Goal: Task Accomplishment & Management: Use online tool/utility

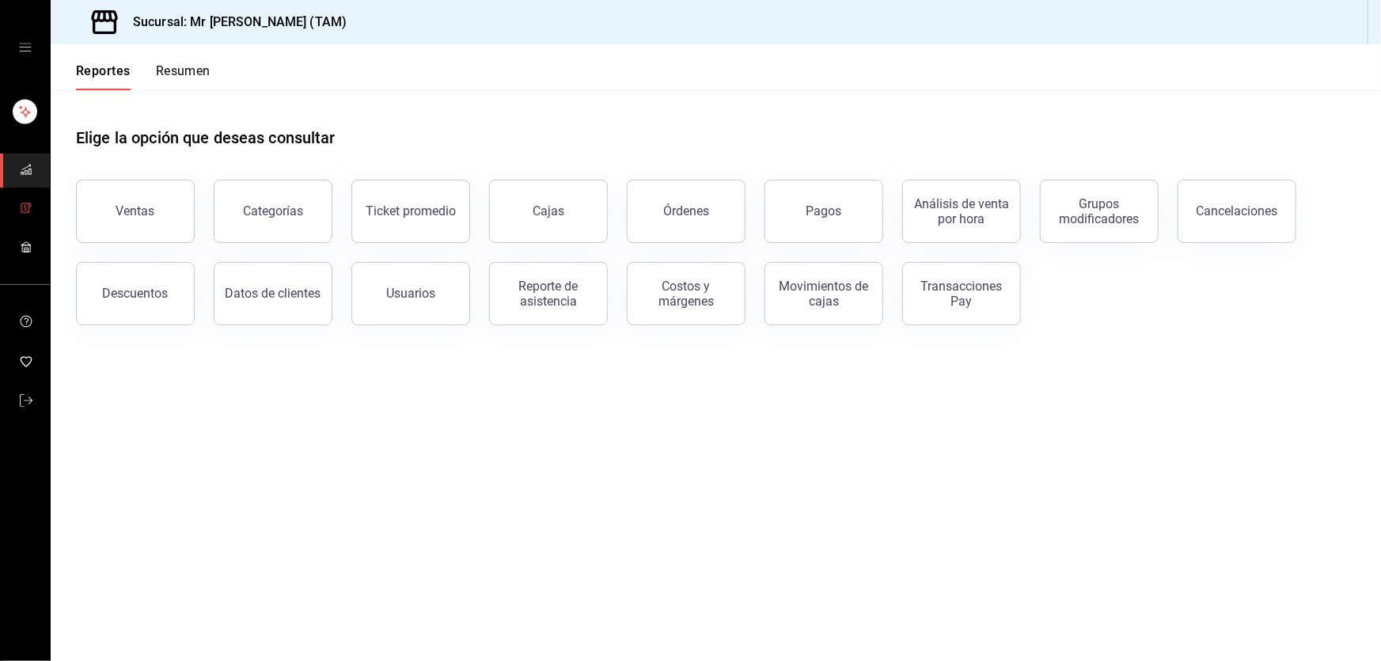
click at [18, 209] on link "mailbox folders" at bounding box center [25, 209] width 50 height 34
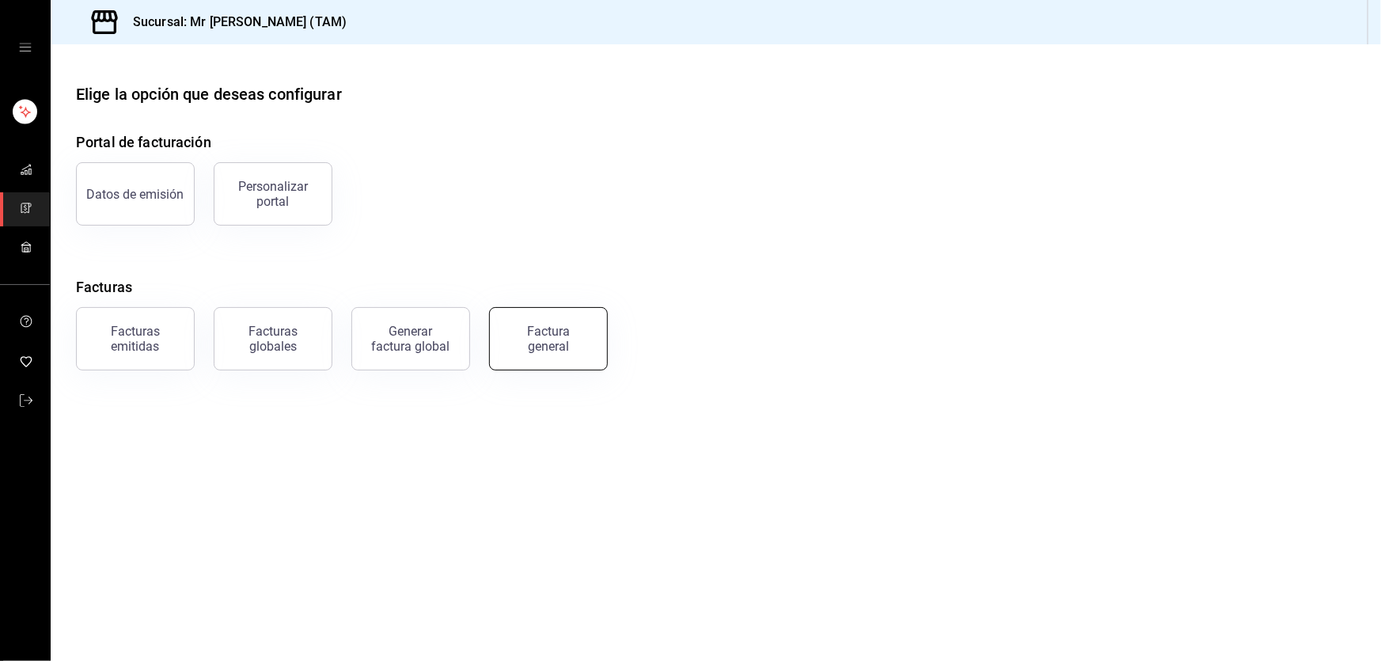
click at [552, 350] on div "Factura general" at bounding box center [548, 339] width 79 height 30
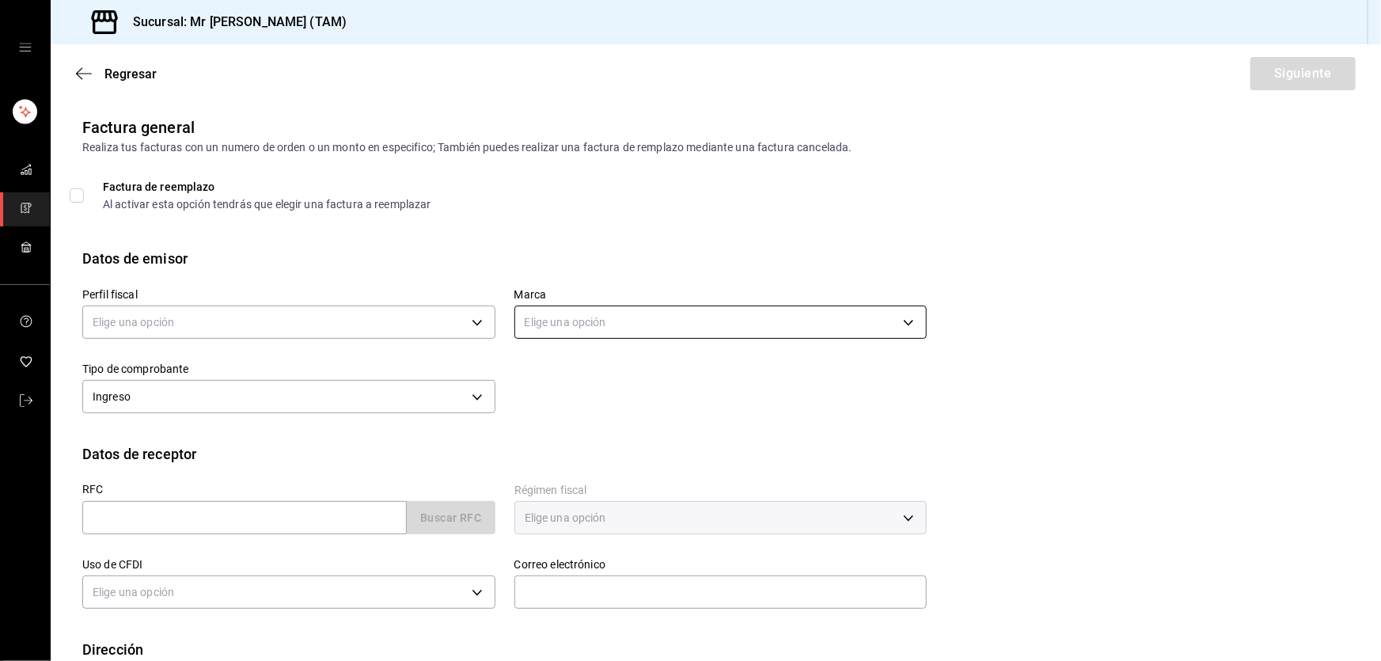
scroll to position [95, 0]
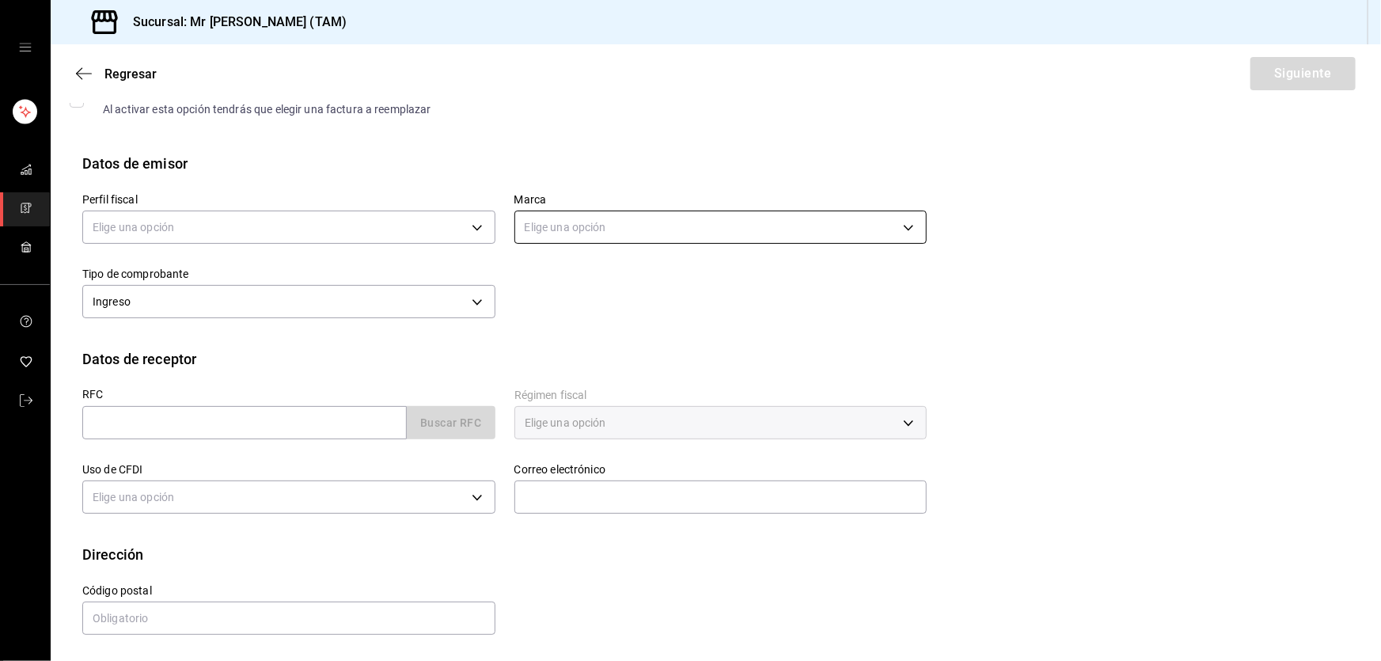
click at [562, 216] on body "Sucursal: Mr [PERSON_NAME] (TAM) Regresar Siguiente Factura general Realiza tus…" at bounding box center [690, 330] width 1381 height 661
click at [435, 227] on div at bounding box center [690, 330] width 1381 height 661
click at [435, 227] on body "Sucursal: Mr [PERSON_NAME] (TAM) Regresar Siguiente Factura general Realiza tus…" at bounding box center [690, 330] width 1381 height 661
click at [270, 324] on ul "Elige una opción [PERSON_NAME] [PERSON_NAME]" at bounding box center [287, 291] width 408 height 71
click at [277, 309] on li "[PERSON_NAME] [PERSON_NAME]" at bounding box center [287, 306] width 408 height 29
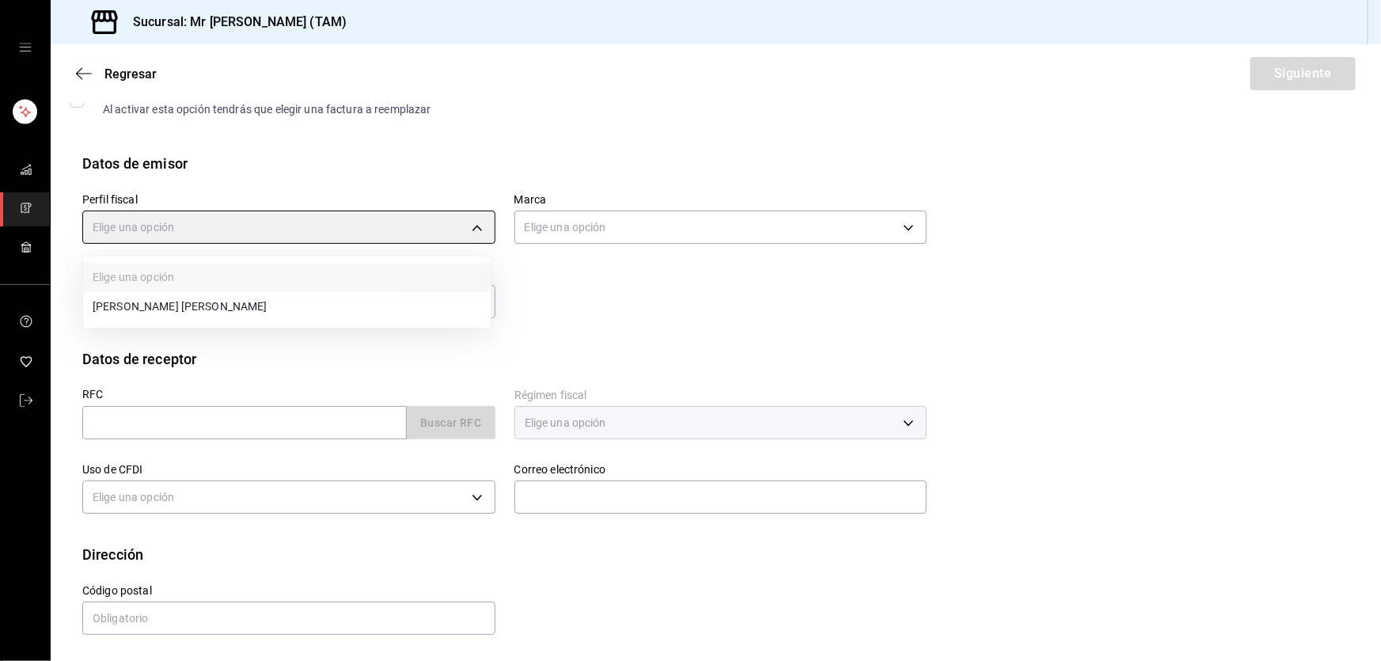
type input "81e23790-b5c9-42c9-a779-7127cee00b47"
type input "7082ddc5-3cea-471a-bd4f-d41619b848f0"
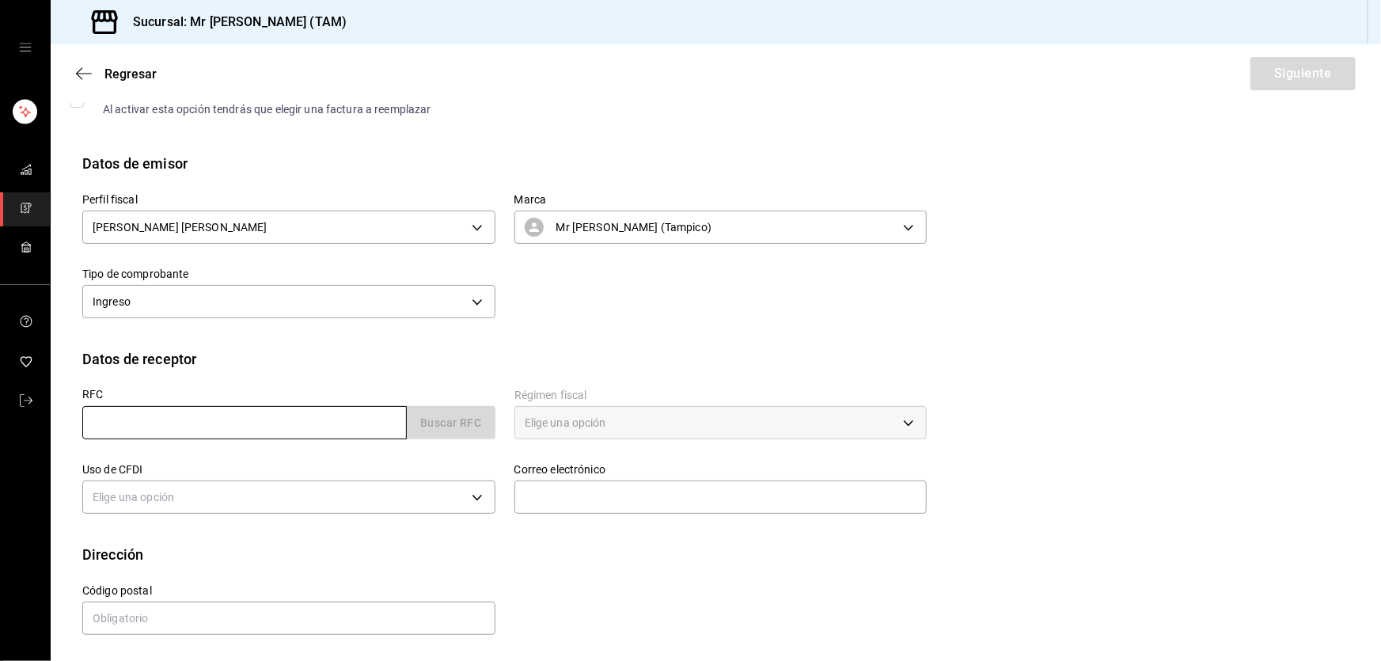
click at [196, 416] on input "text" at bounding box center [244, 422] width 324 height 33
click at [457, 427] on div "Buscar RFC" at bounding box center [288, 422] width 413 height 33
click at [260, 419] on input "text" at bounding box center [244, 422] width 324 height 33
paste input "CAL8611196E1"
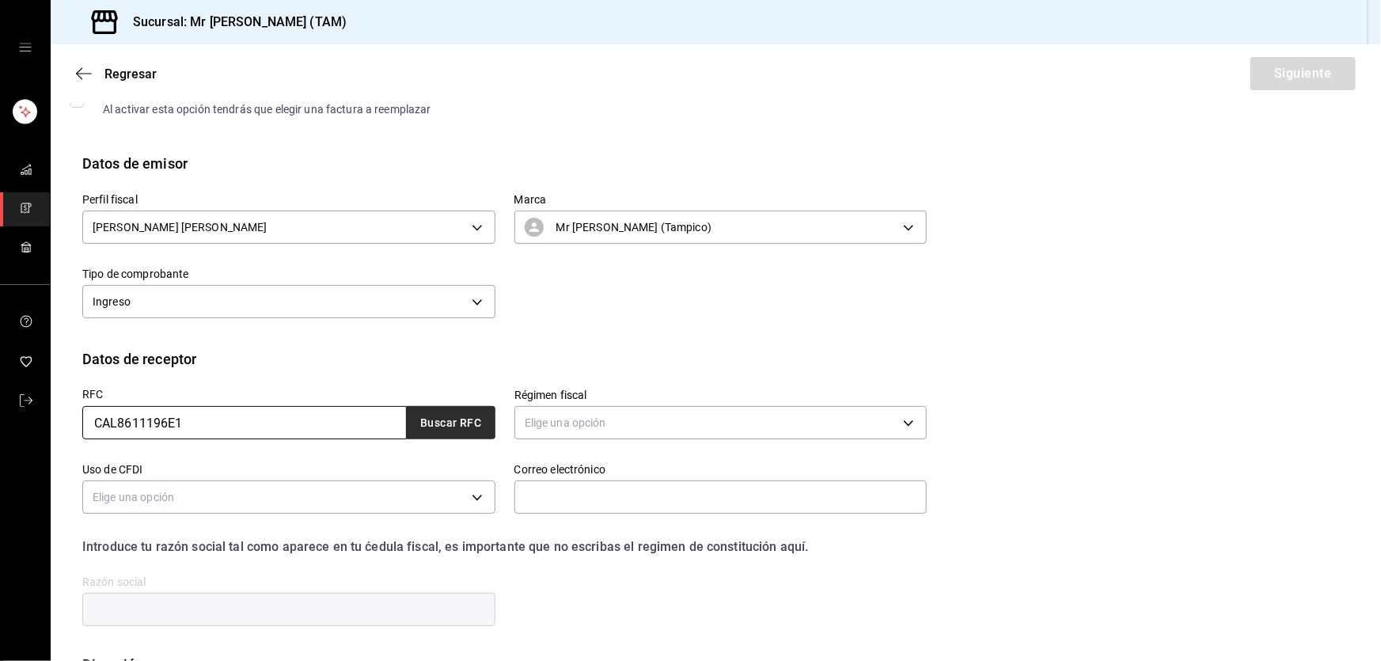
type input "CAL8611196E1"
click at [465, 408] on button "Buscar RFC" at bounding box center [451, 422] width 89 height 33
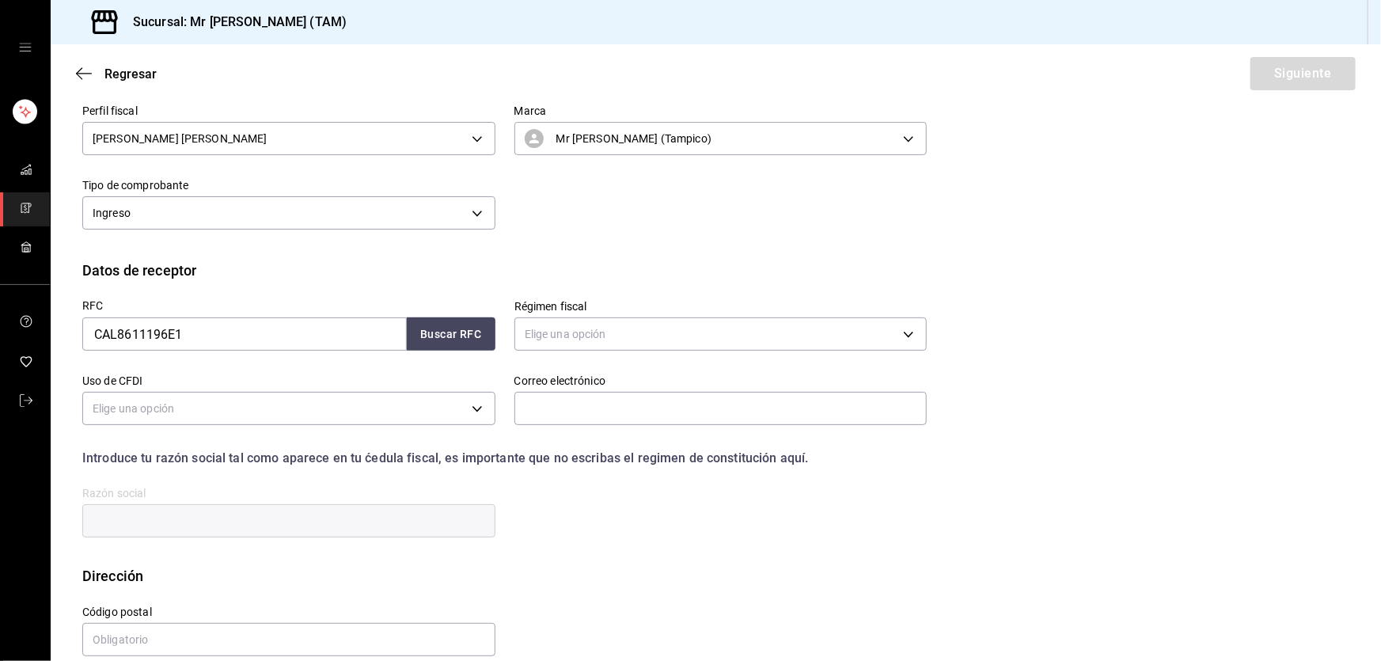
scroll to position [206, 0]
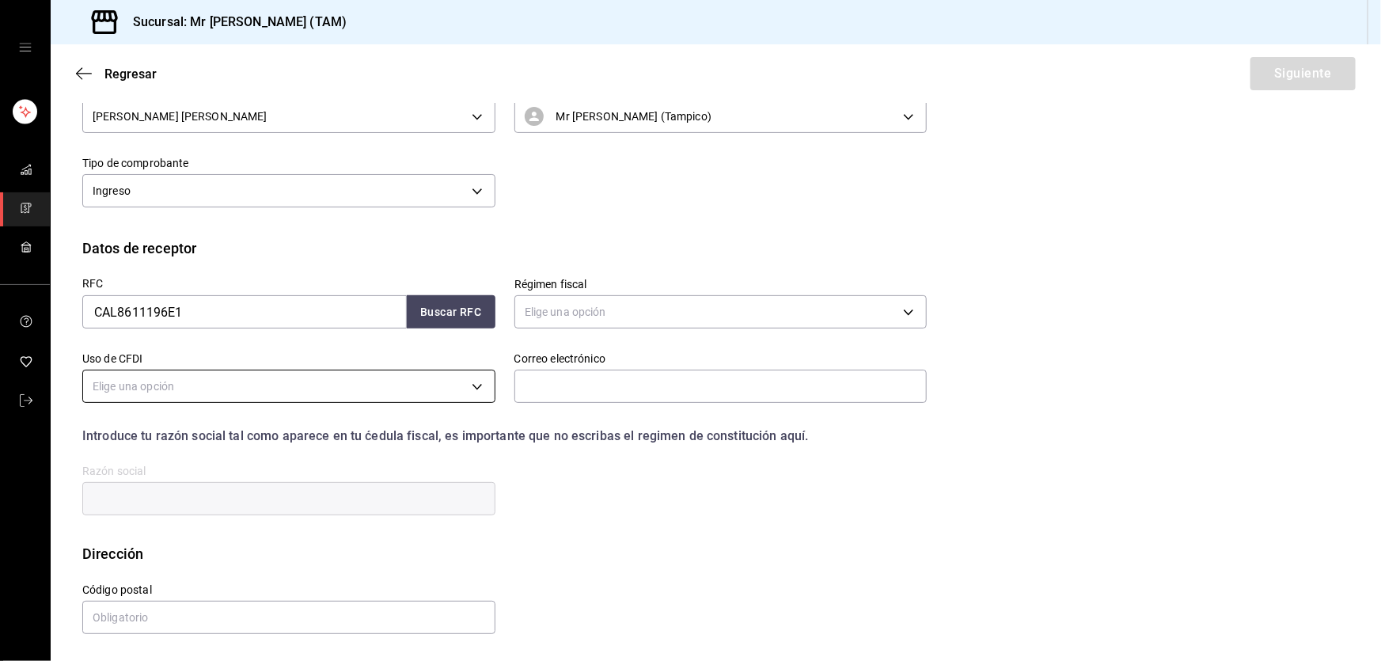
click at [444, 393] on body "Sucursal: Mr [PERSON_NAME] (TAM) Regresar Siguiente Factura general Realiza tus…" at bounding box center [690, 330] width 1381 height 661
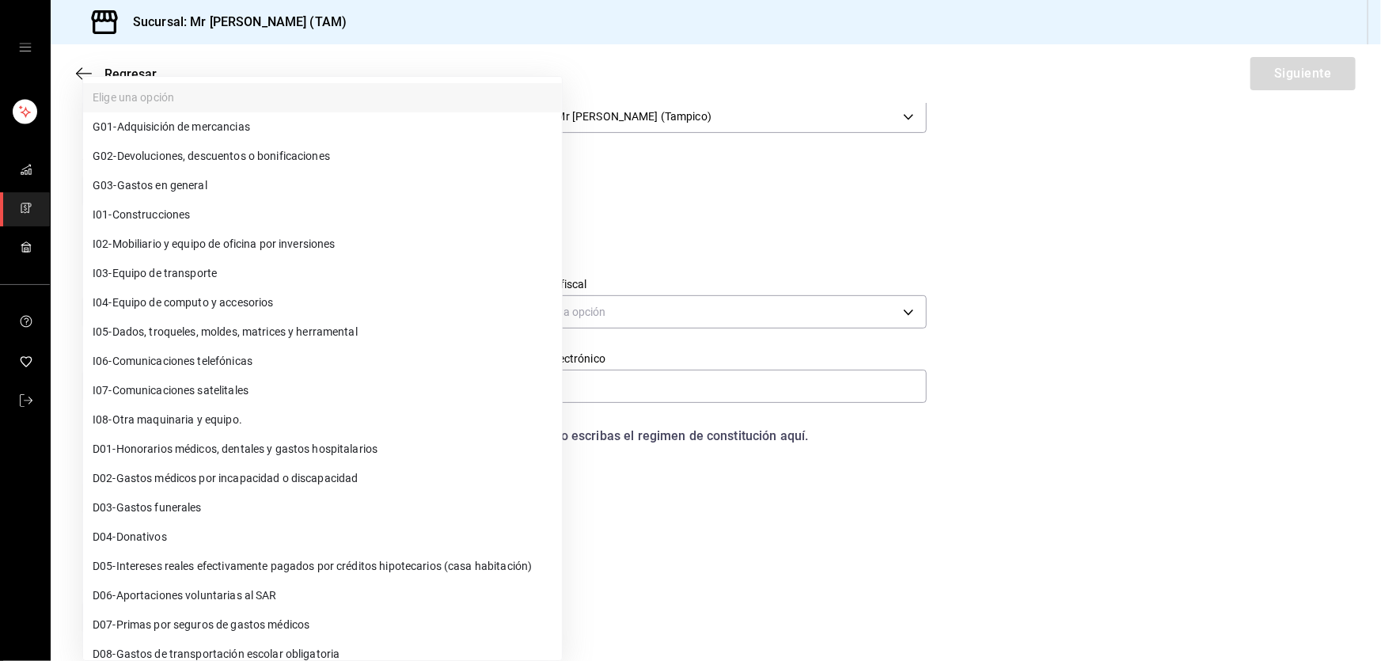
click at [169, 184] on span "G03 - Gastos en general" at bounding box center [150, 185] width 115 height 17
type input "G03"
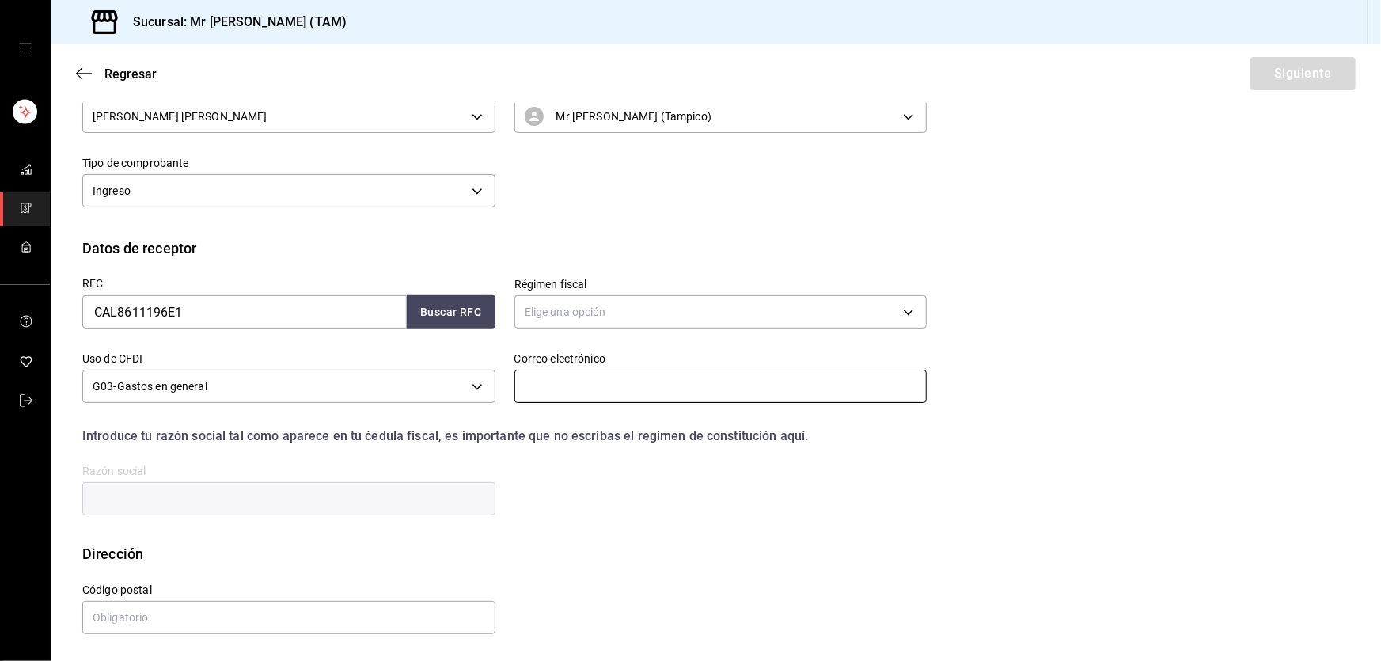
click at [548, 385] on input "text" at bounding box center [720, 386] width 413 height 33
click at [600, 296] on body "Sucursal: Mr [PERSON_NAME] (TAM) Regresar Siguiente Factura general Realiza tus…" at bounding box center [690, 330] width 1381 height 661
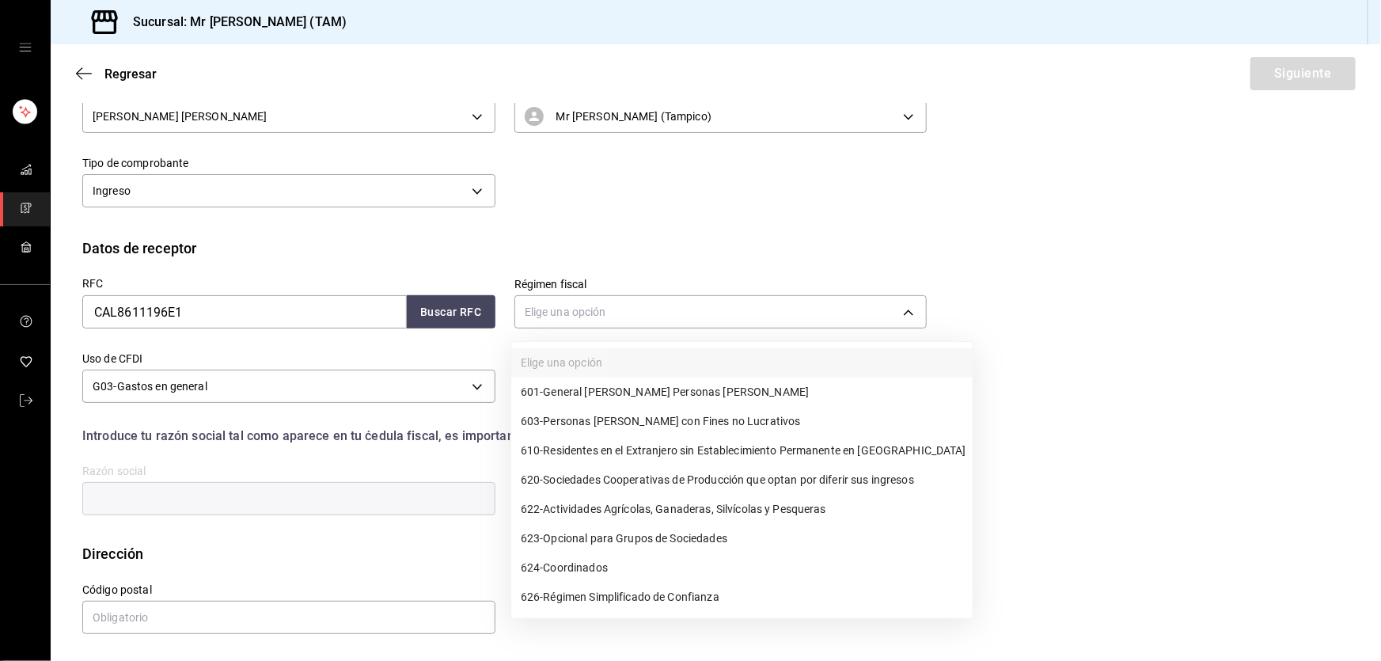
click at [625, 384] on span "601 - General [PERSON_NAME] Personas [PERSON_NAME]" at bounding box center [665, 392] width 288 height 17
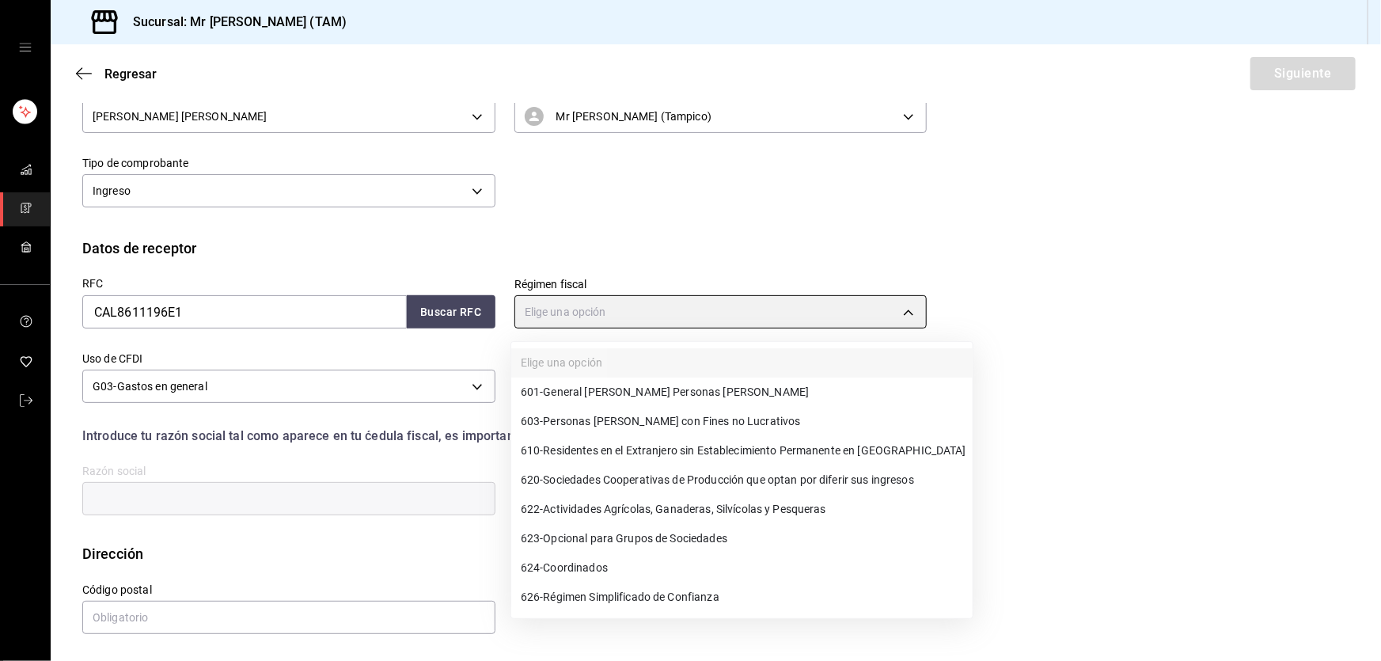
type input "601"
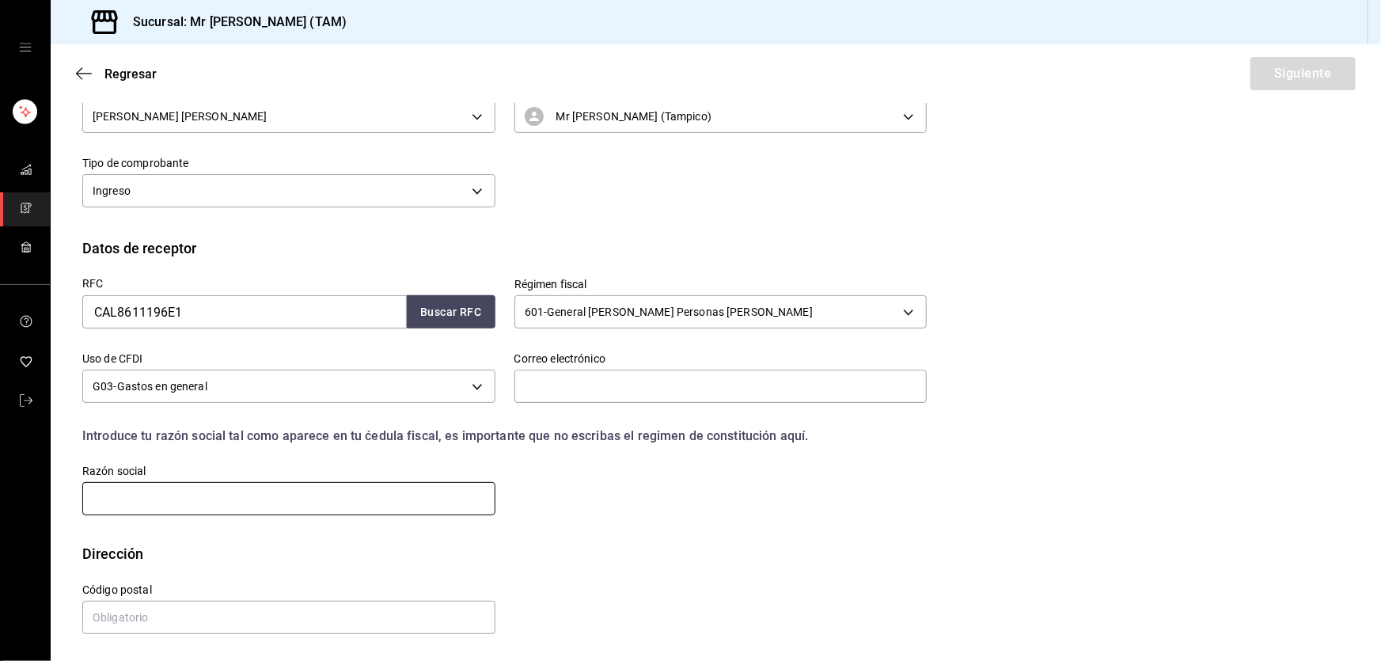
click at [359, 501] on input "text" at bounding box center [288, 498] width 413 height 33
paste input "COMERCIAL ALPRO"
type input "COMERCIAL ALPRO"
click at [119, 611] on input "text" at bounding box center [288, 617] width 413 height 33
paste input "89170"
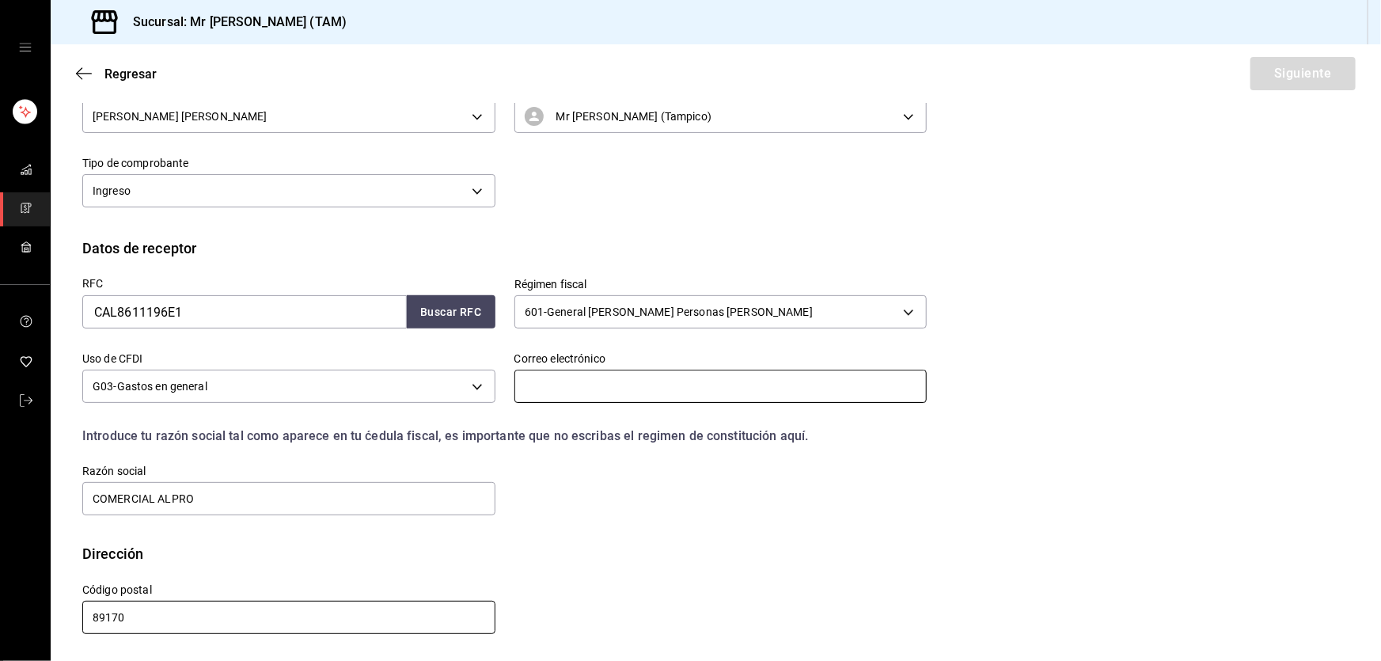
type input "89170"
click at [573, 391] on input "text" at bounding box center [720, 386] width 413 height 33
paste input "[PERSON_NAME][EMAIL_ADDRESS][PERSON_NAME][DOMAIN_NAME]"
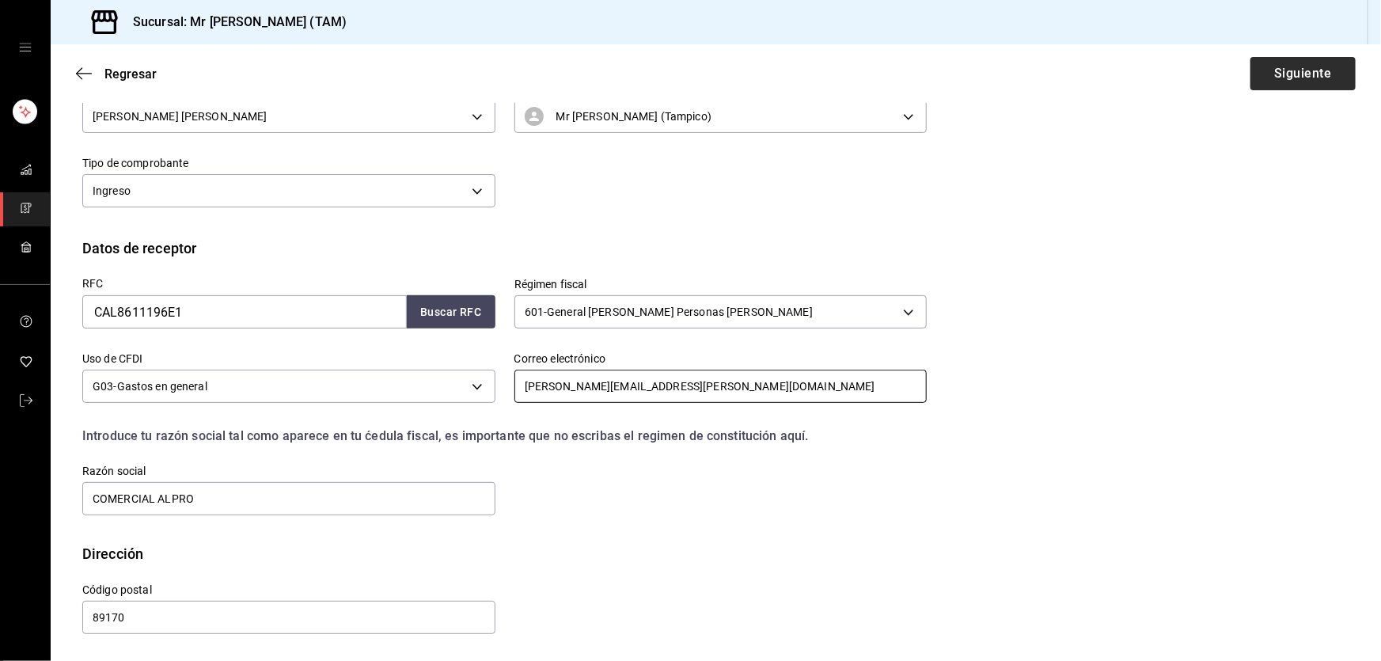
type input "[PERSON_NAME][EMAIL_ADDRESS][PERSON_NAME][DOMAIN_NAME]"
click at [1258, 79] on button "Siguiente" at bounding box center [1303, 73] width 105 height 33
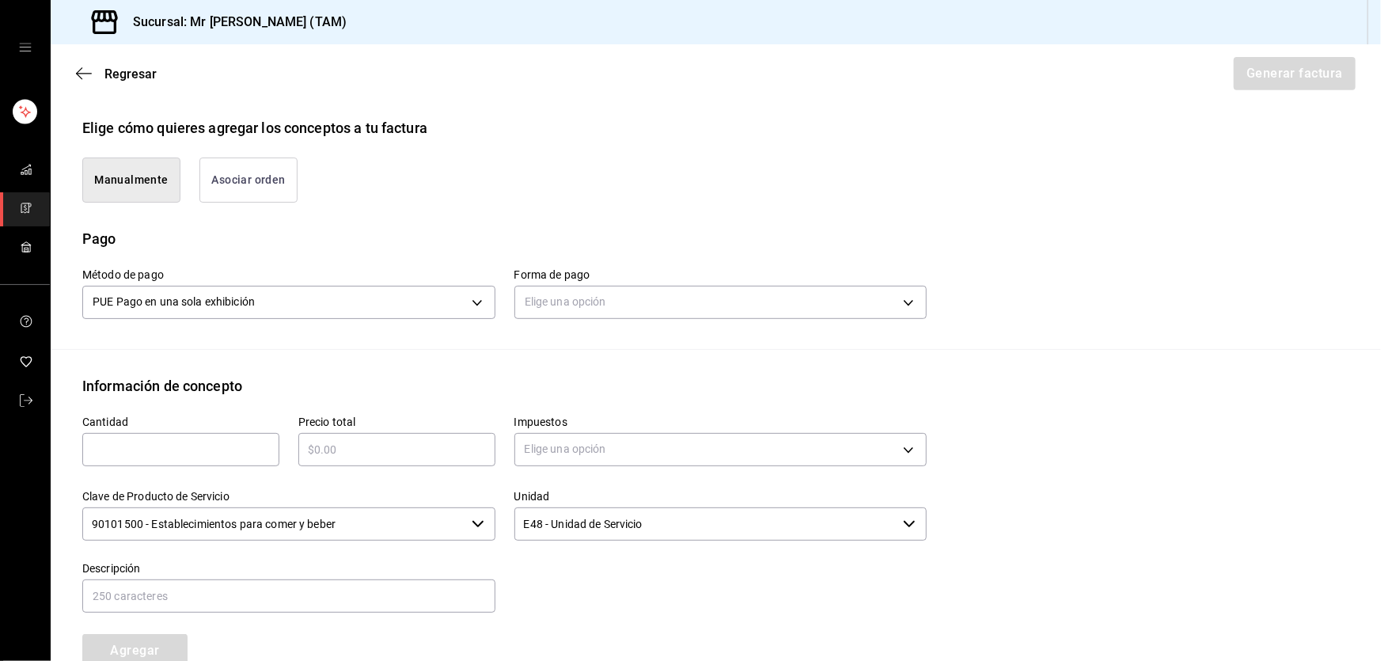
scroll to position [359, 0]
click at [586, 297] on body "Sucursal: Mr [PERSON_NAME] (TAM) Regresar Generar factura Emisor Perfil fiscal …" at bounding box center [690, 330] width 1381 height 661
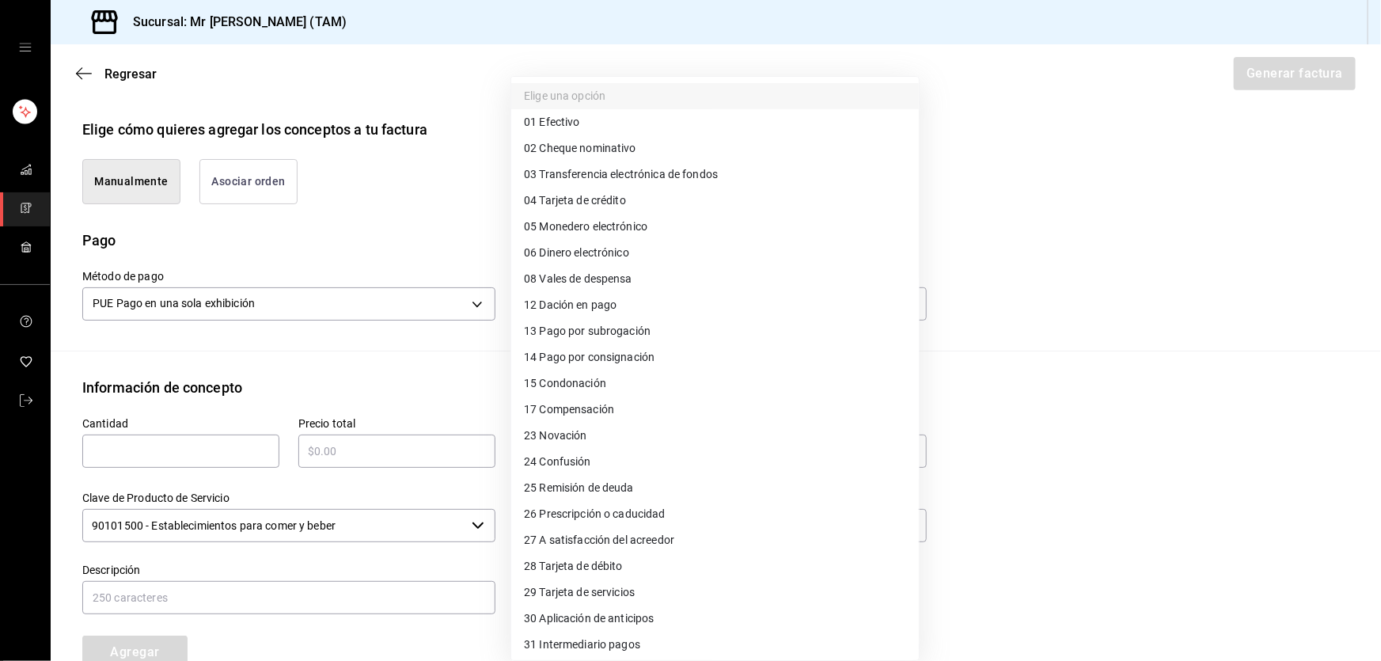
click at [574, 203] on span "04 Tarjeta de crédito" at bounding box center [575, 200] width 102 height 17
type input "04"
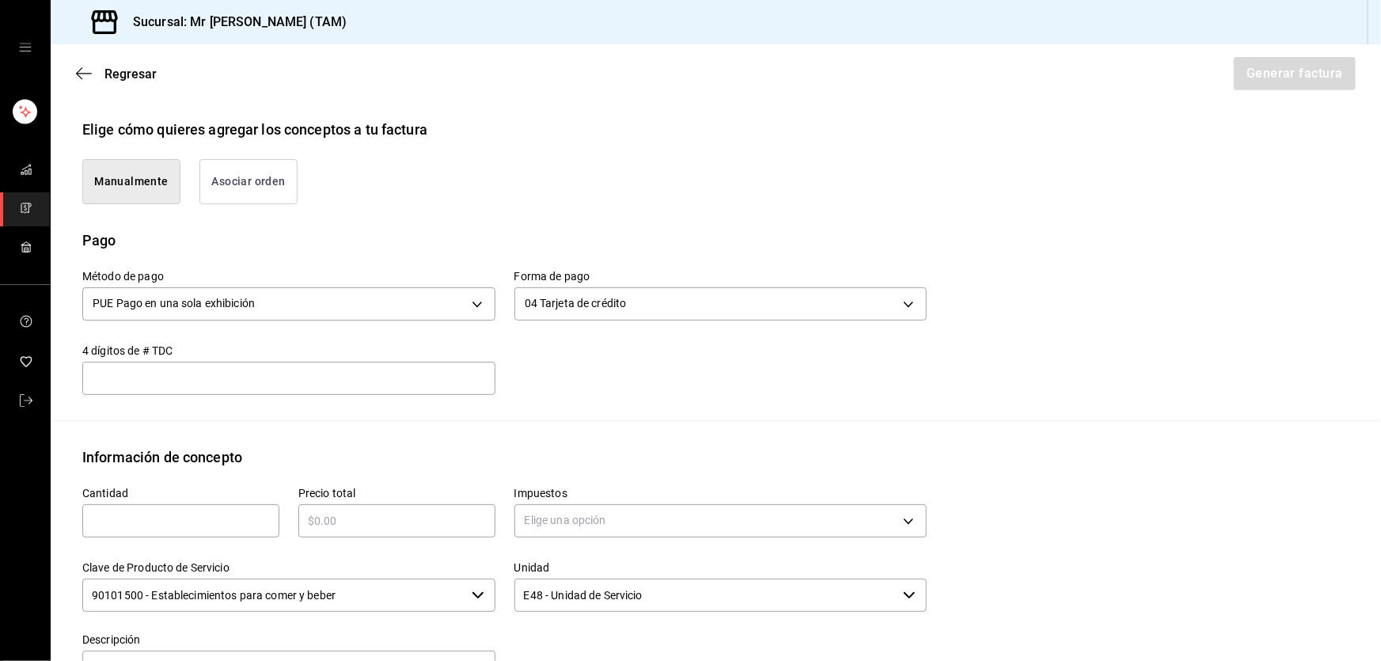
click at [256, 380] on input "text" at bounding box center [288, 378] width 413 height 19
type input "4689"
click at [191, 518] on input "text" at bounding box center [180, 520] width 197 height 19
type input "1"
click at [326, 522] on input "text" at bounding box center [396, 520] width 197 height 19
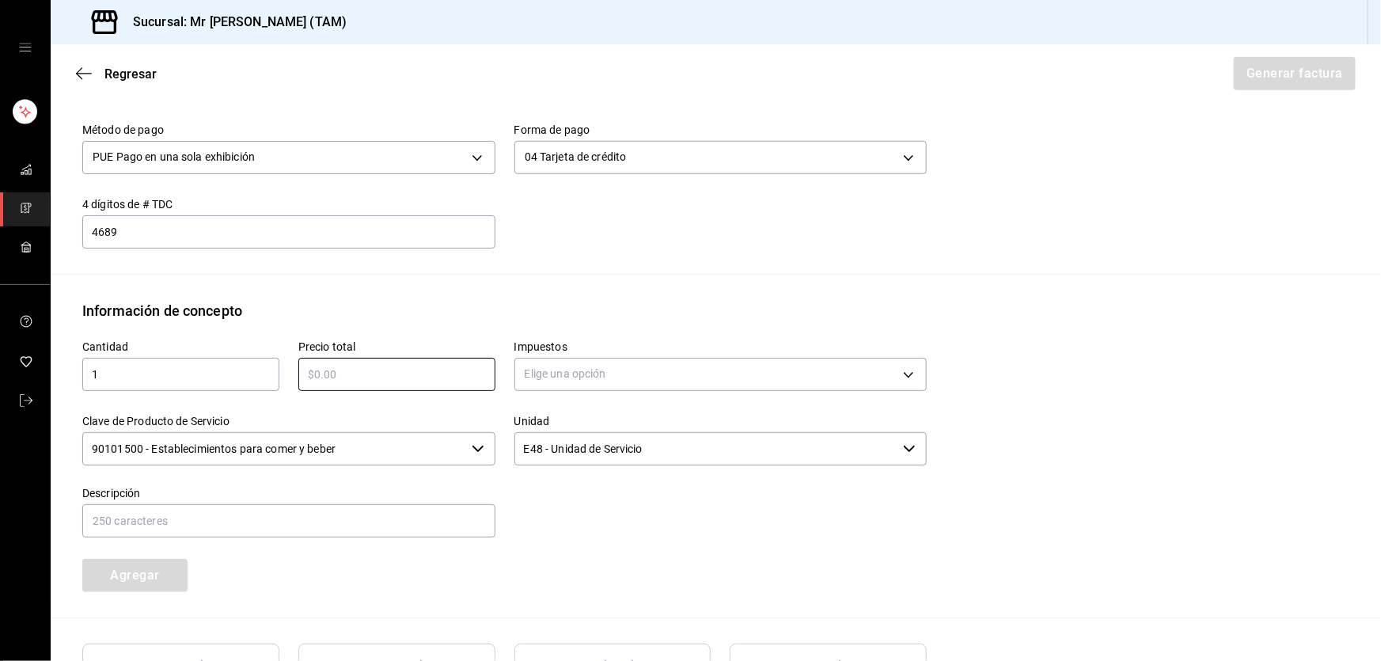
scroll to position [647, 0]
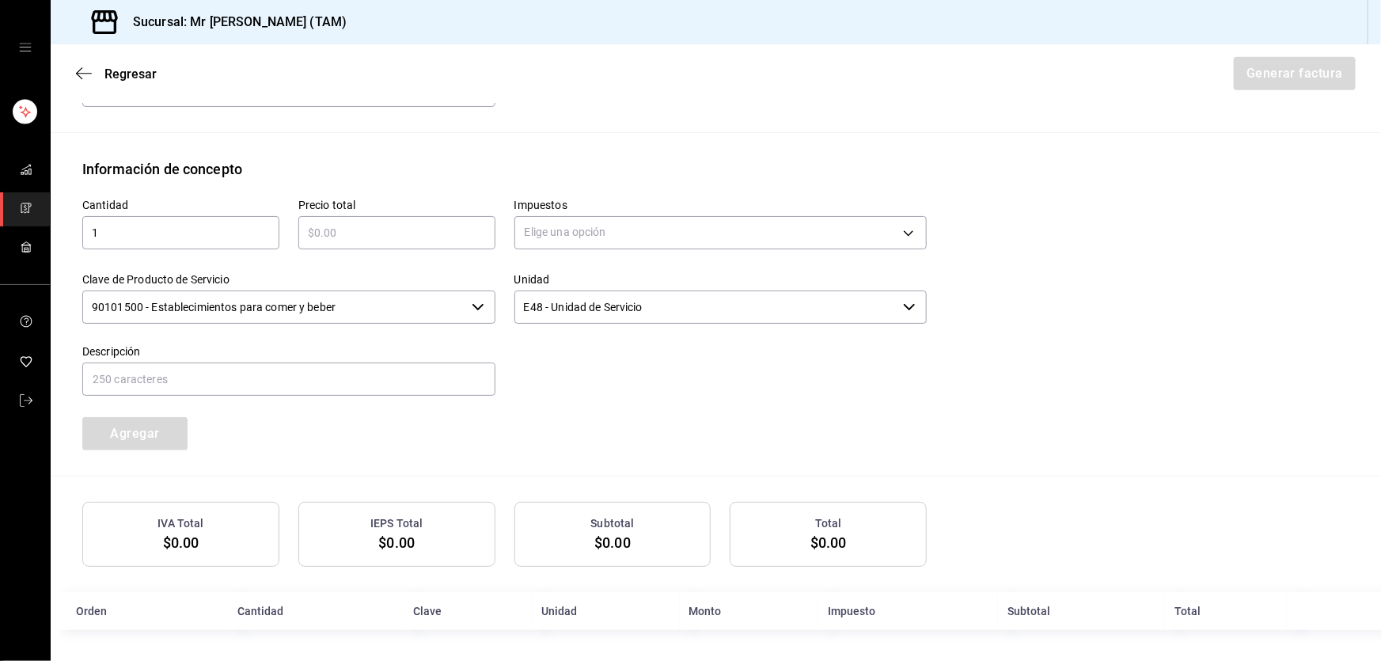
click at [410, 235] on input "text" at bounding box center [396, 232] width 197 height 19
type input "$2180"
click at [614, 221] on body "Sucursal: Mr [PERSON_NAME] (TAM) Regresar Generar factura Emisor Perfil fiscal …" at bounding box center [690, 330] width 1381 height 661
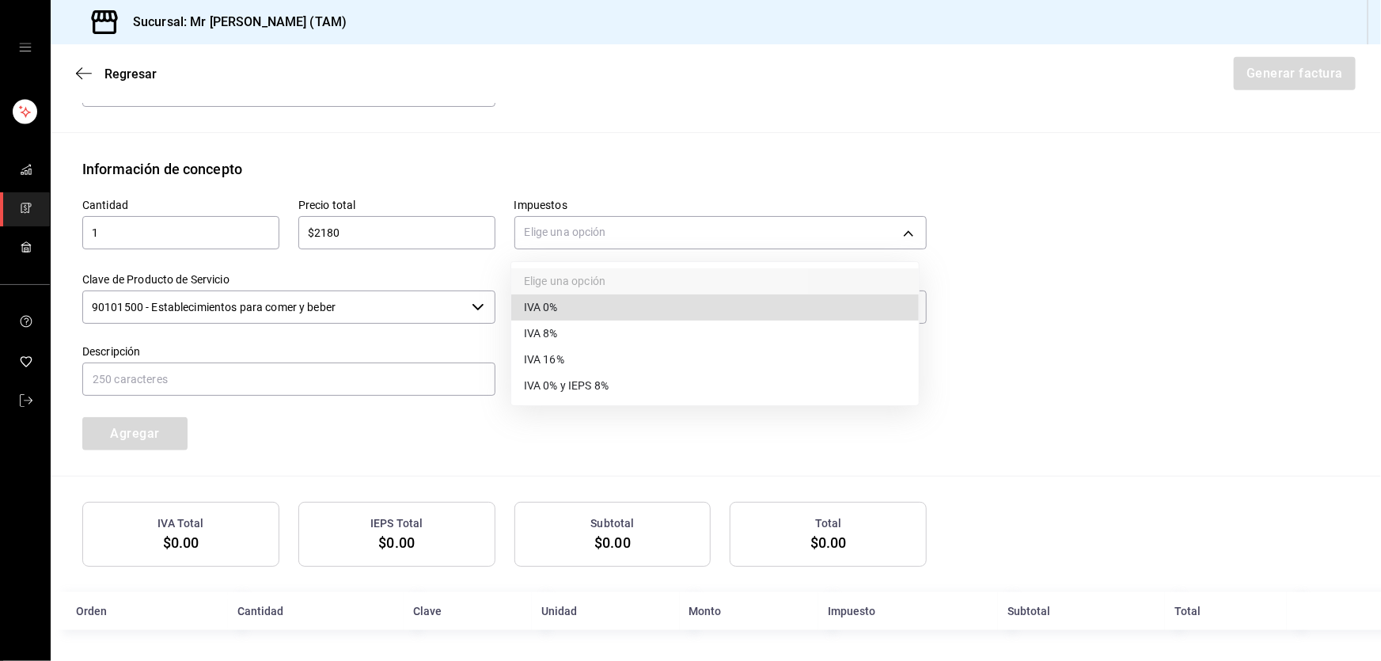
click at [549, 355] on span "IVA 16%" at bounding box center [544, 359] width 40 height 17
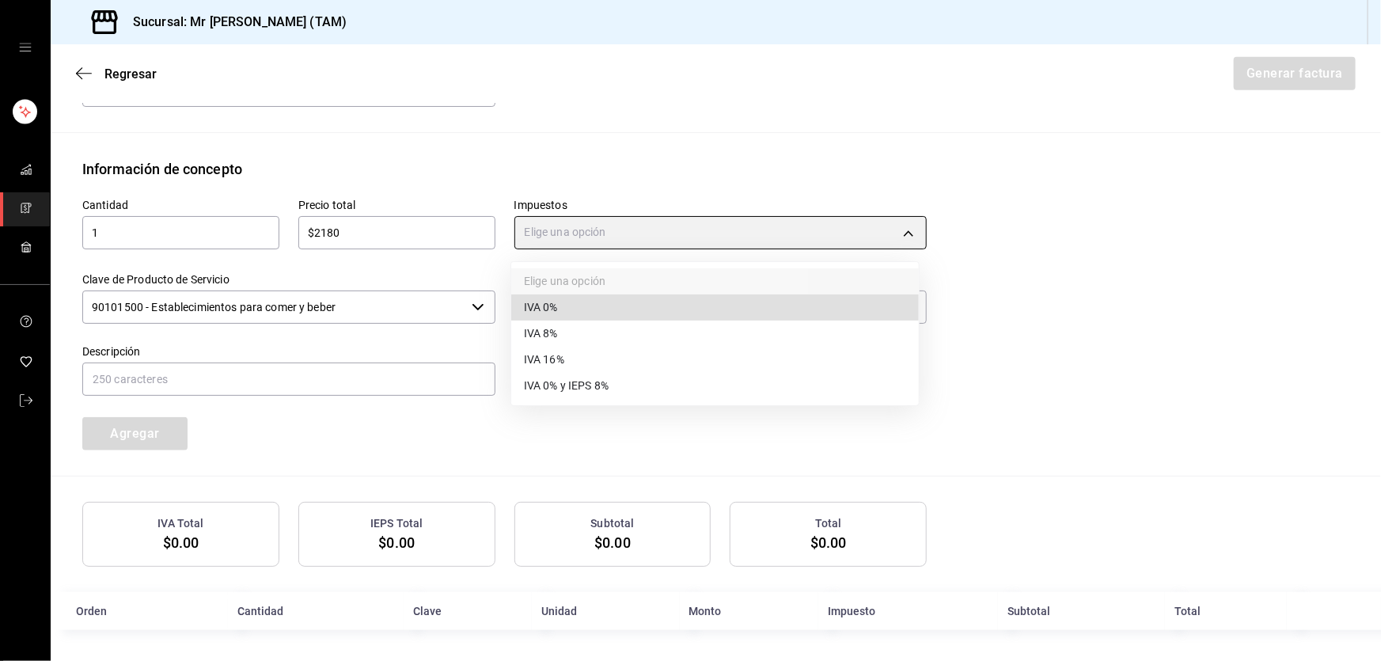
type input "IVA_16"
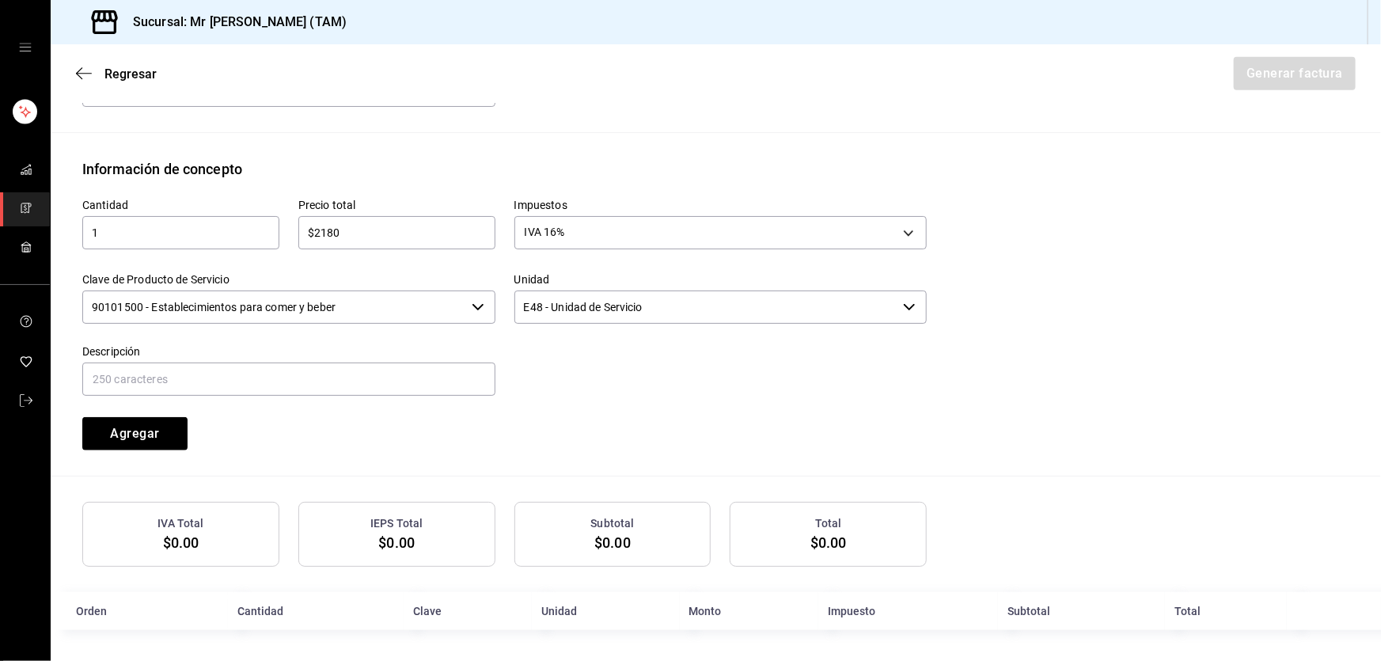
click at [443, 319] on input "90101500 - Establecimientos para comer y beber" at bounding box center [273, 306] width 383 height 33
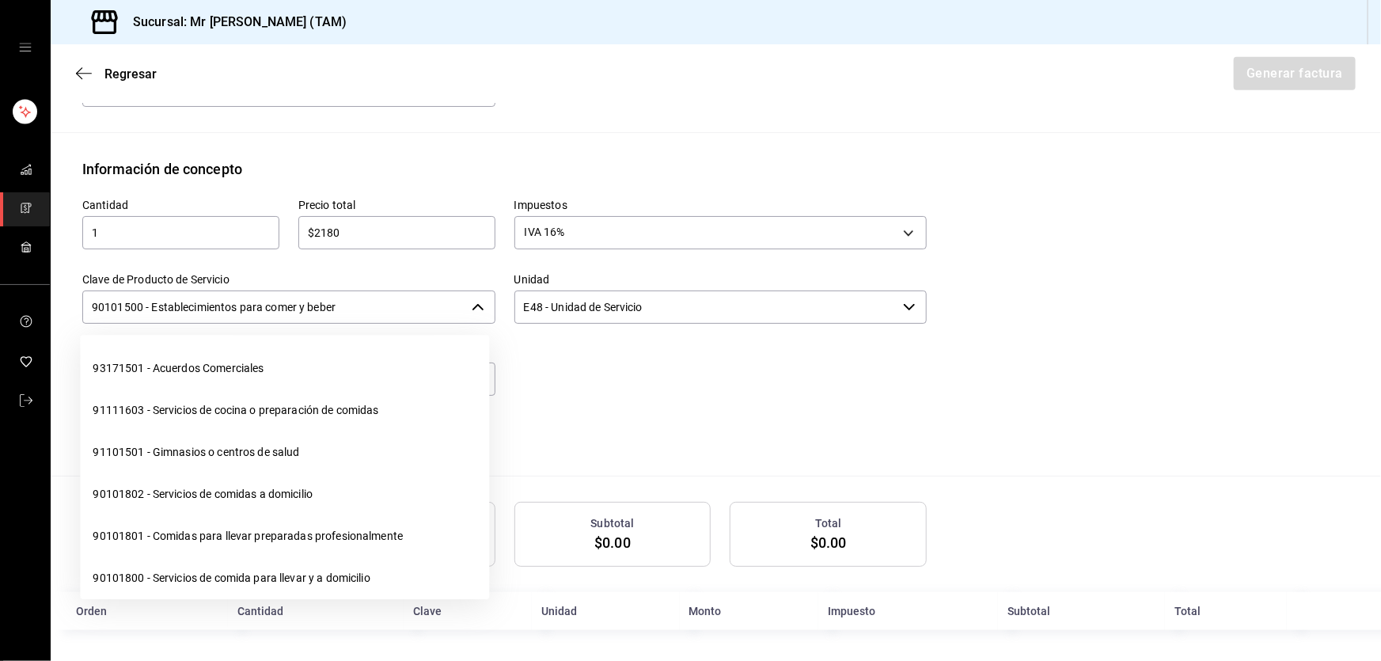
click at [443, 319] on input "90101500 - Establecimientos para comer y beber" at bounding box center [273, 306] width 383 height 33
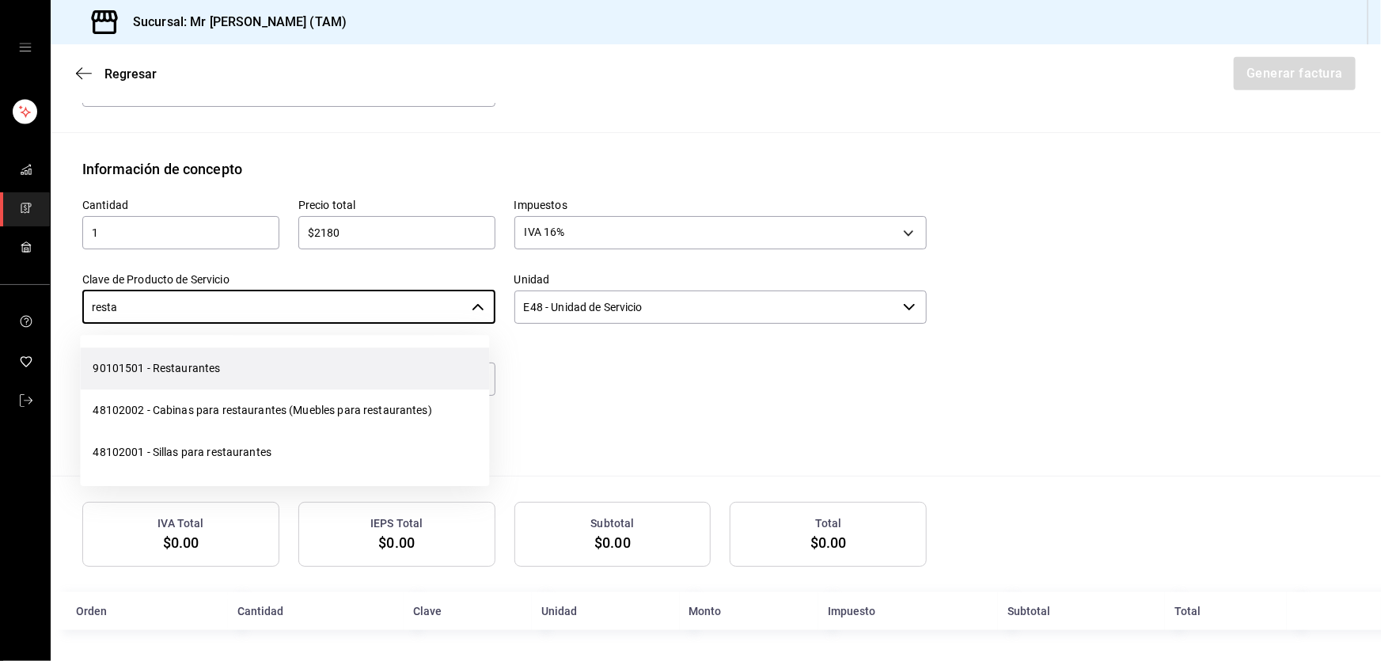
click at [190, 378] on li "90101501 - Restaurantes" at bounding box center [284, 368] width 409 height 42
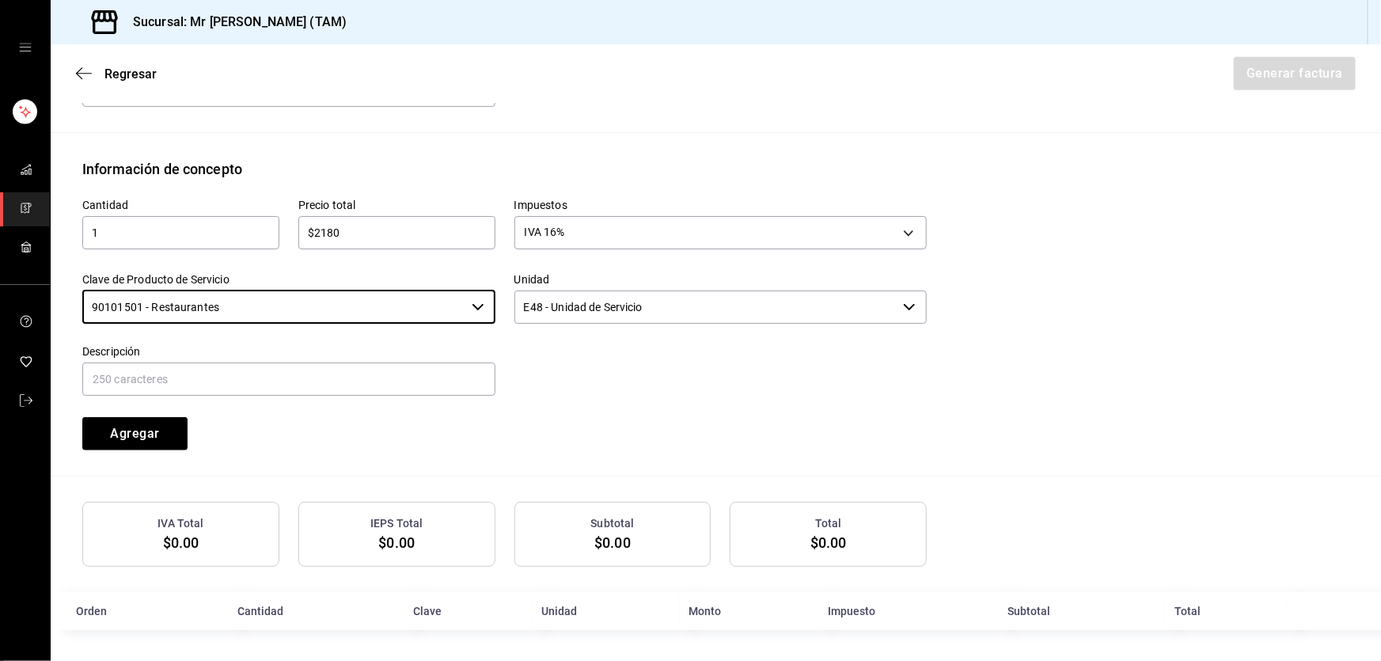
type input "90101501 - Restaurantes"
click at [190, 378] on input "text" at bounding box center [288, 378] width 413 height 33
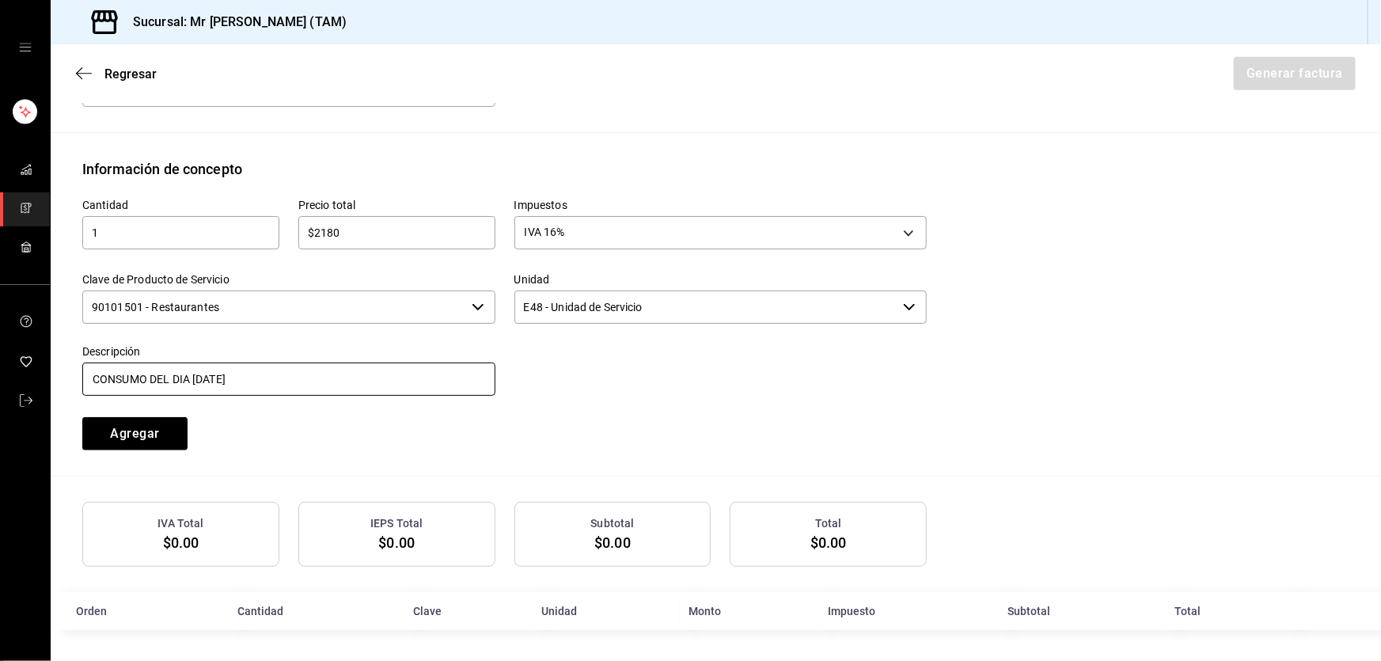
click at [203, 372] on input "CONSUMO DEL DIA [DATE]" at bounding box center [288, 378] width 413 height 33
type input "CONSUMO DEL DIA [DATE]"
click at [113, 442] on button "Agregar" at bounding box center [134, 433] width 105 height 33
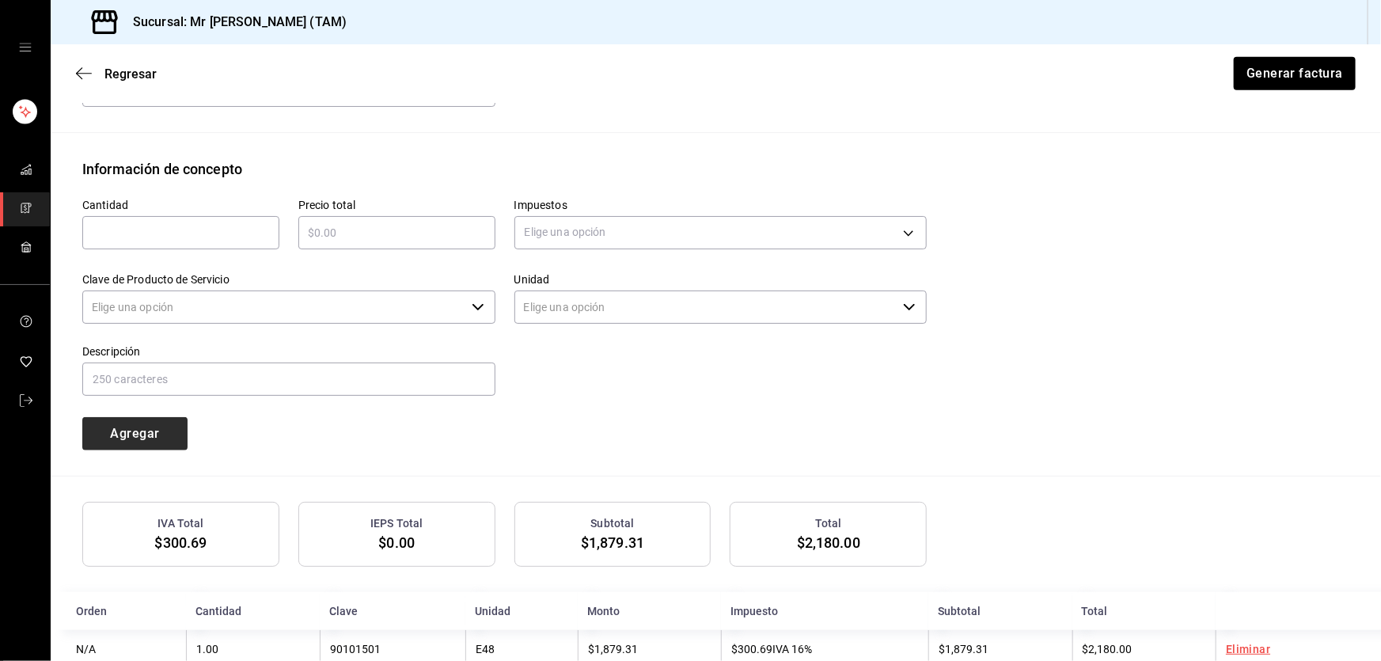
type input "90101500 - Establecimientos para comer y beber"
type input "E48 - Unidad de Servicio"
click at [247, 227] on input "text" at bounding box center [180, 232] width 197 height 19
type input "1"
click at [366, 228] on input "text" at bounding box center [396, 232] width 197 height 19
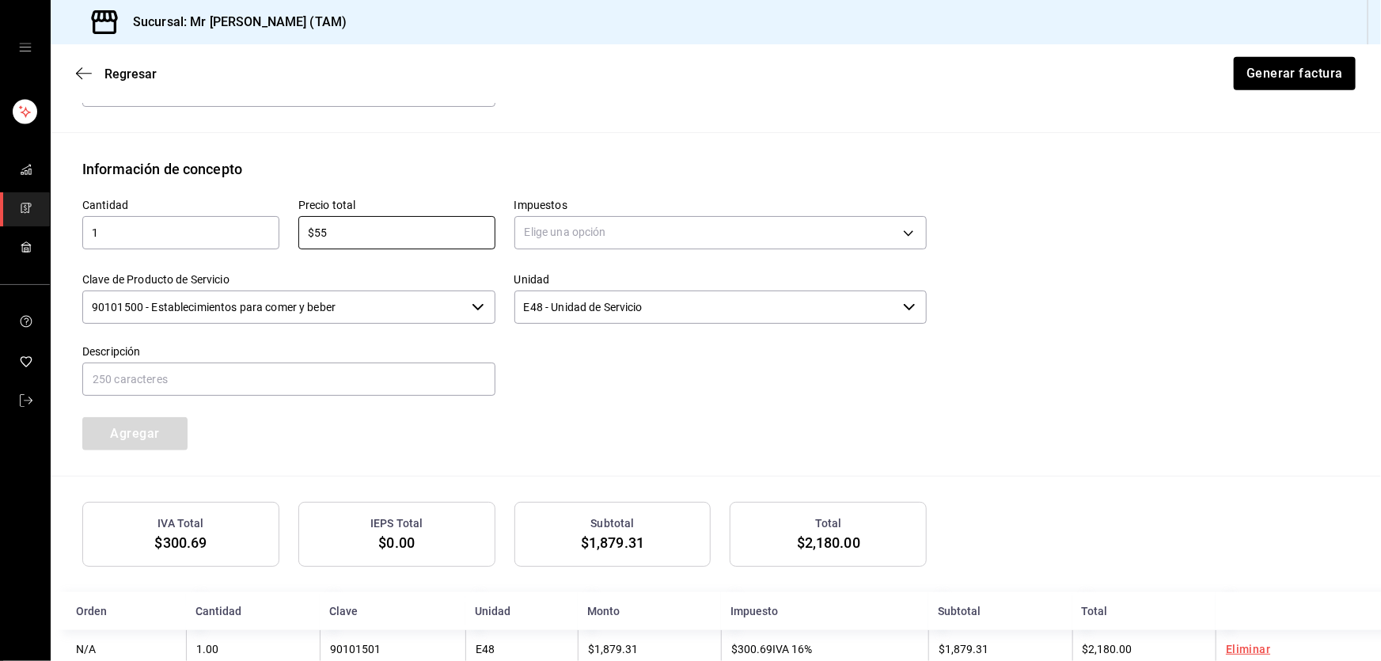
type input "$5"
type input "$20"
click at [595, 232] on body "Sucursal: Mr [PERSON_NAME] (TAM) Regresar Generar factura Emisor Perfil fiscal …" at bounding box center [690, 330] width 1381 height 661
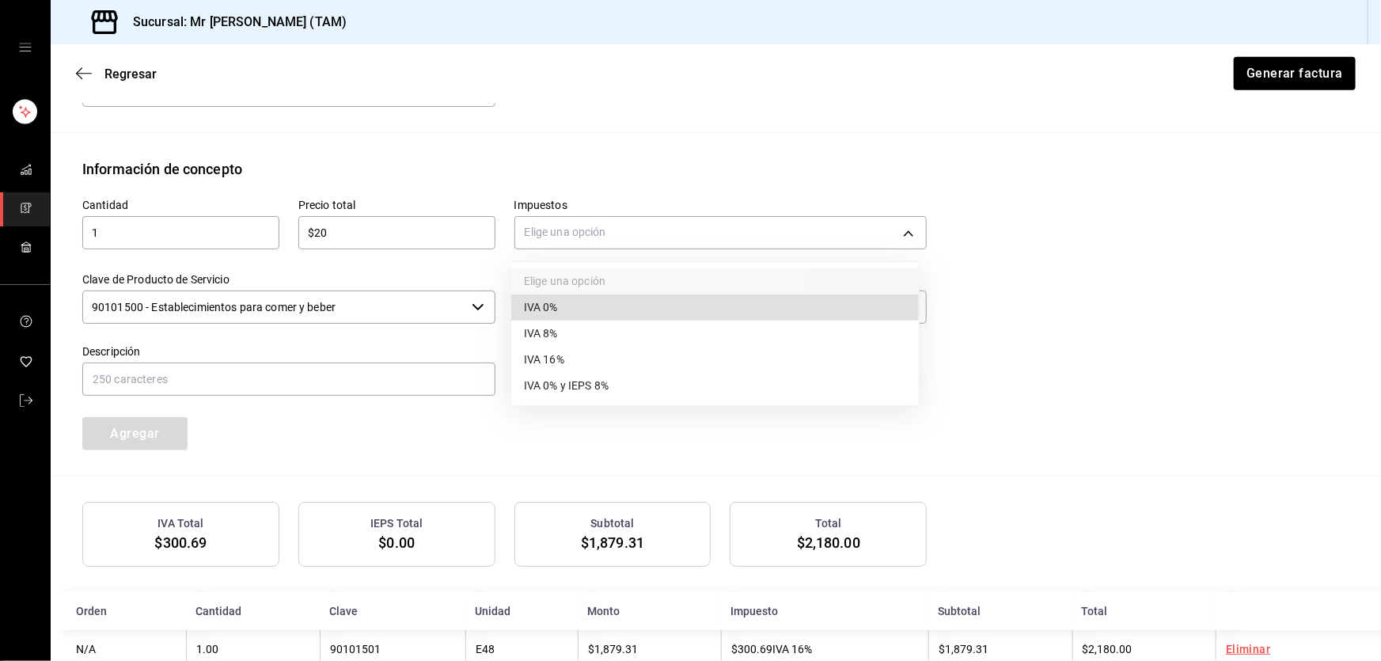
click at [565, 295] on li "IVA 0%" at bounding box center [715, 307] width 408 height 26
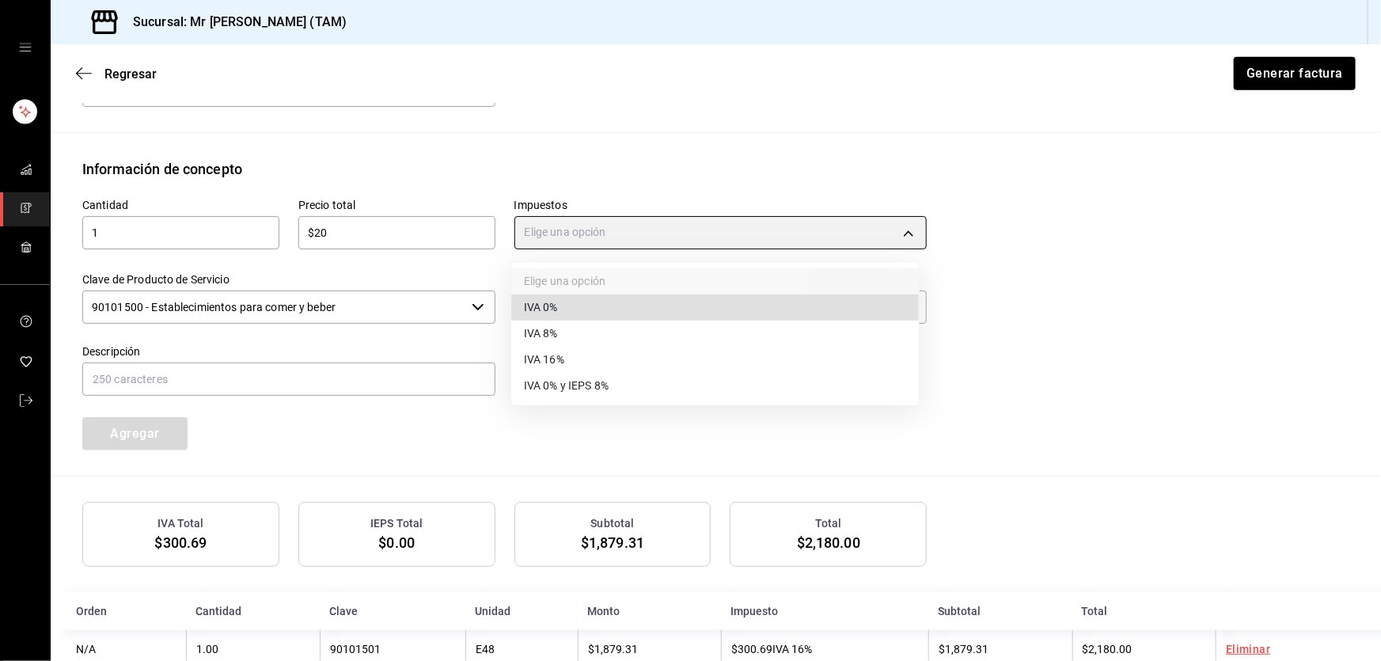
type input "IVA_0"
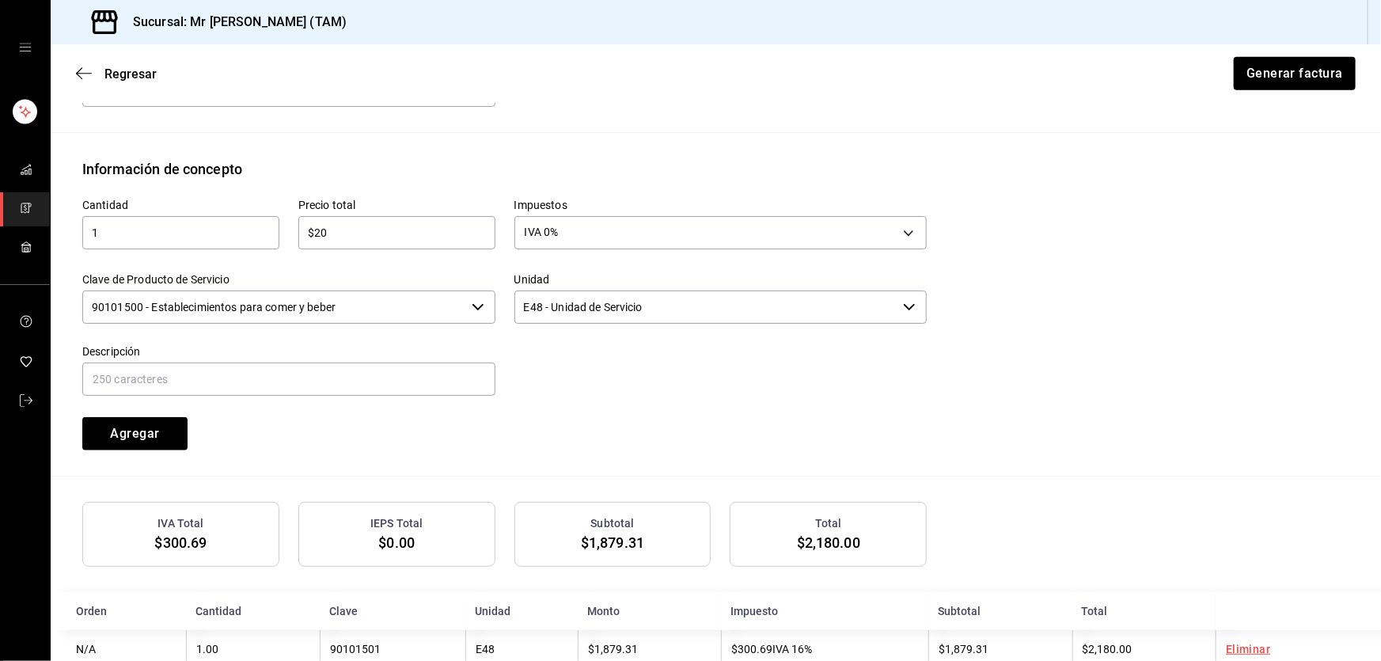
click at [355, 306] on input "90101500 - Establecimientos para comer y beber" at bounding box center [273, 306] width 383 height 33
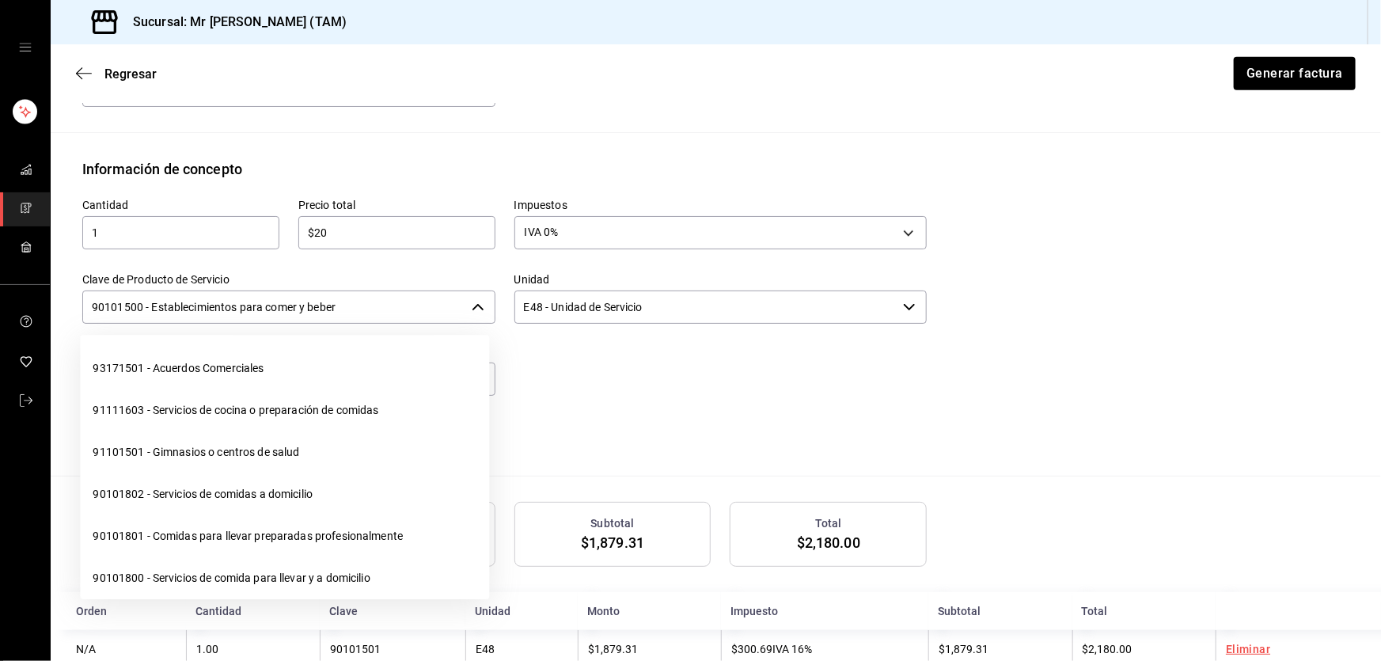
click at [355, 306] on input "90101500 - Establecimientos para comer y beber" at bounding box center [273, 306] width 383 height 33
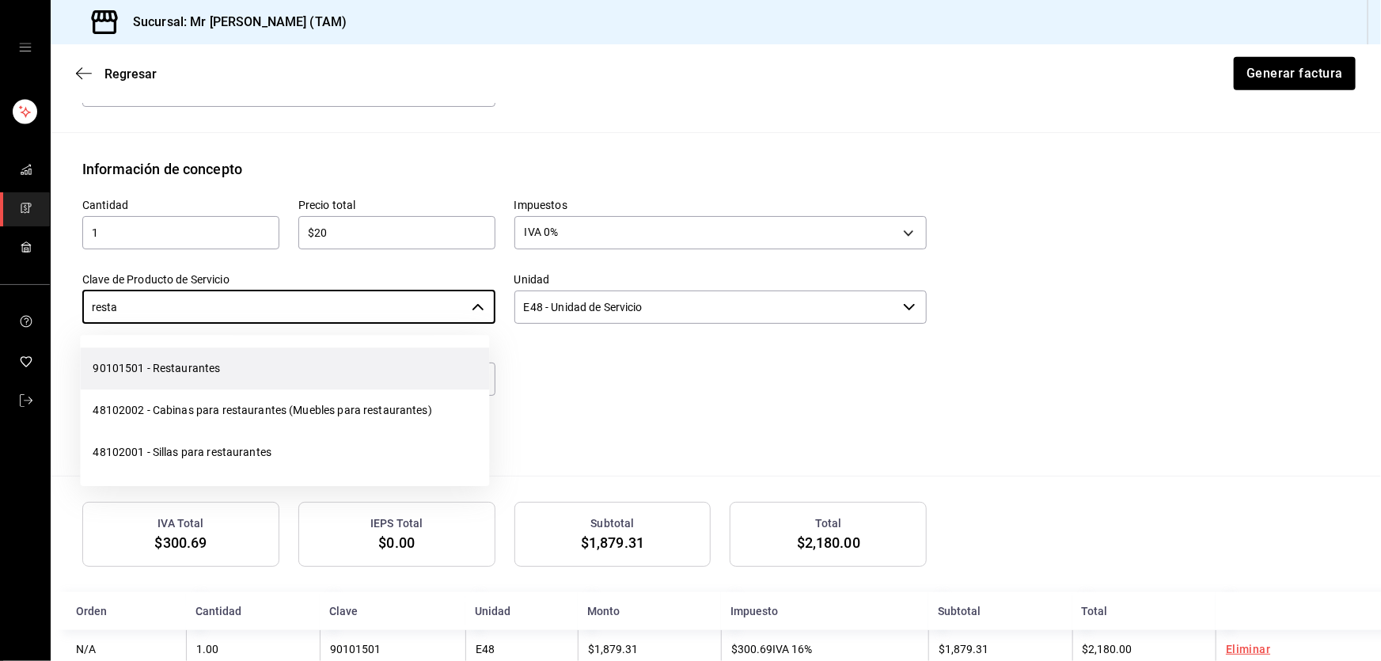
click at [229, 362] on li "90101501 - Restaurantes" at bounding box center [284, 368] width 409 height 42
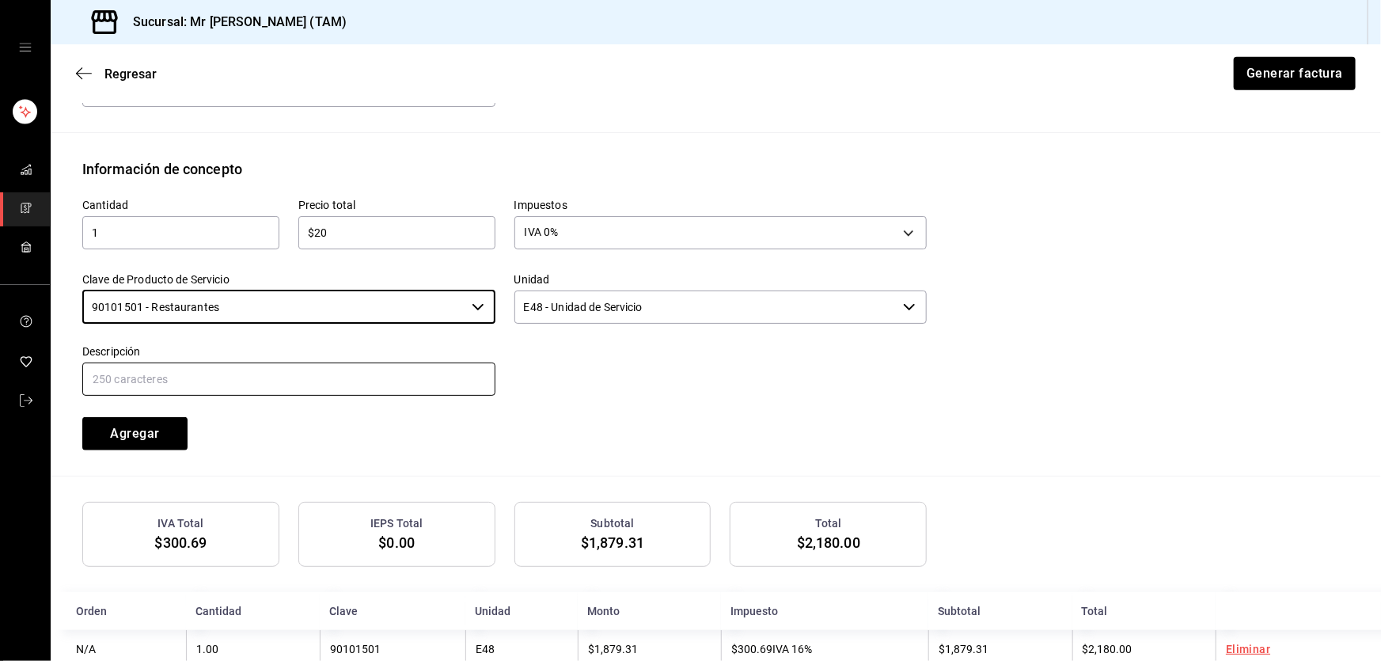
type input "90101501 - Restaurantes"
click at [232, 373] on input "text" at bounding box center [288, 378] width 413 height 33
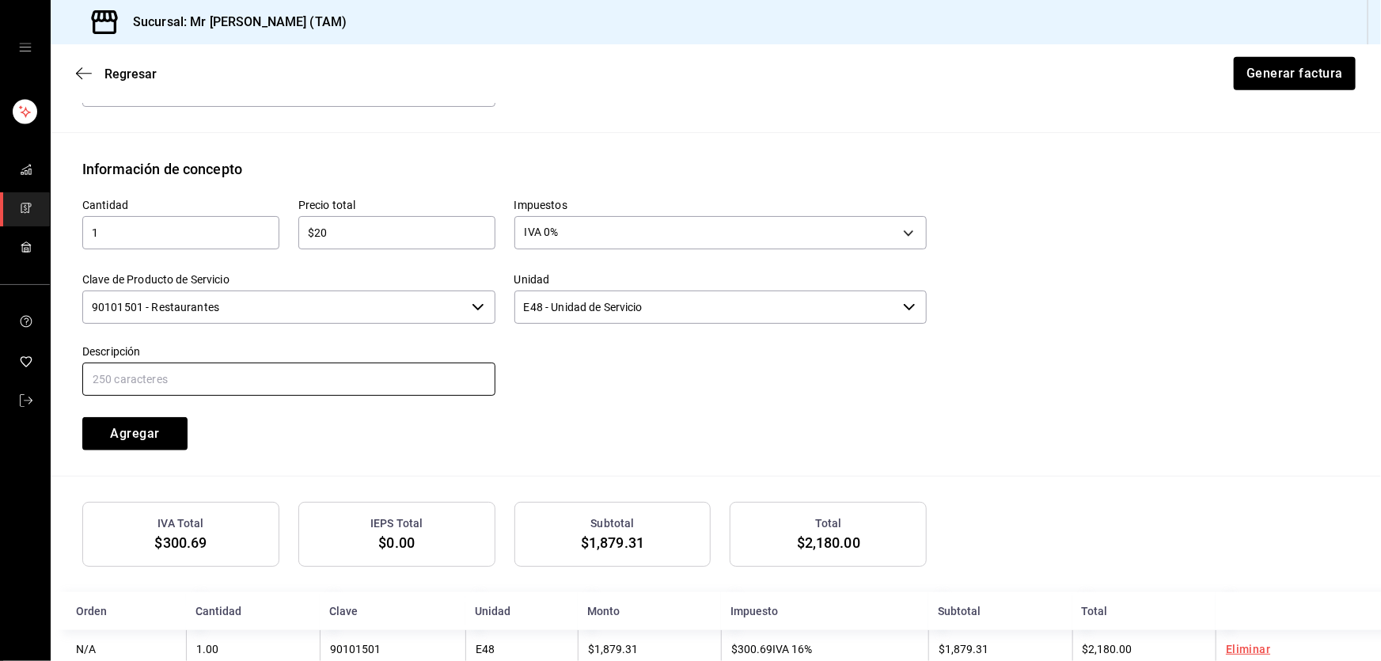
type input "PROPINA"
click at [147, 428] on button "Agregar" at bounding box center [134, 433] width 105 height 33
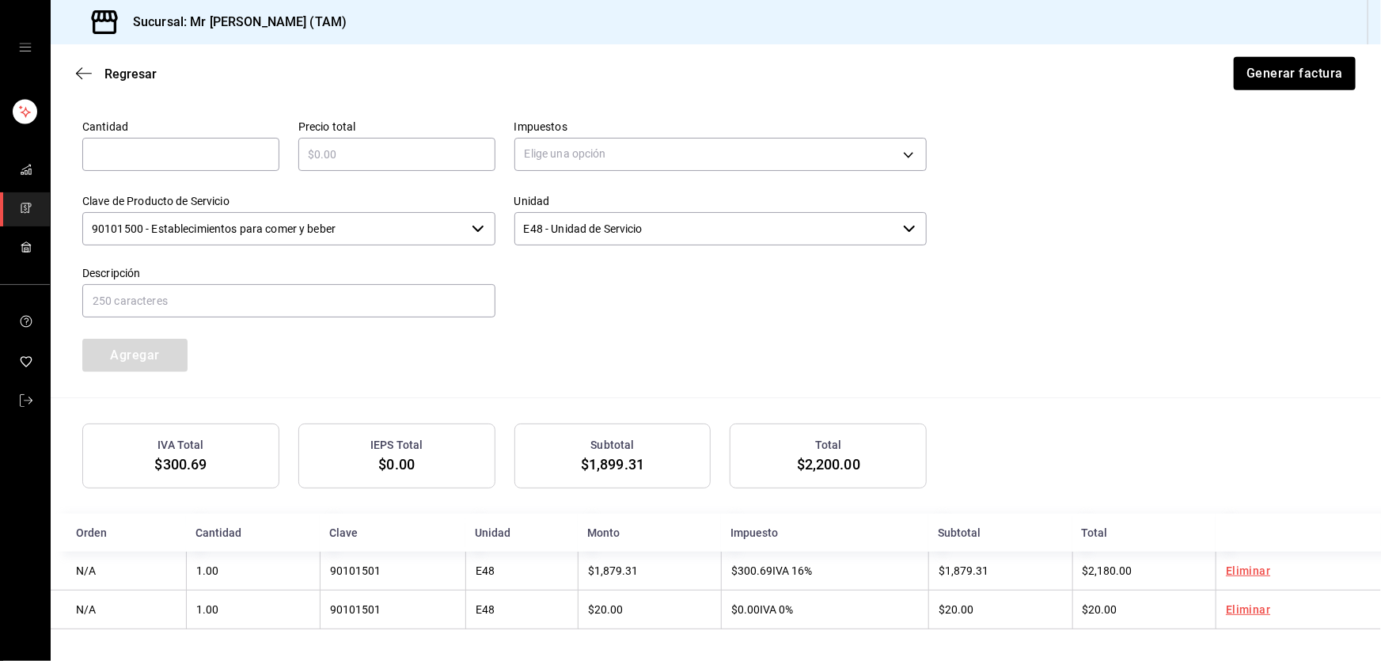
scroll to position [727, 0]
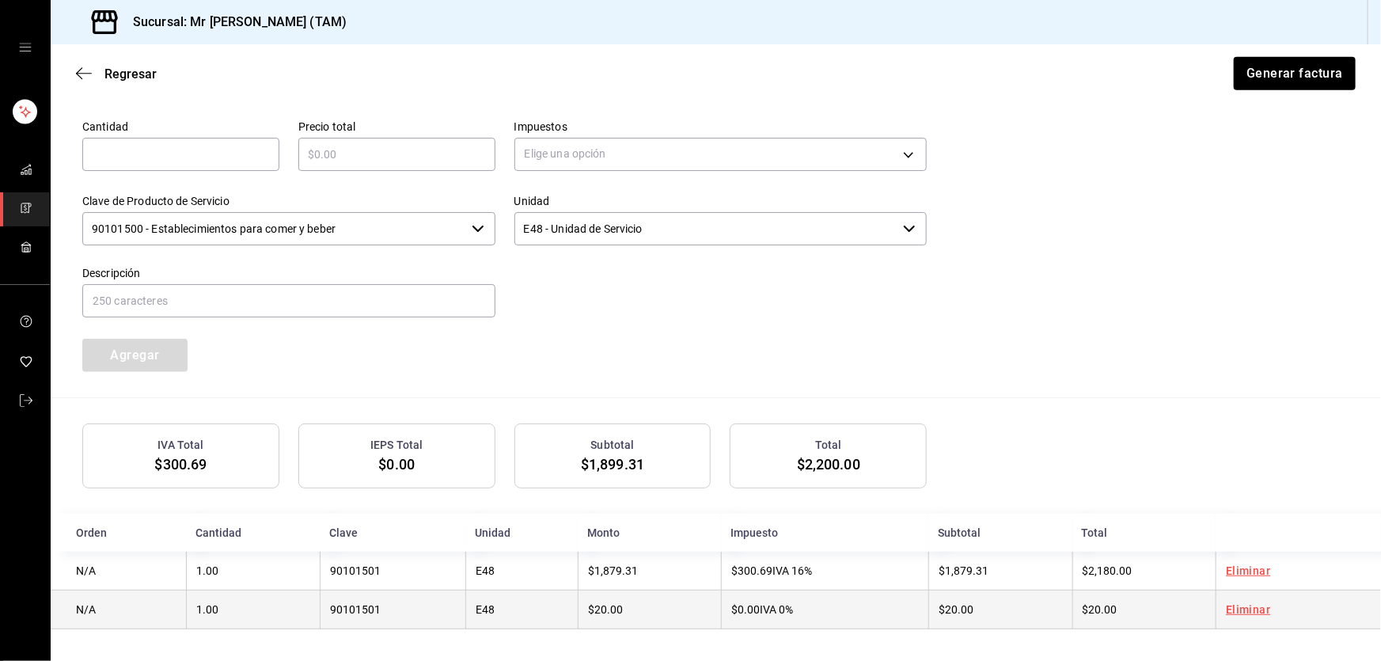
click at [611, 605] on span "$20.00" at bounding box center [605, 609] width 35 height 13
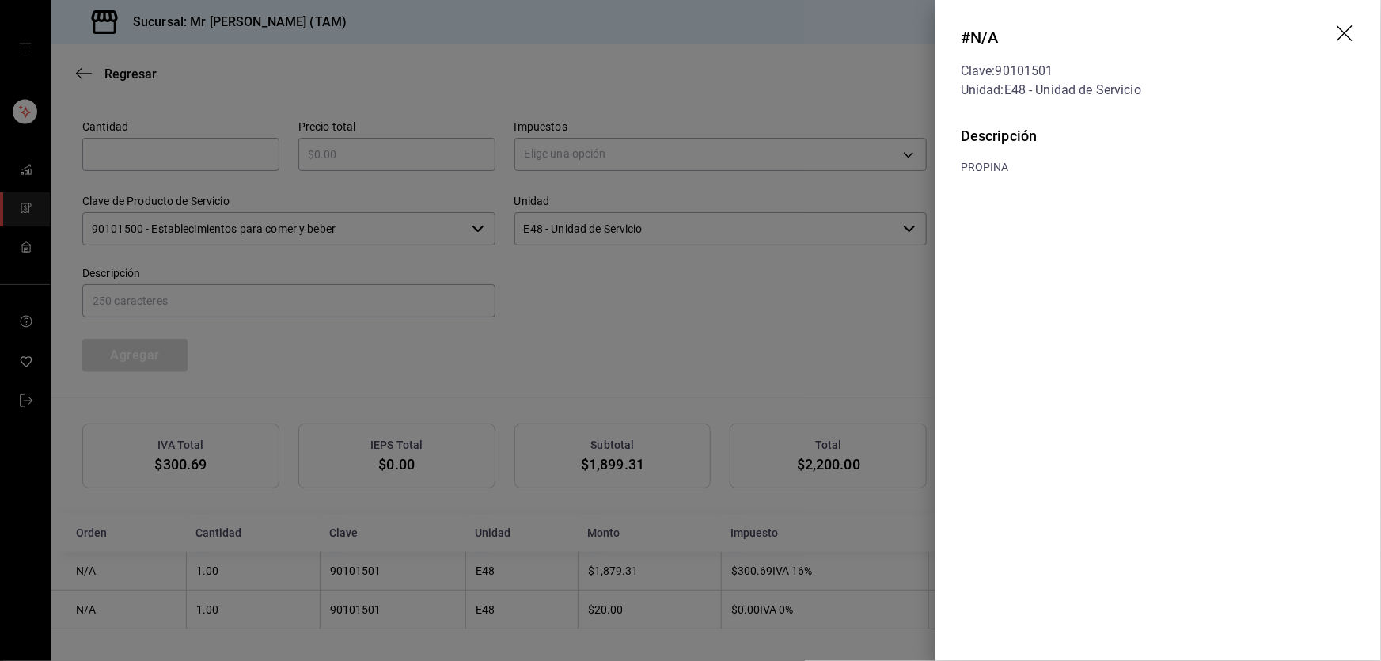
click at [1344, 29] on icon "drag" at bounding box center [1346, 34] width 19 height 19
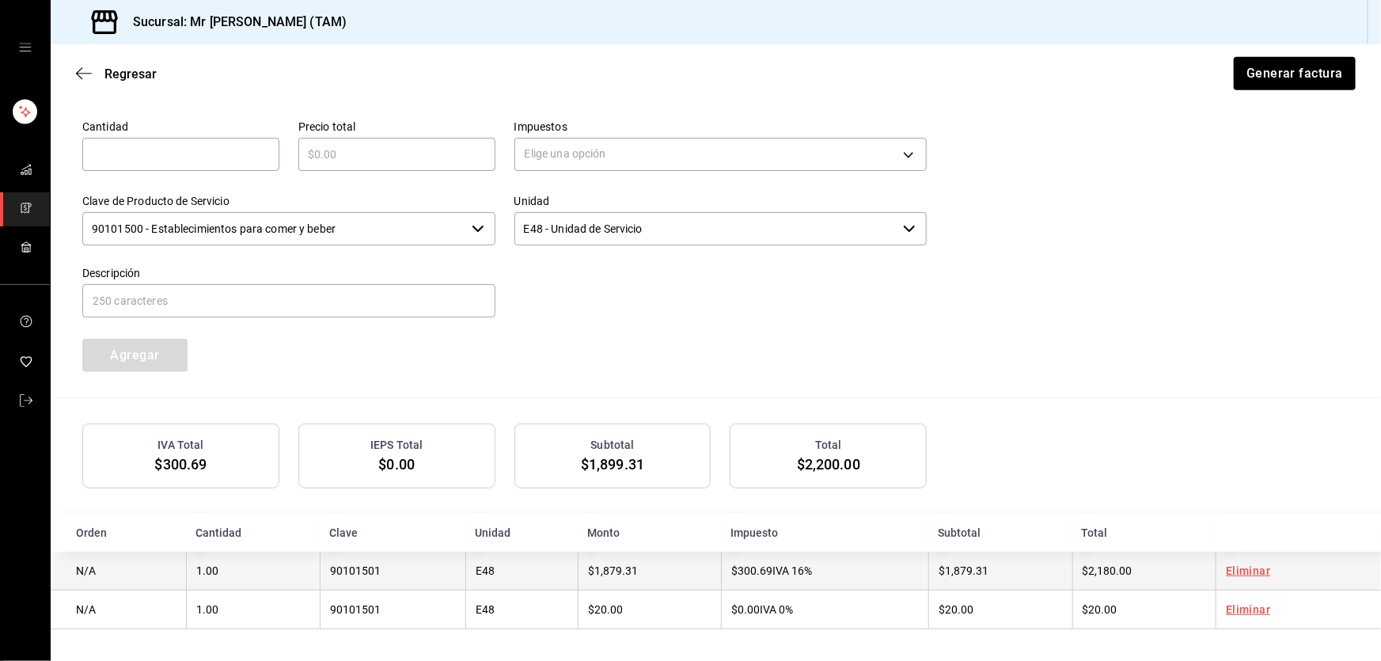
click at [624, 561] on td "$1,879.31" at bounding box center [649, 571] width 143 height 39
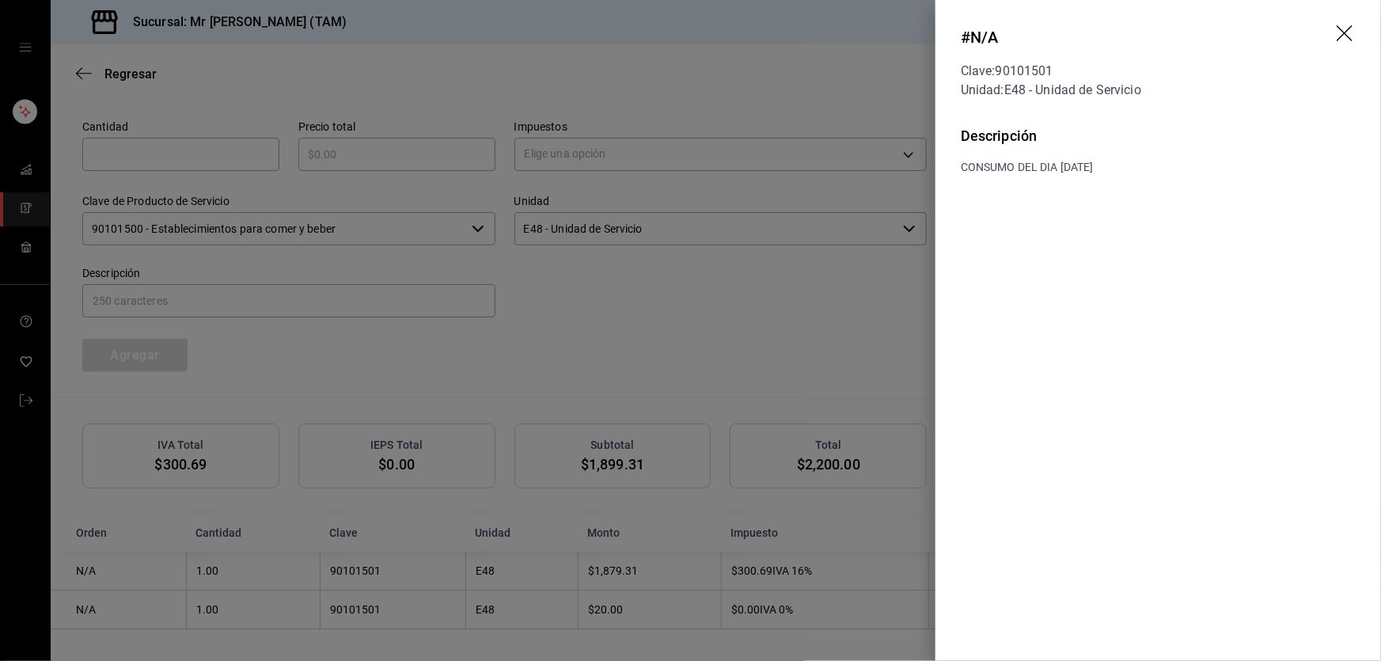
click at [1352, 25] on icon "drag" at bounding box center [1346, 34] width 19 height 19
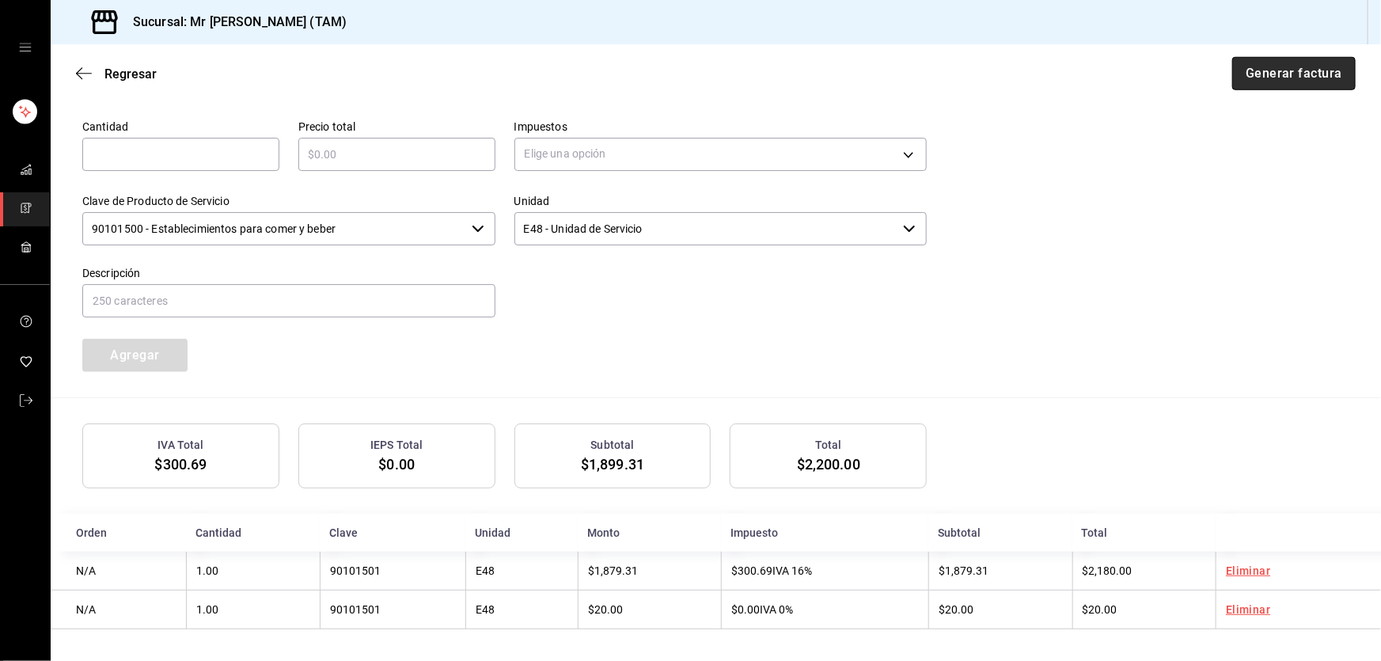
click at [1313, 71] on button "Generar factura" at bounding box center [1293, 73] width 123 height 33
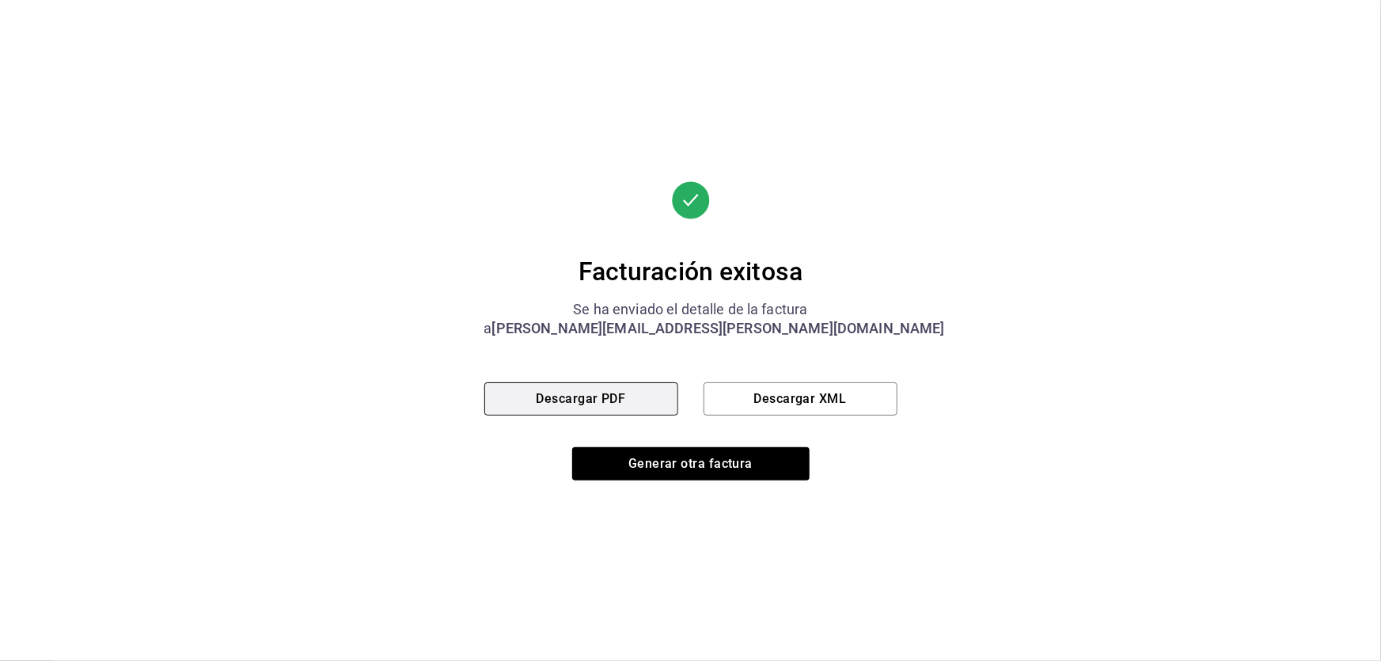
click at [647, 414] on button "Descargar PDF" at bounding box center [581, 398] width 194 height 33
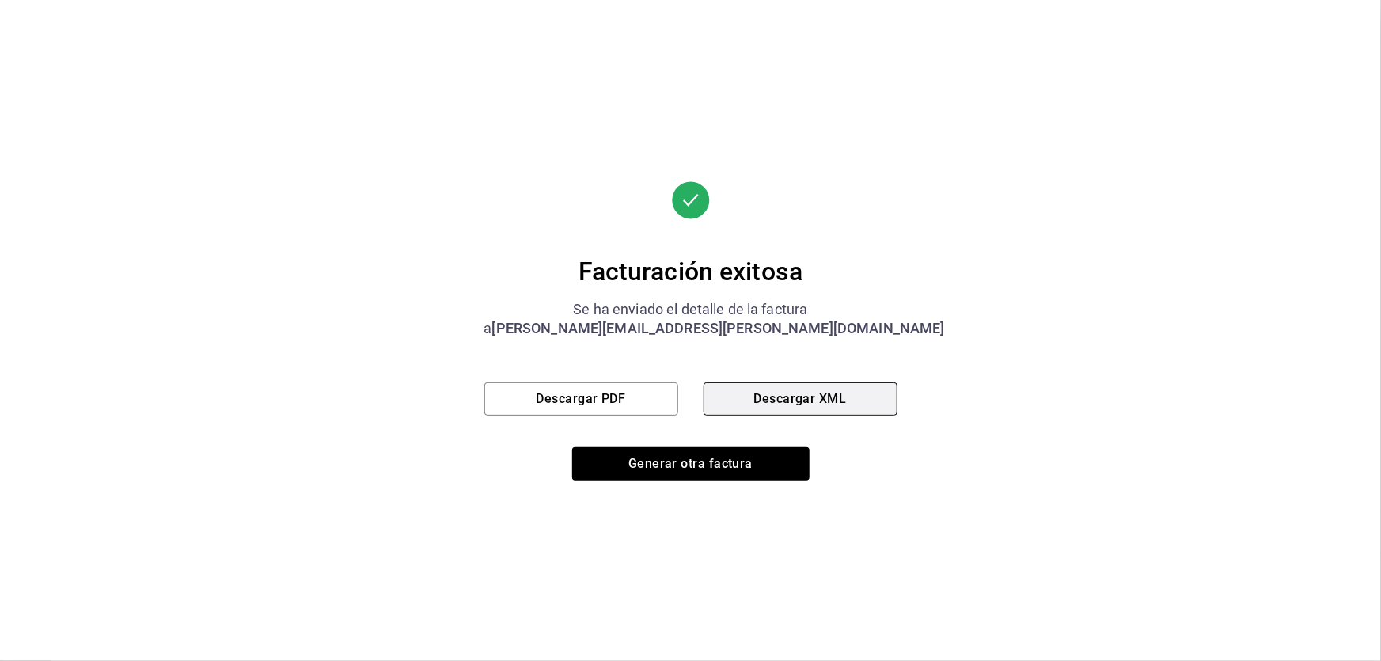
click at [775, 385] on button "Descargar XML" at bounding box center [801, 398] width 194 height 33
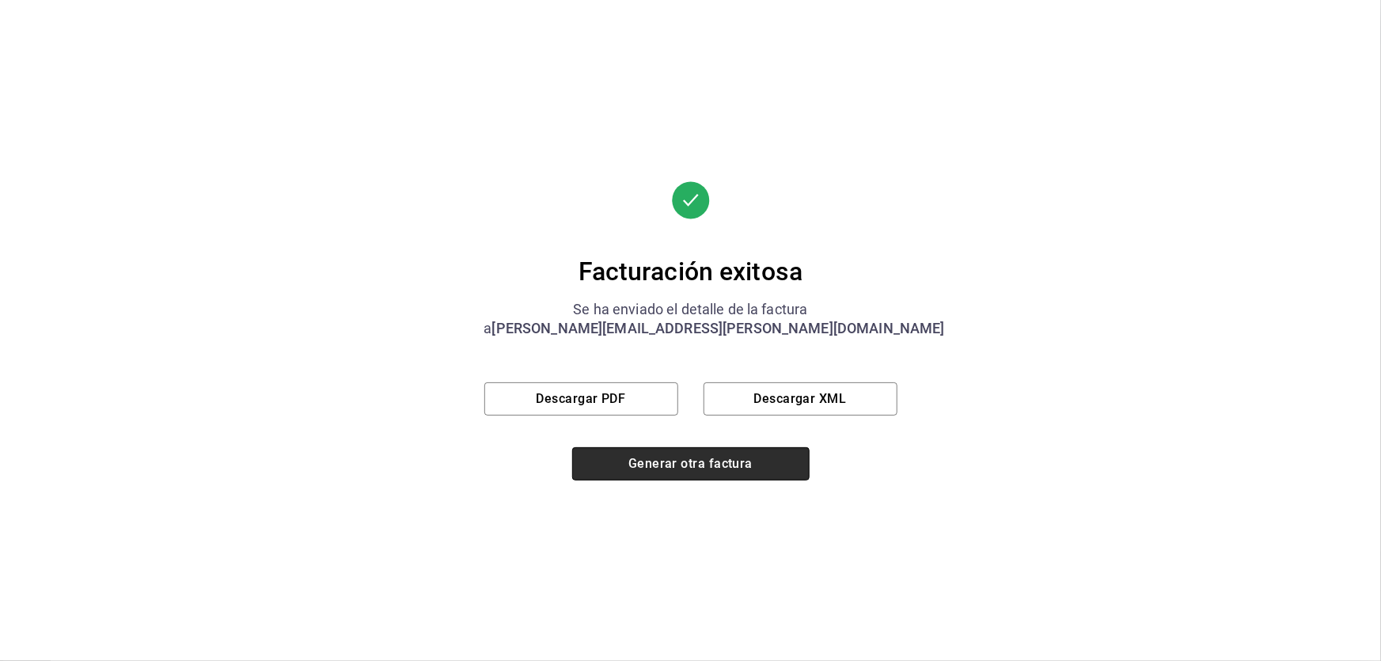
click at [676, 471] on button "Generar otra factura" at bounding box center [690, 463] width 237 height 33
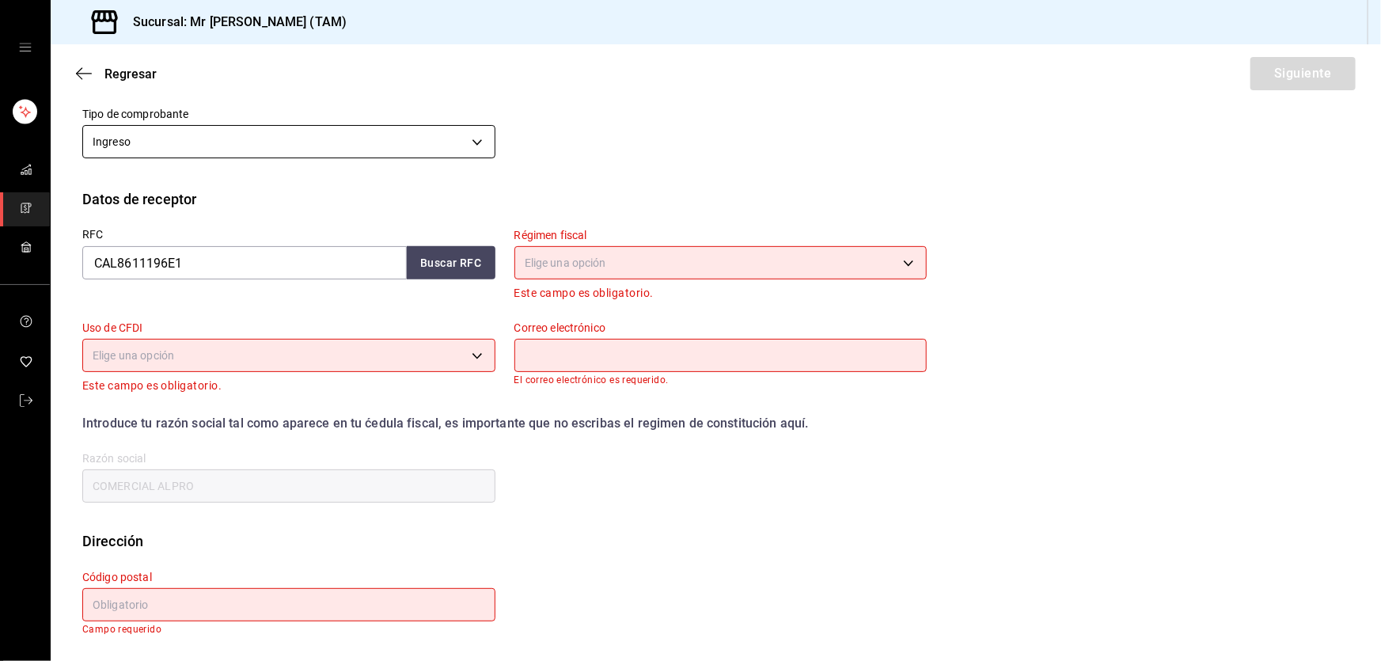
scroll to position [96, 0]
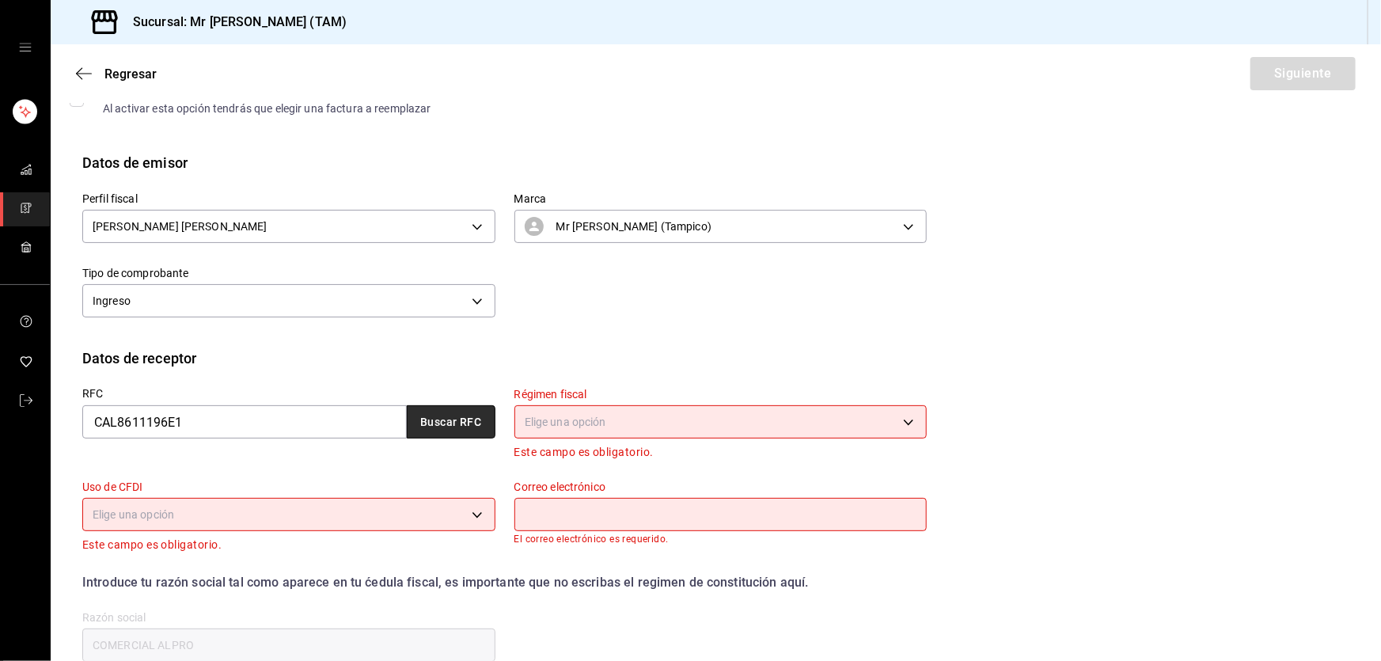
click at [460, 413] on button "Buscar RFC" at bounding box center [451, 421] width 89 height 33
type input "[PERSON_NAME][EMAIL_ADDRESS][PERSON_NAME][DOMAIN_NAME]"
type input "89170"
type input "601"
type input "G03"
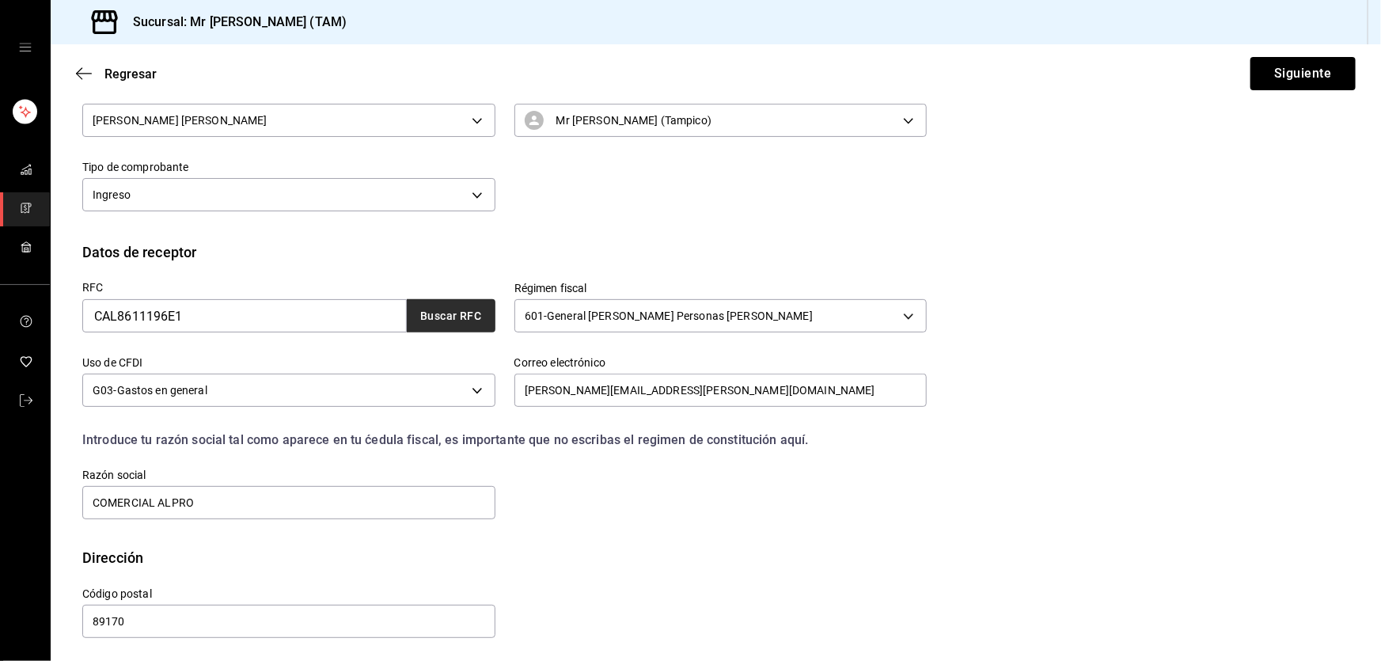
scroll to position [206, 0]
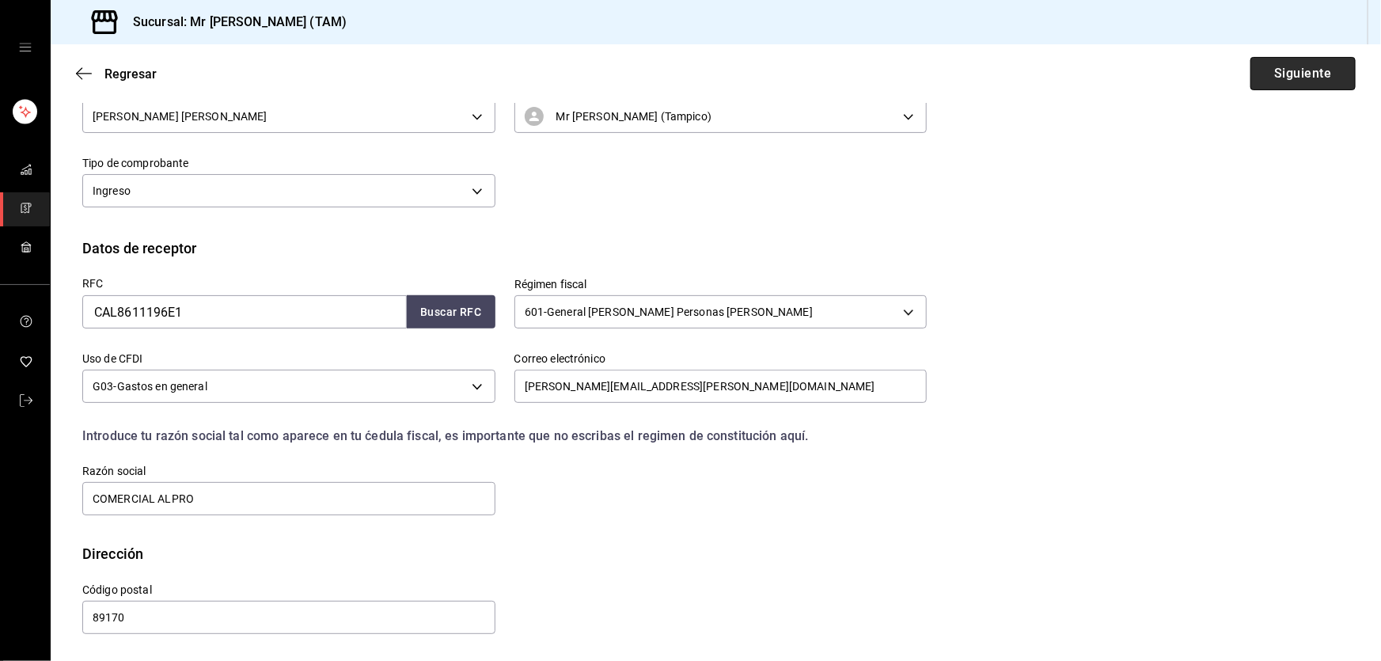
click at [1268, 70] on button "Siguiente" at bounding box center [1303, 73] width 105 height 33
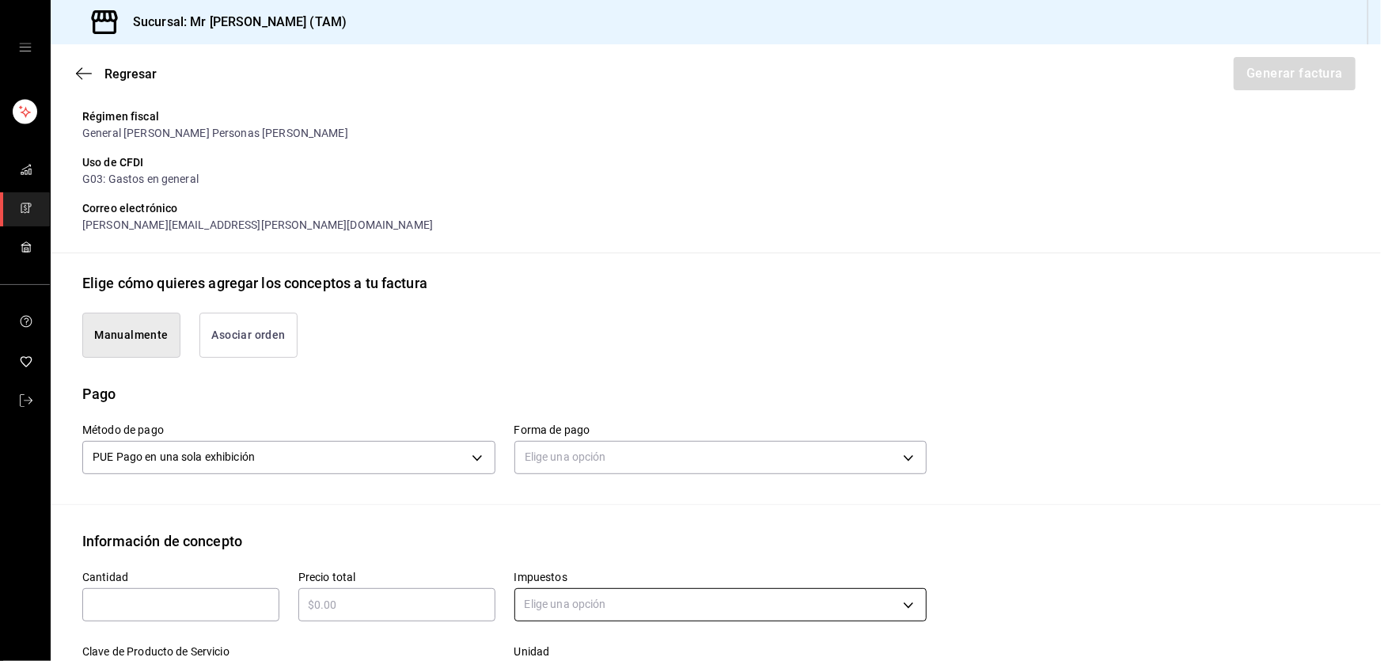
scroll to position [421, 0]
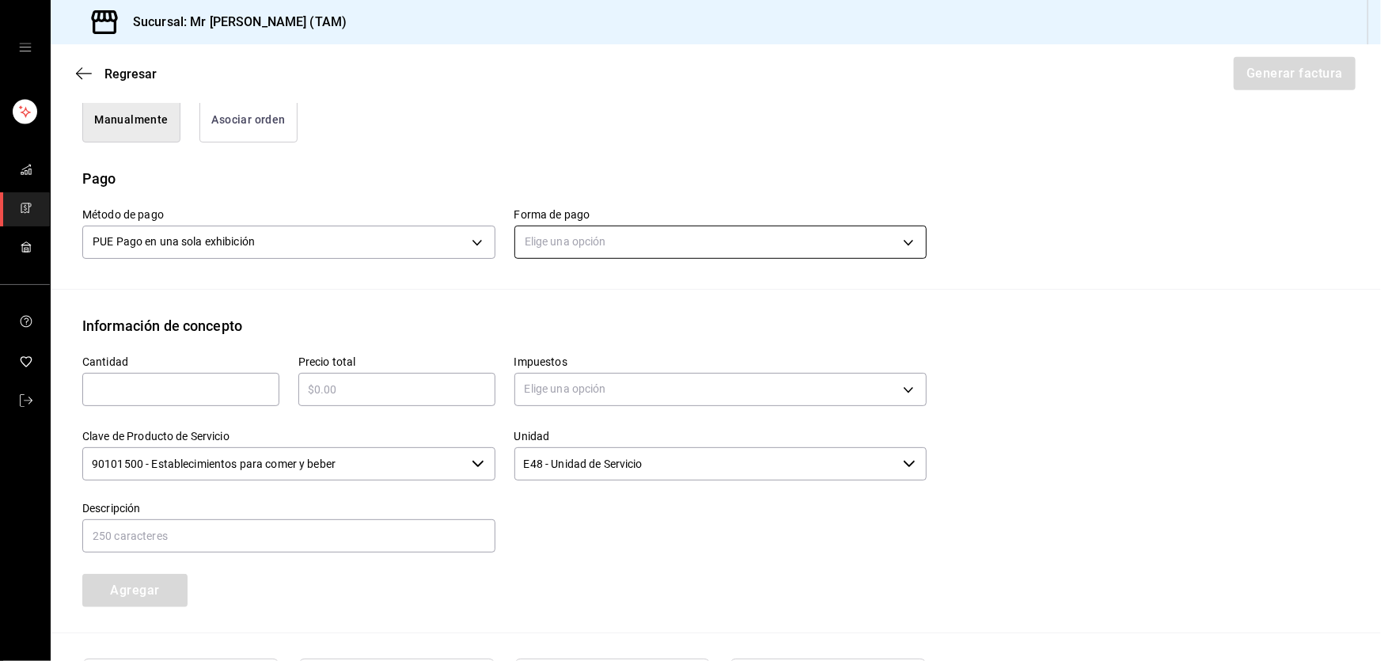
click at [602, 252] on body "Sucursal: Mr [PERSON_NAME] (TAM) Regresar Generar factura Emisor Perfil fiscal …" at bounding box center [690, 330] width 1381 height 661
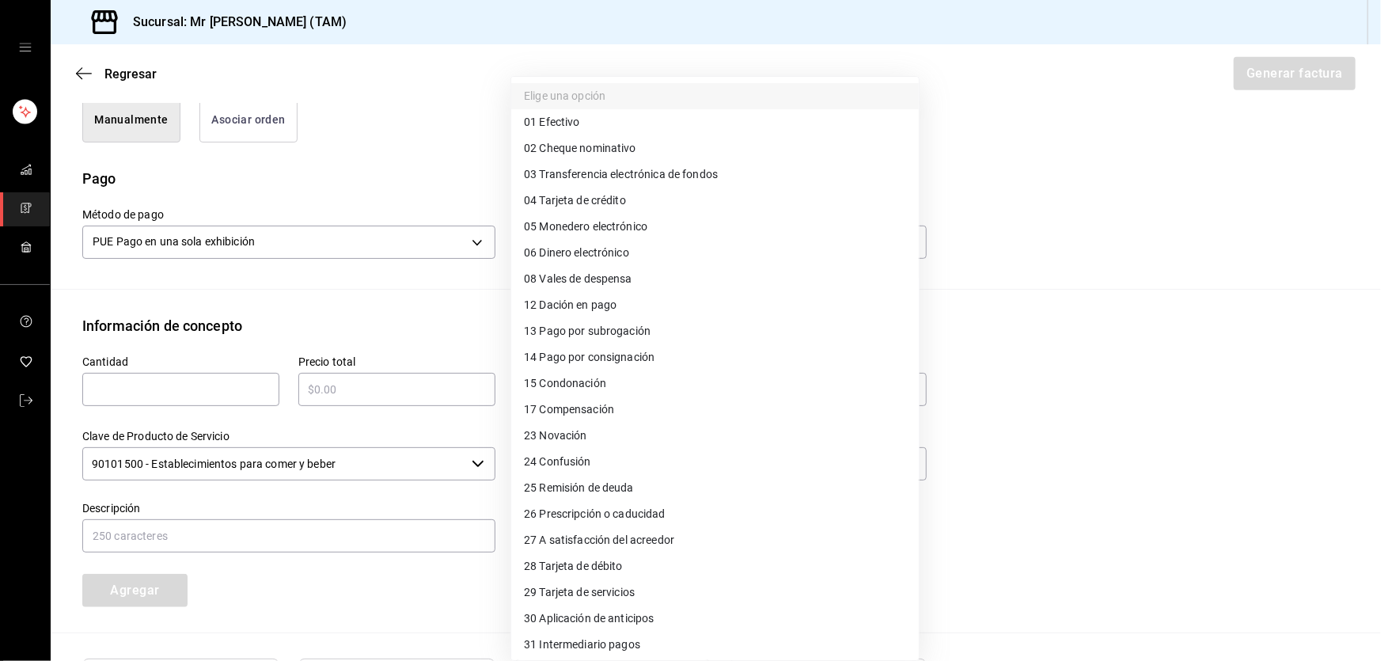
click at [598, 212] on li "04 Tarjeta de crédito" at bounding box center [715, 201] width 408 height 26
type input "04"
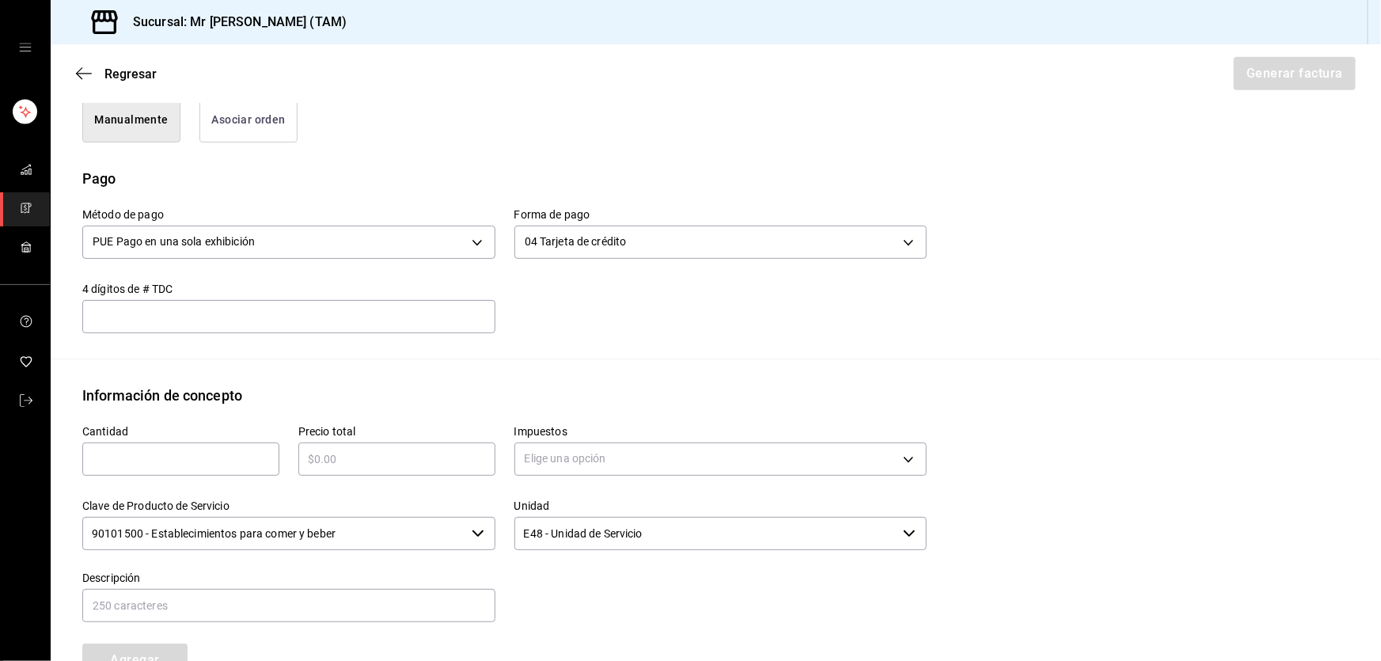
click at [416, 309] on input "text" at bounding box center [288, 316] width 413 height 19
type input "4689"
click at [199, 462] on input "text" at bounding box center [180, 459] width 197 height 19
type input "4"
type input "1"
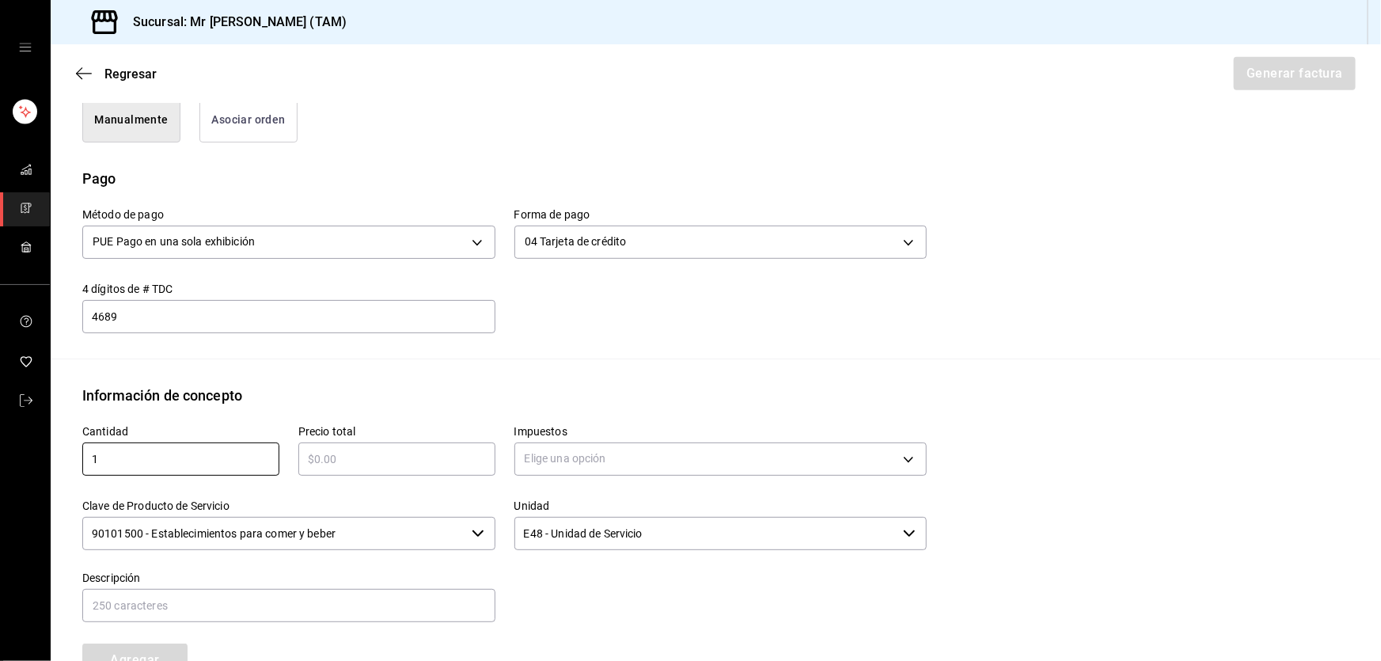
click at [325, 457] on input "text" at bounding box center [396, 459] width 197 height 19
type input "$2450"
click at [550, 480] on div "Unidad E48 - Unidad de Servicio ​" at bounding box center [711, 516] width 432 height 72
click at [554, 473] on body "Sucursal: Mr [PERSON_NAME] (TAM) Regresar Generar factura Emisor Perfil fiscal …" at bounding box center [690, 330] width 1381 height 661
click at [549, 580] on span "IVA 16%" at bounding box center [544, 585] width 40 height 17
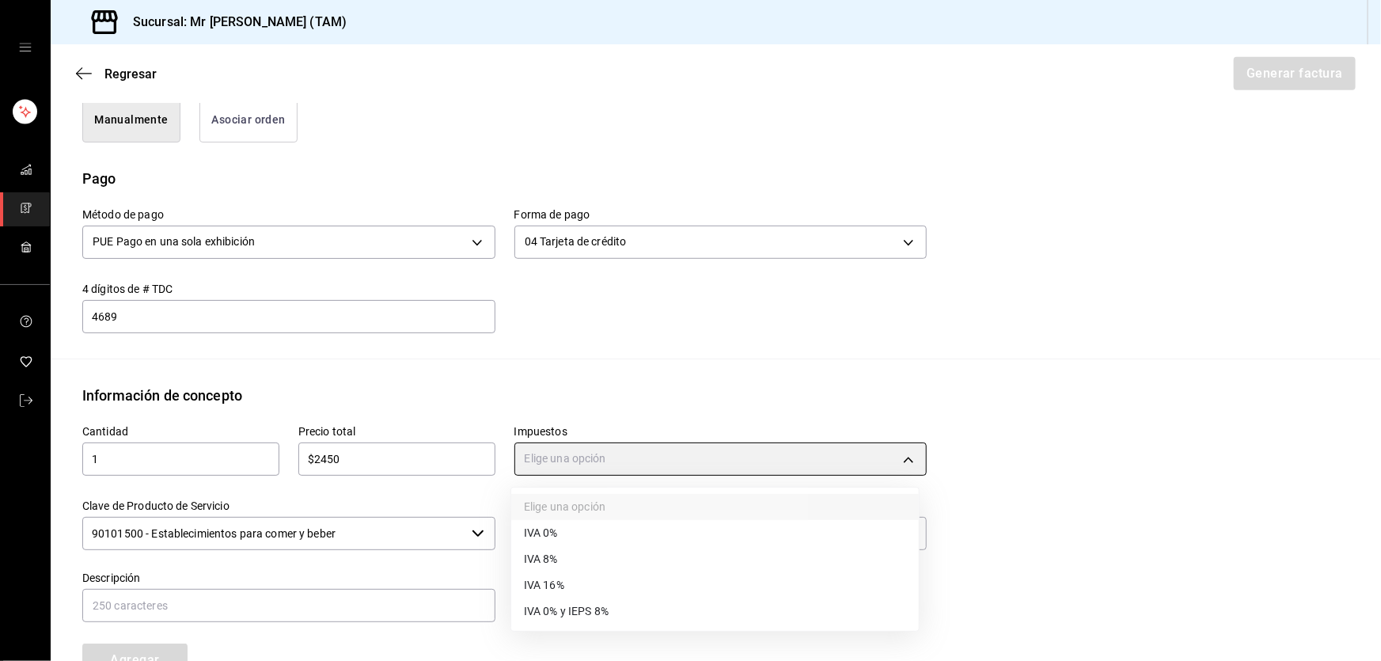
type input "IVA_16"
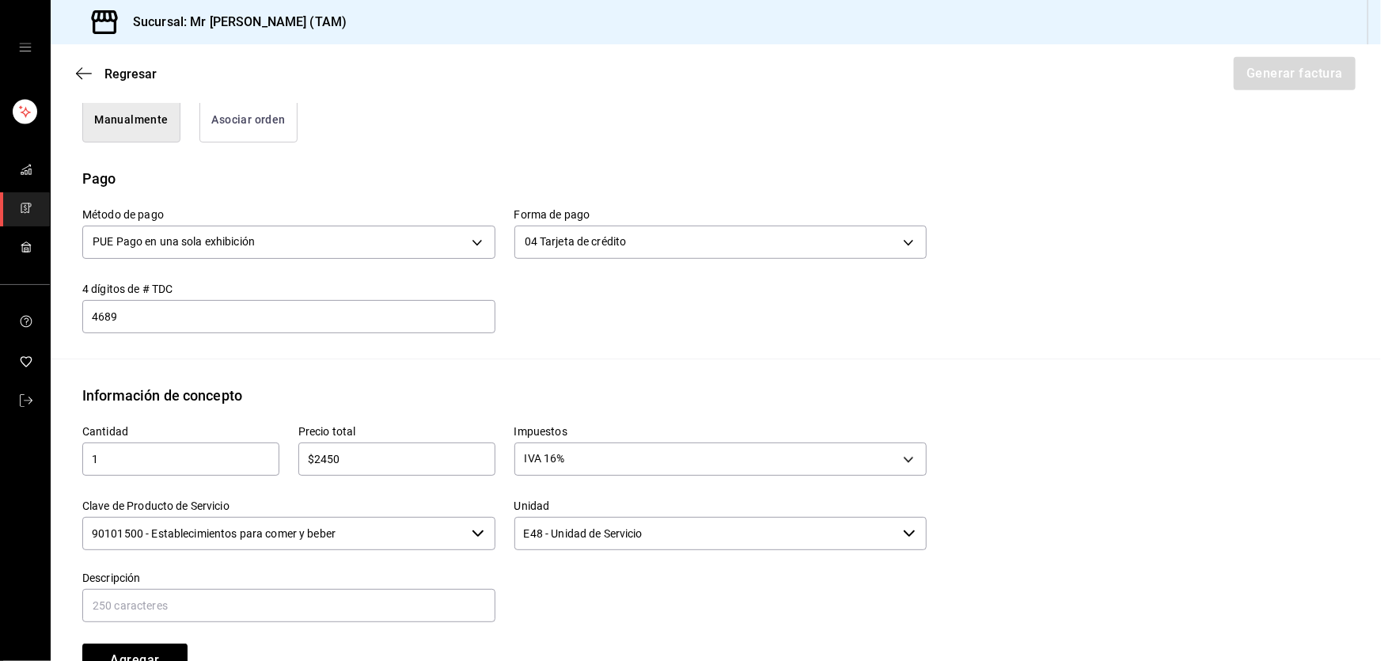
click at [407, 525] on input "90101500 - Establecimientos para comer y beber" at bounding box center [273, 533] width 383 height 33
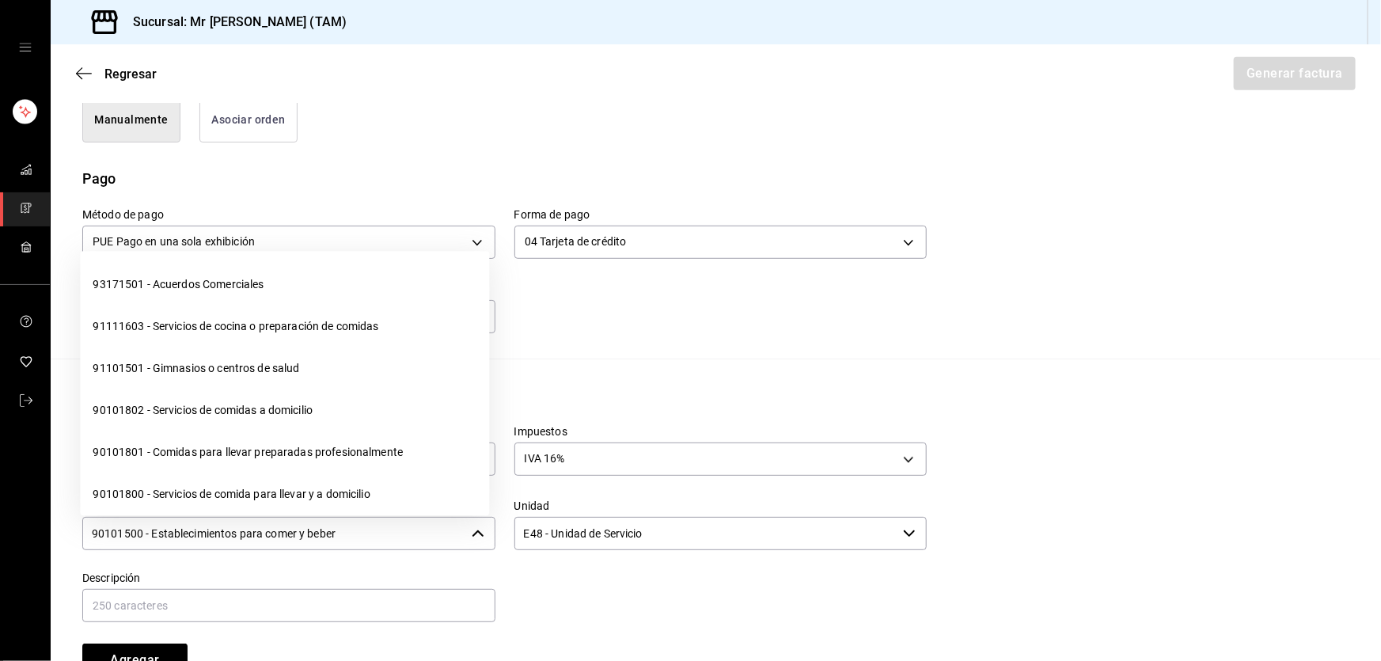
click at [407, 525] on input "90101500 - Establecimientos para comer y beber" at bounding box center [273, 533] width 383 height 33
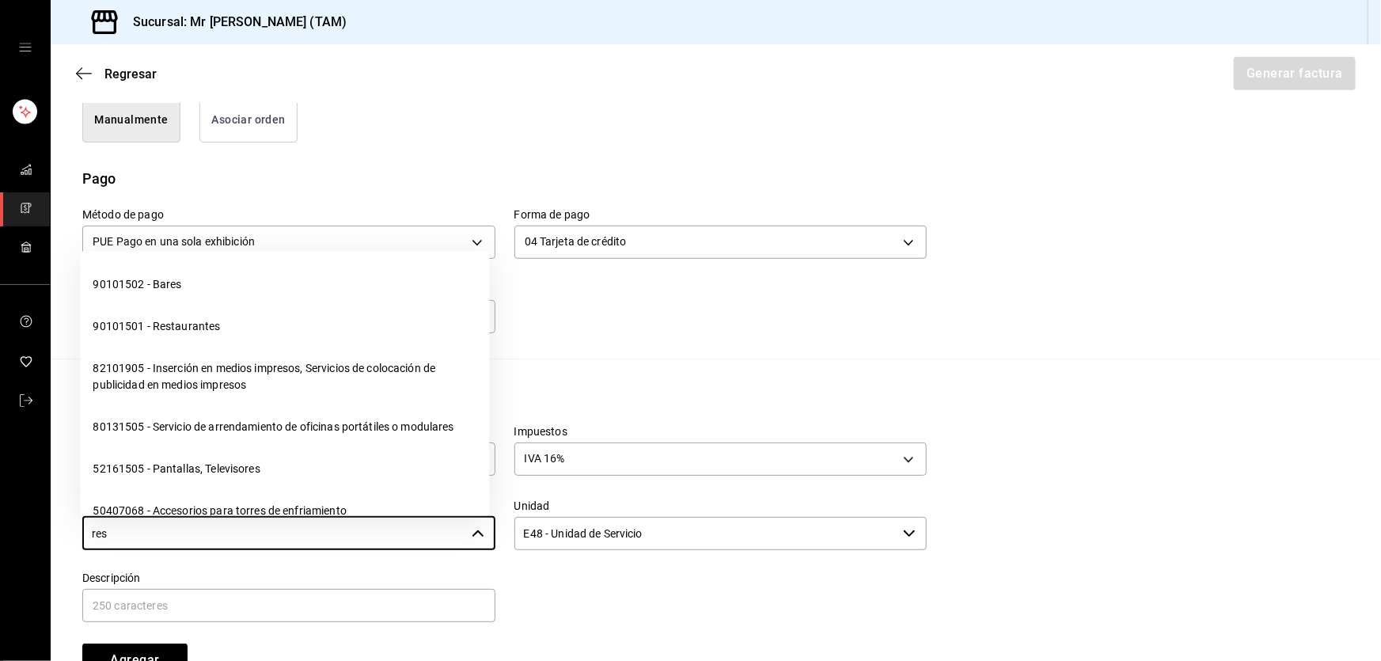
click at [161, 331] on li "90101501 - Restaurantes" at bounding box center [284, 327] width 409 height 42
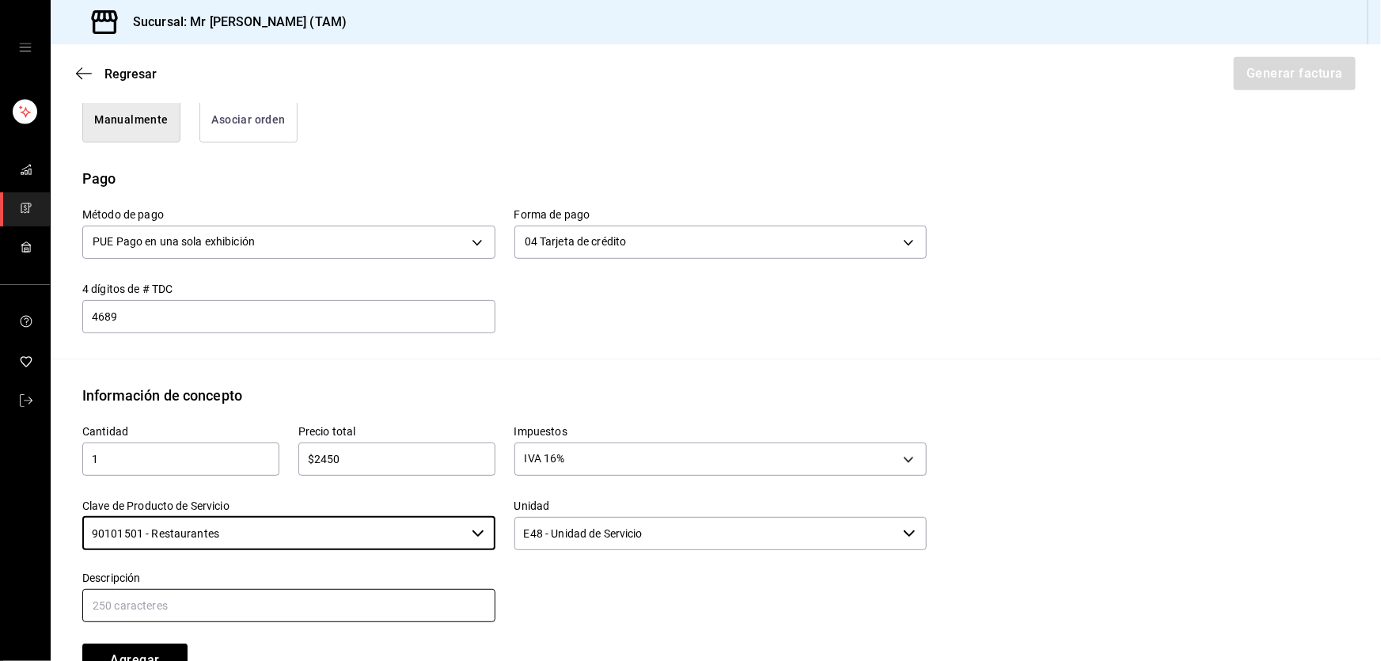
type input "90101501 - Restaurantes"
click at [266, 604] on input "text" at bounding box center [288, 605] width 413 height 33
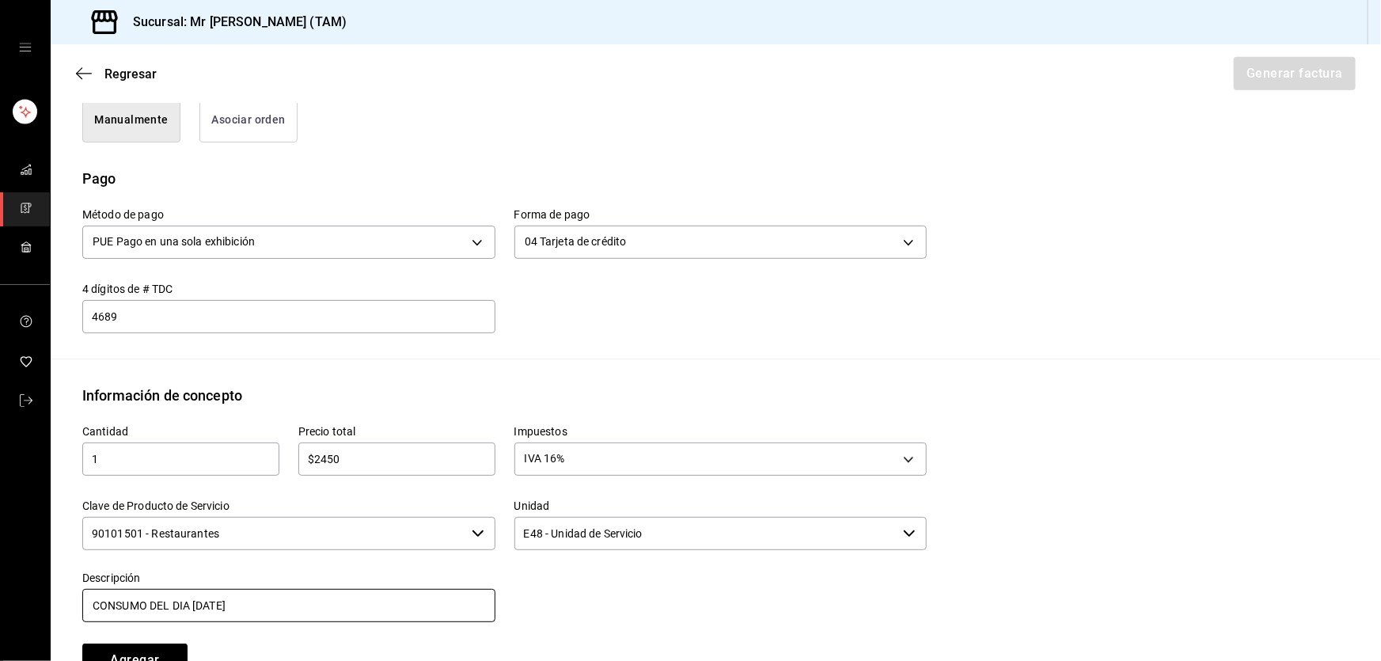
click at [195, 615] on input "CONSUMO DEL DIA [DATE]" at bounding box center [288, 605] width 413 height 33
click at [336, 598] on input "CONSUMO DEL DIA [DATE]" at bounding box center [288, 605] width 413 height 33
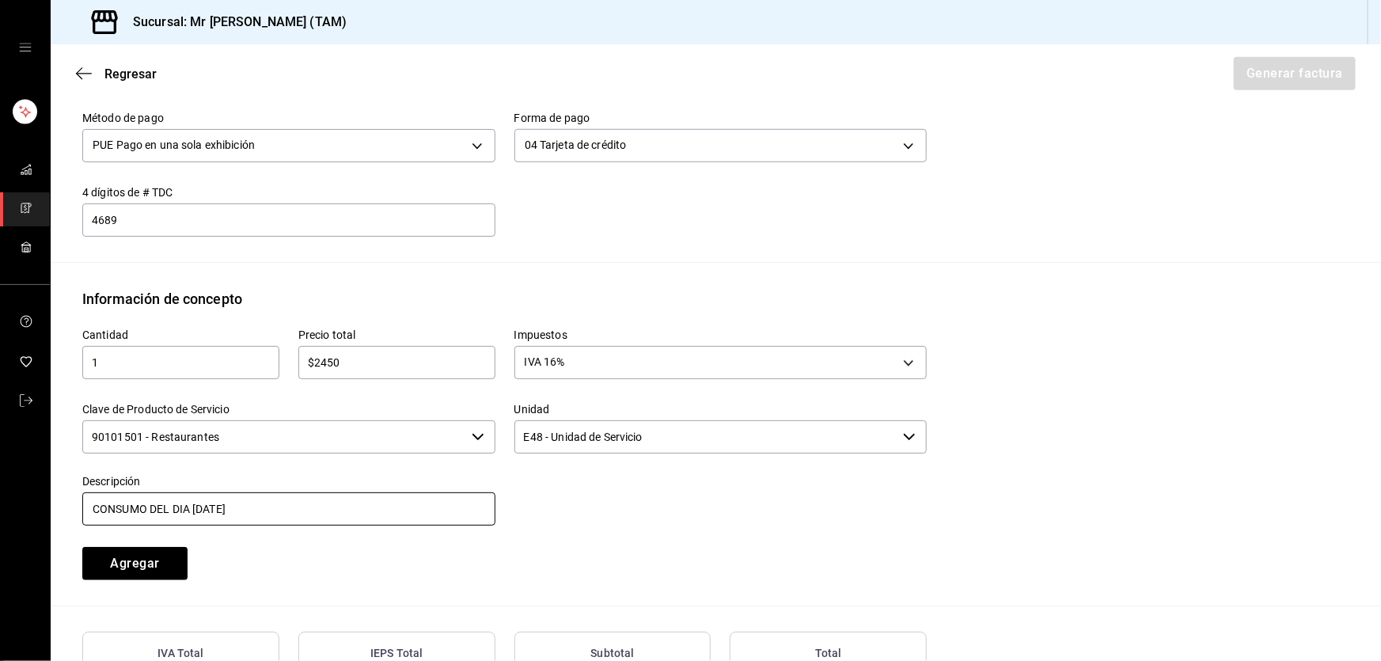
scroll to position [647, 0]
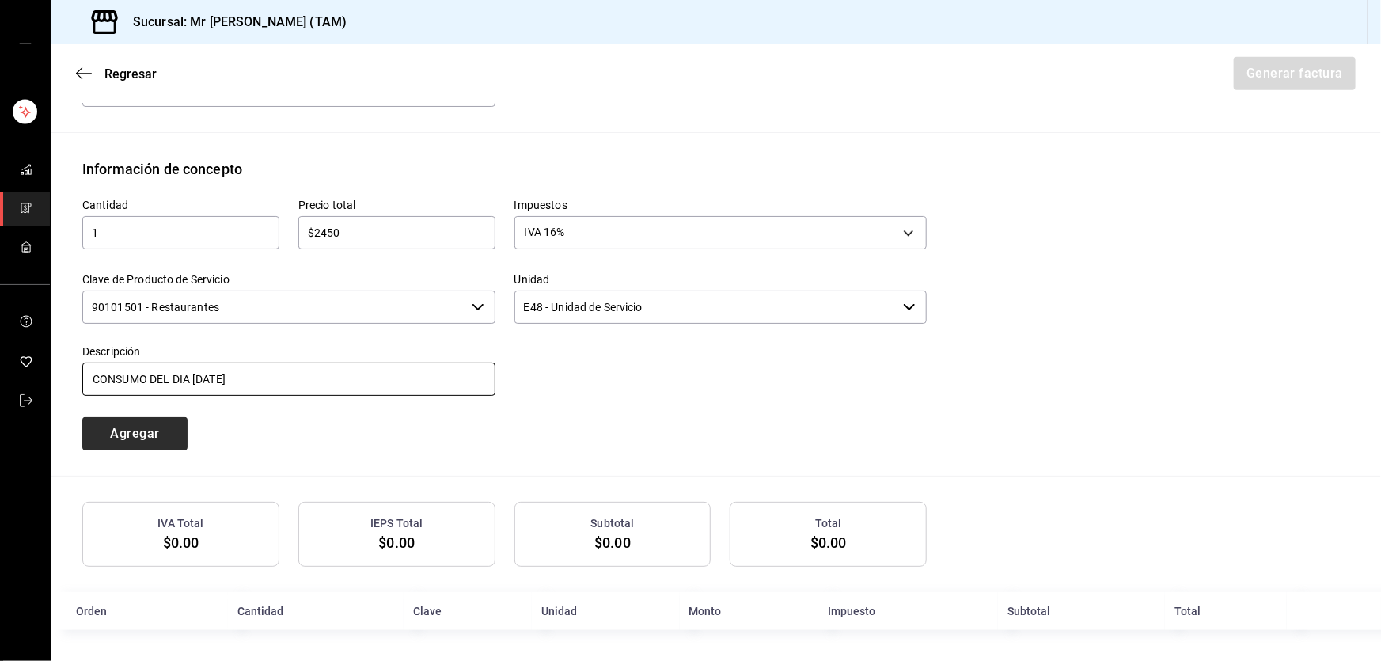
type input "CONSUMO DEL DIA [DATE]"
click at [144, 430] on button "Agregar" at bounding box center [134, 433] width 105 height 33
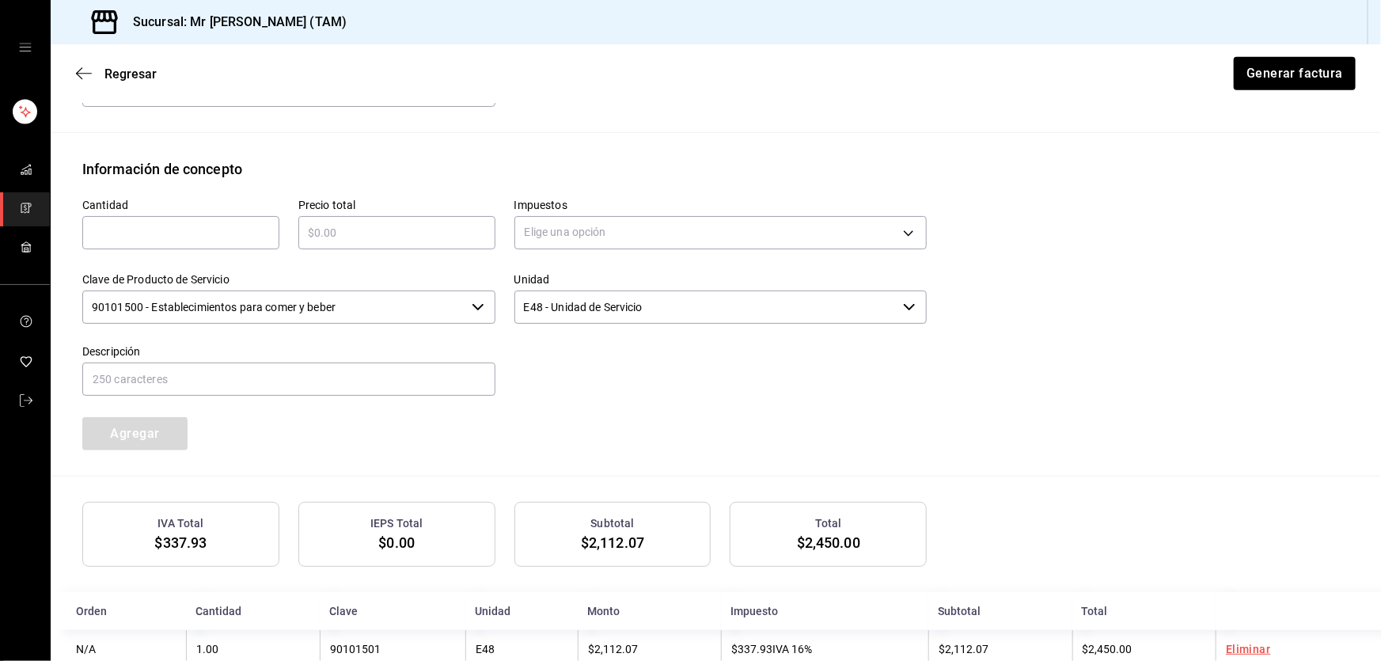
click at [154, 238] on input "text" at bounding box center [180, 232] width 197 height 19
type input "1"
type input "$5"
type input "$100"
click at [551, 214] on body "Sucursal: Mr [PERSON_NAME] (TAM) Regresar Generar factura Emisor Perfil fiscal …" at bounding box center [690, 330] width 1381 height 661
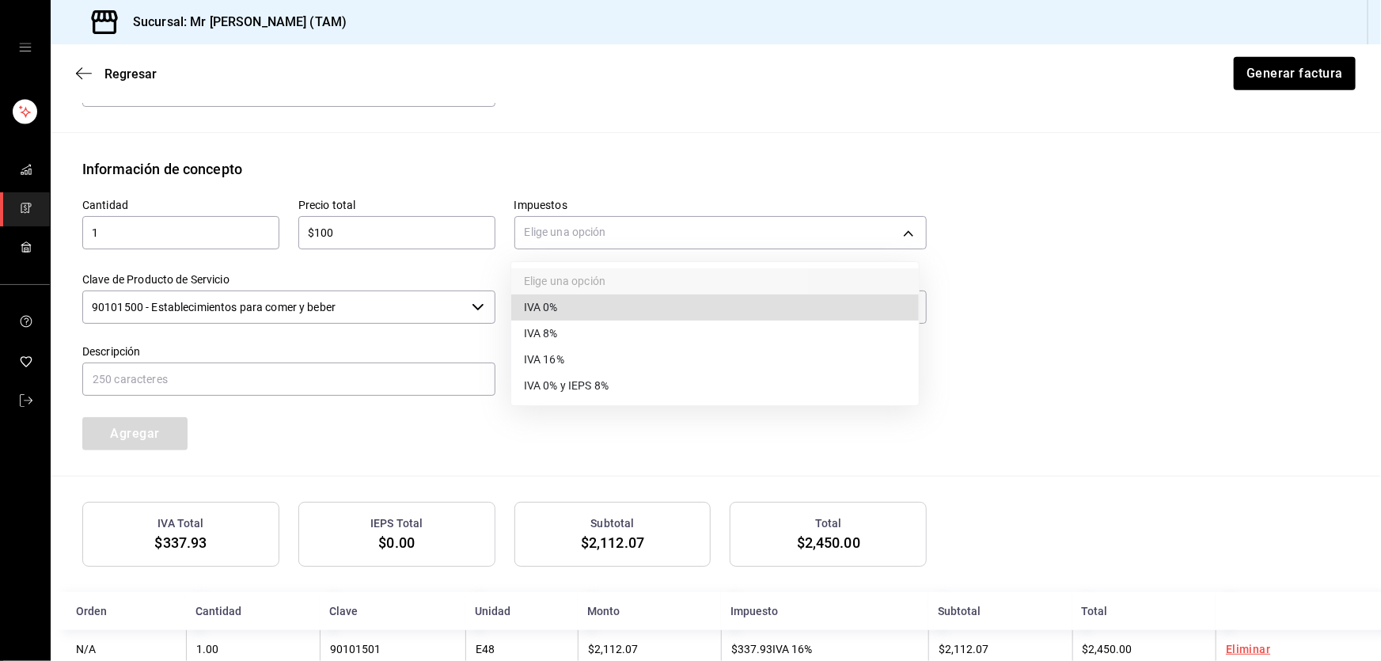
click at [556, 313] on span "IVA 0%" at bounding box center [541, 307] width 34 height 17
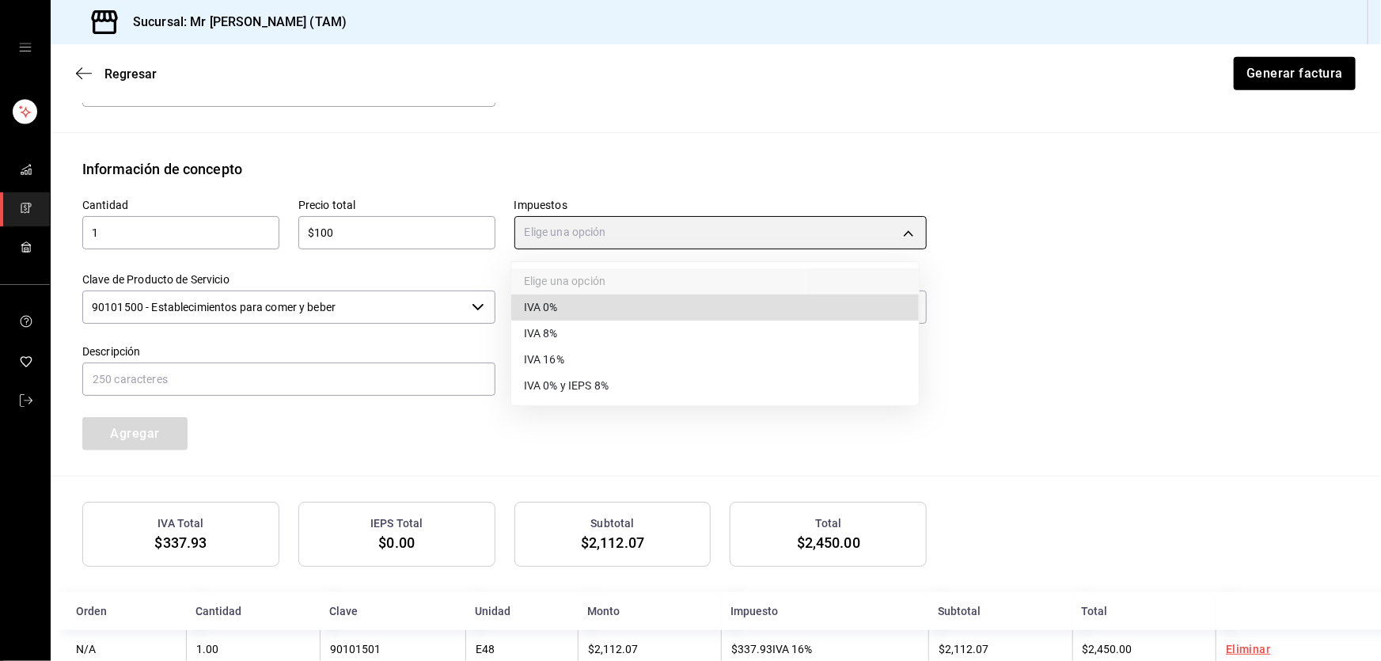
type input "IVA_0"
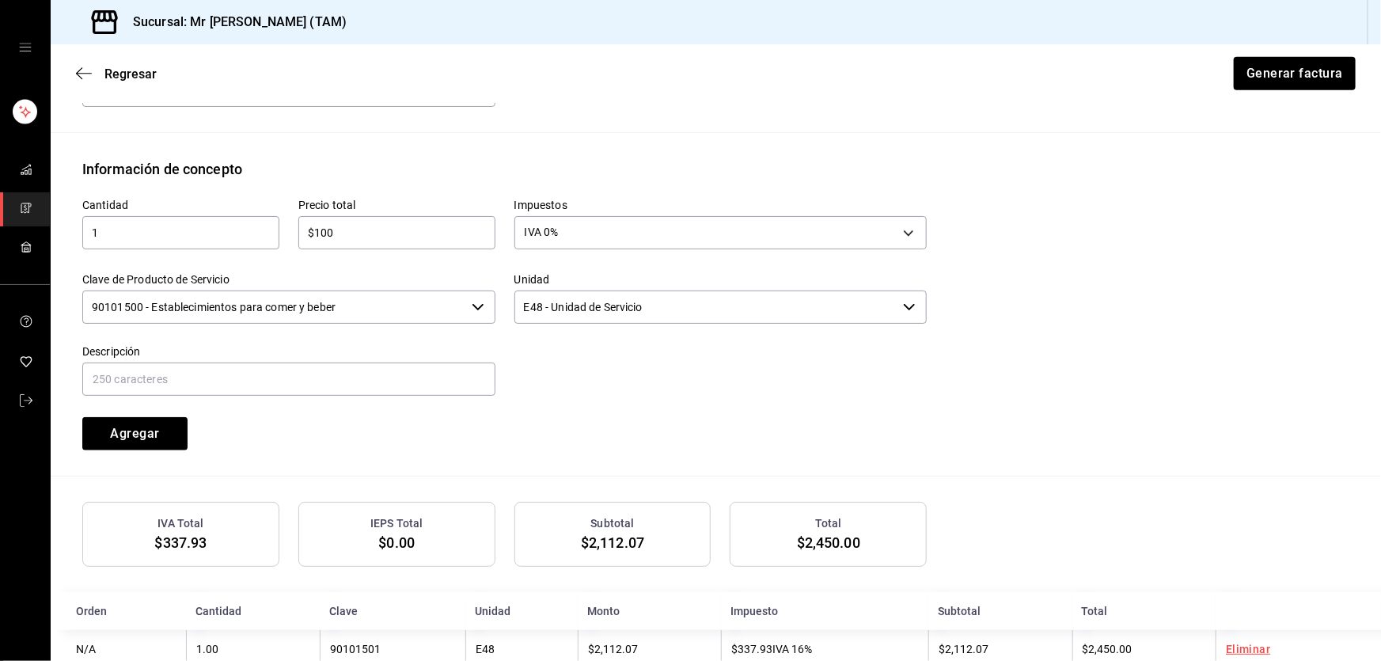
click at [366, 318] on input "90101500 - Establecimientos para comer y beber" at bounding box center [273, 306] width 383 height 33
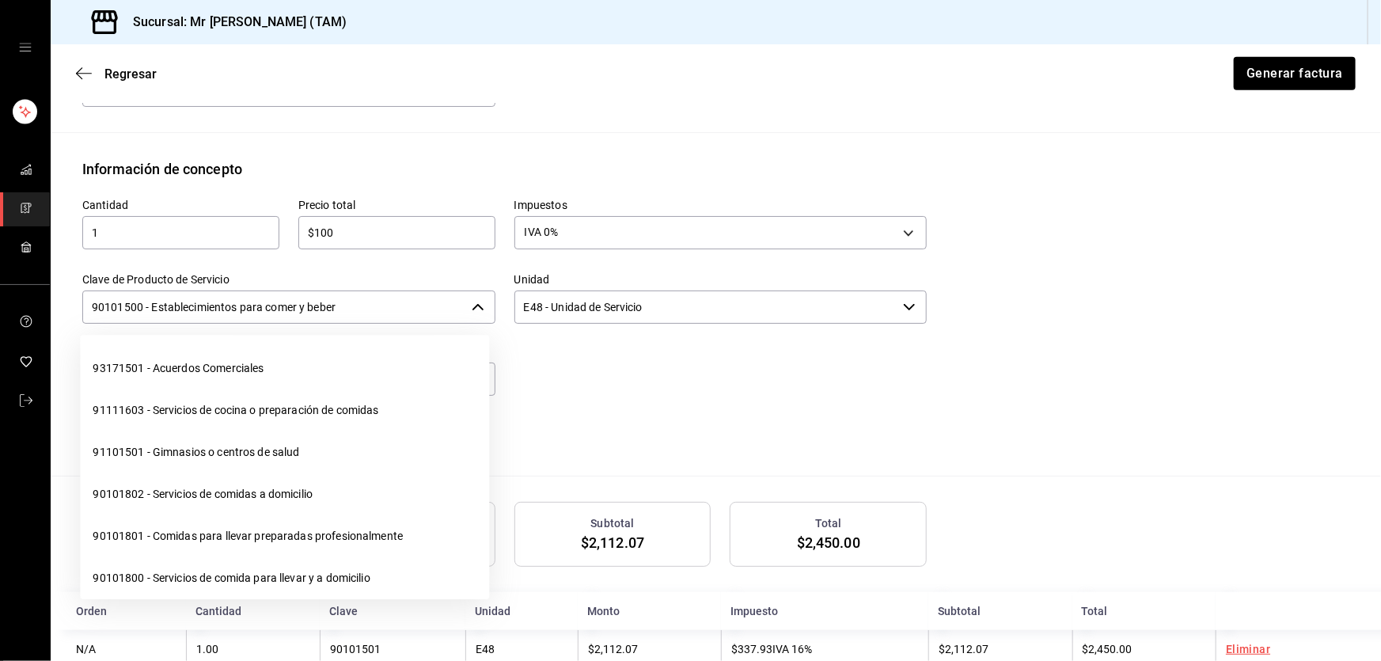
click at [366, 318] on input "90101500 - Establecimientos para comer y beber" at bounding box center [273, 306] width 383 height 33
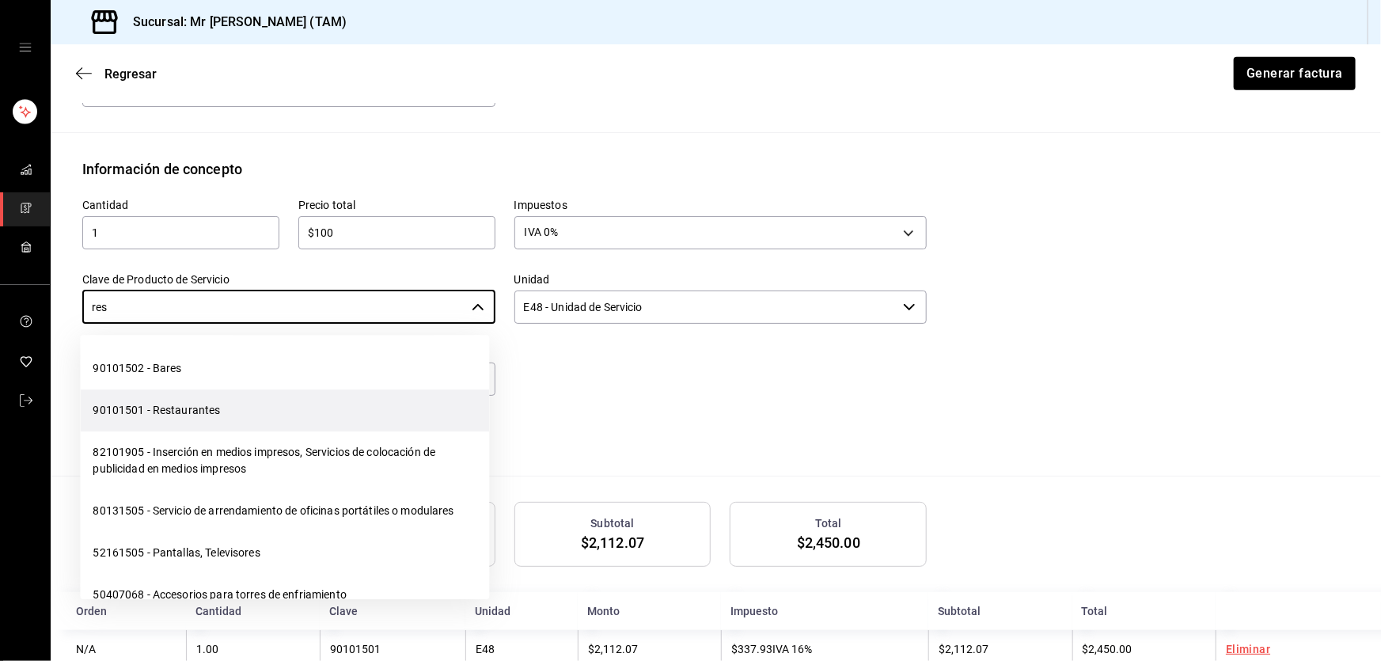
click at [289, 410] on li "90101501 - Restaurantes" at bounding box center [284, 410] width 409 height 42
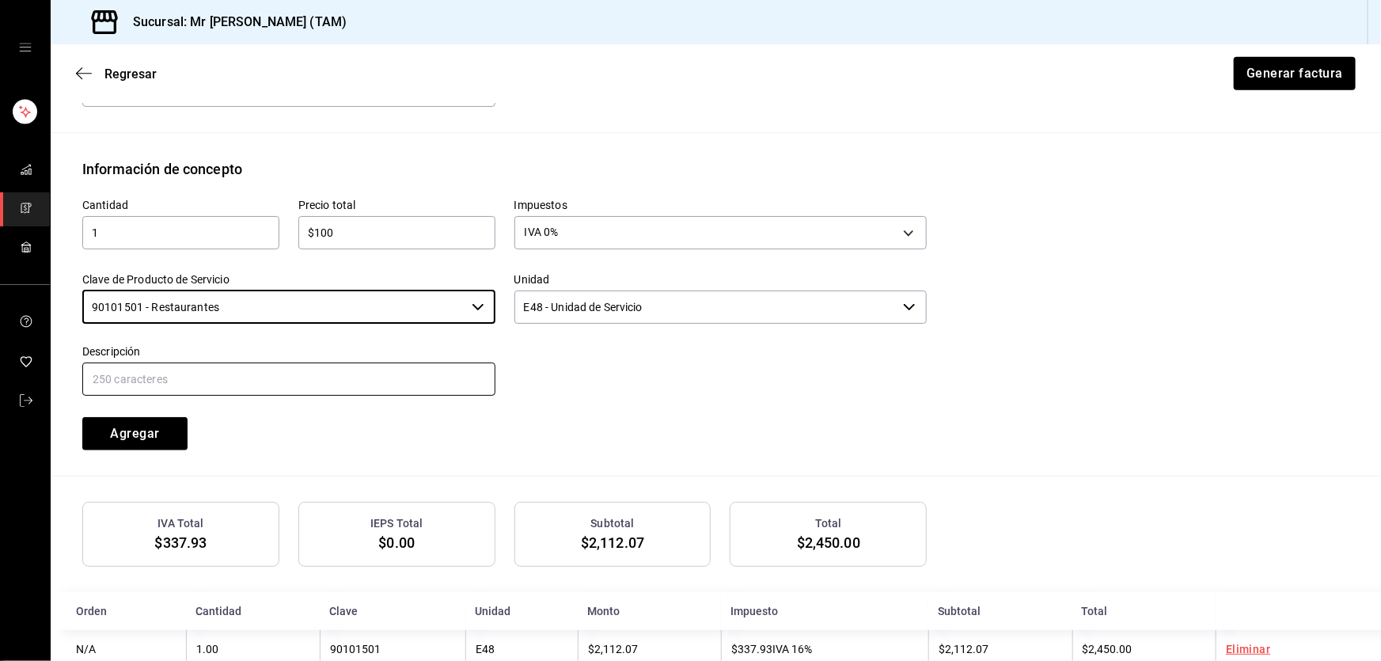
type input "90101501 - Restaurantes"
click at [318, 371] on input "text" at bounding box center [288, 378] width 413 height 33
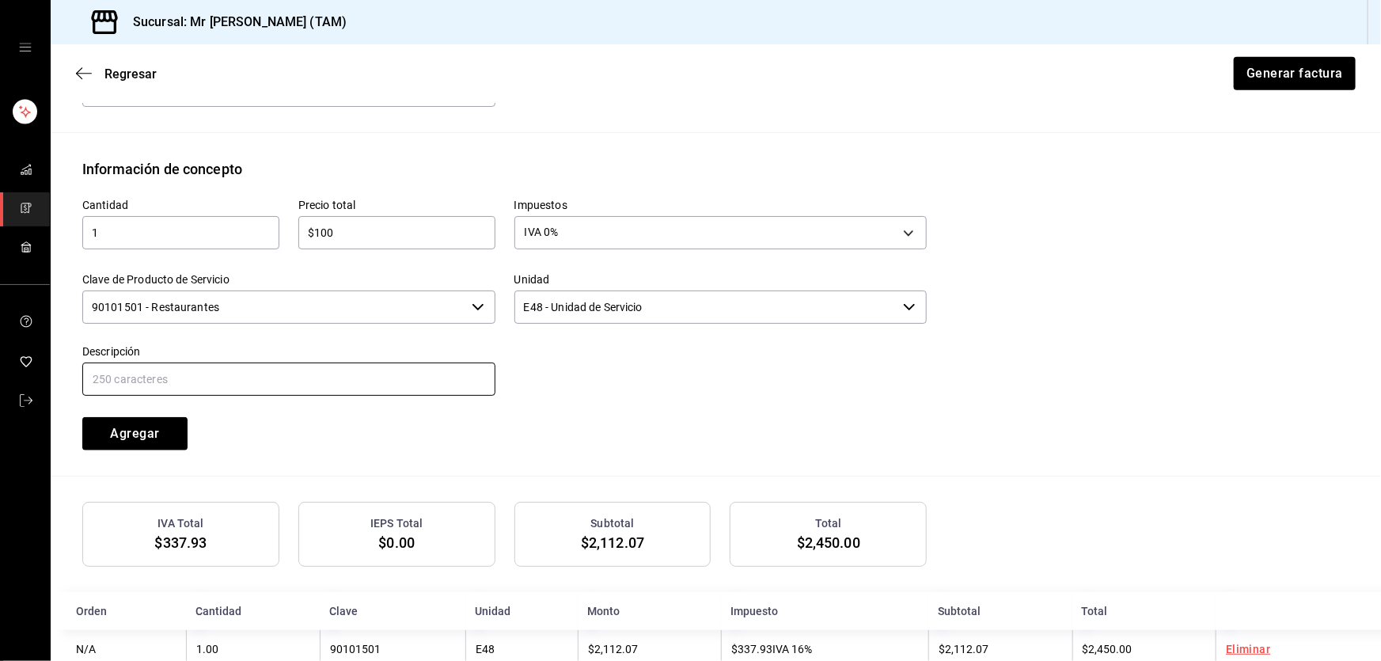
type input "PROPINA"
click at [387, 431] on div "Cantidad 1 ​ Precio total $100 ​ Impuestos IVA 0% IVA_0 Clave de Producto de Se…" at bounding box center [494, 315] width 863 height 271
click at [157, 431] on button "Agregar" at bounding box center [134, 433] width 105 height 33
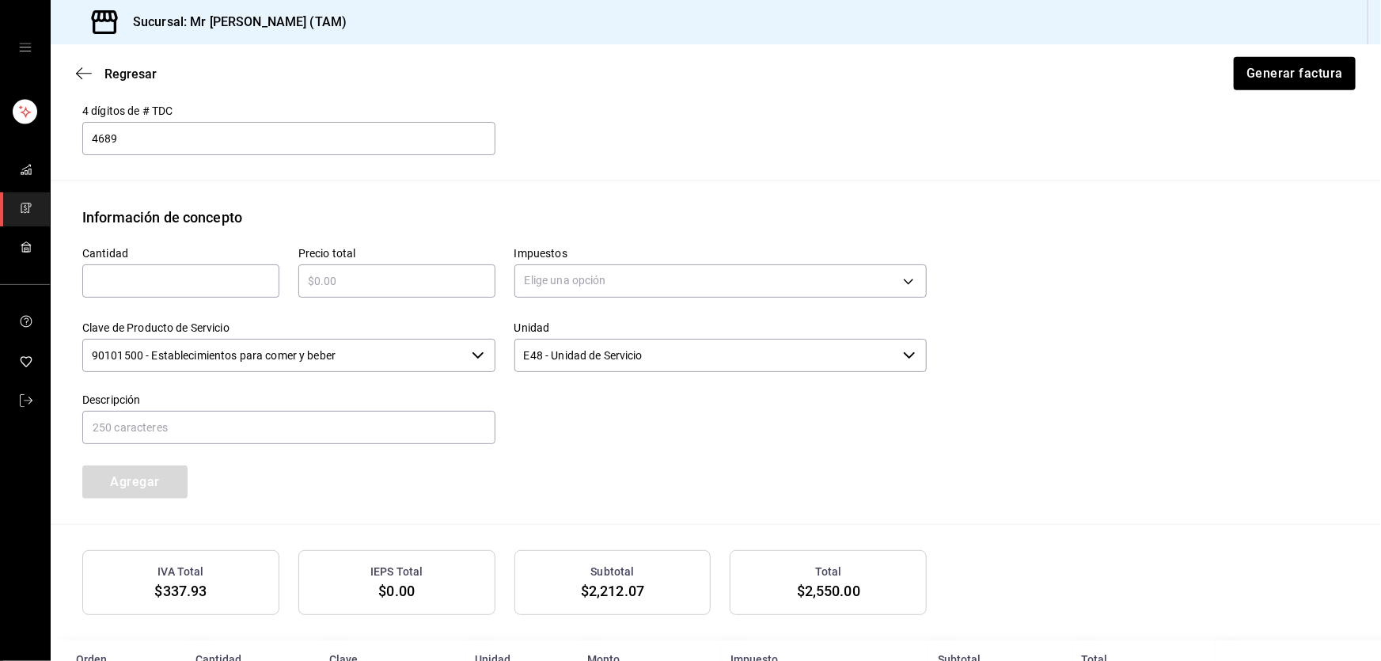
scroll to position [511, 0]
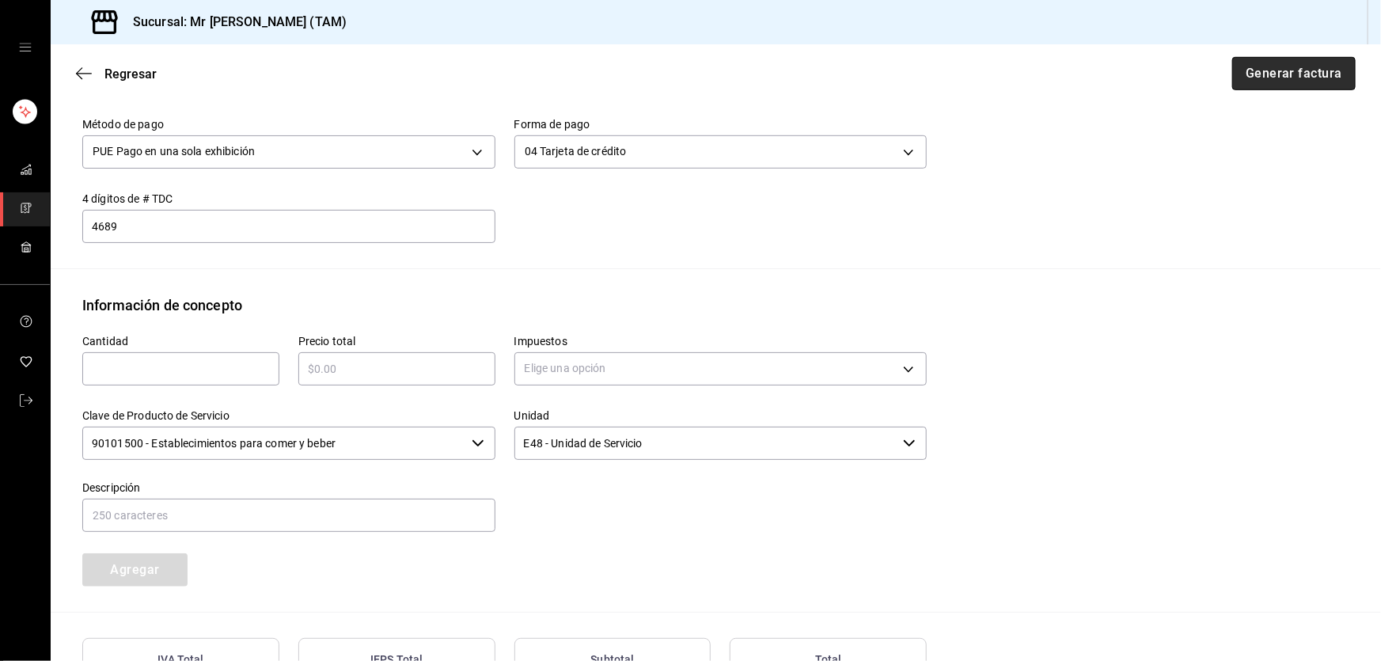
click at [1285, 70] on button "Generar factura" at bounding box center [1293, 73] width 123 height 33
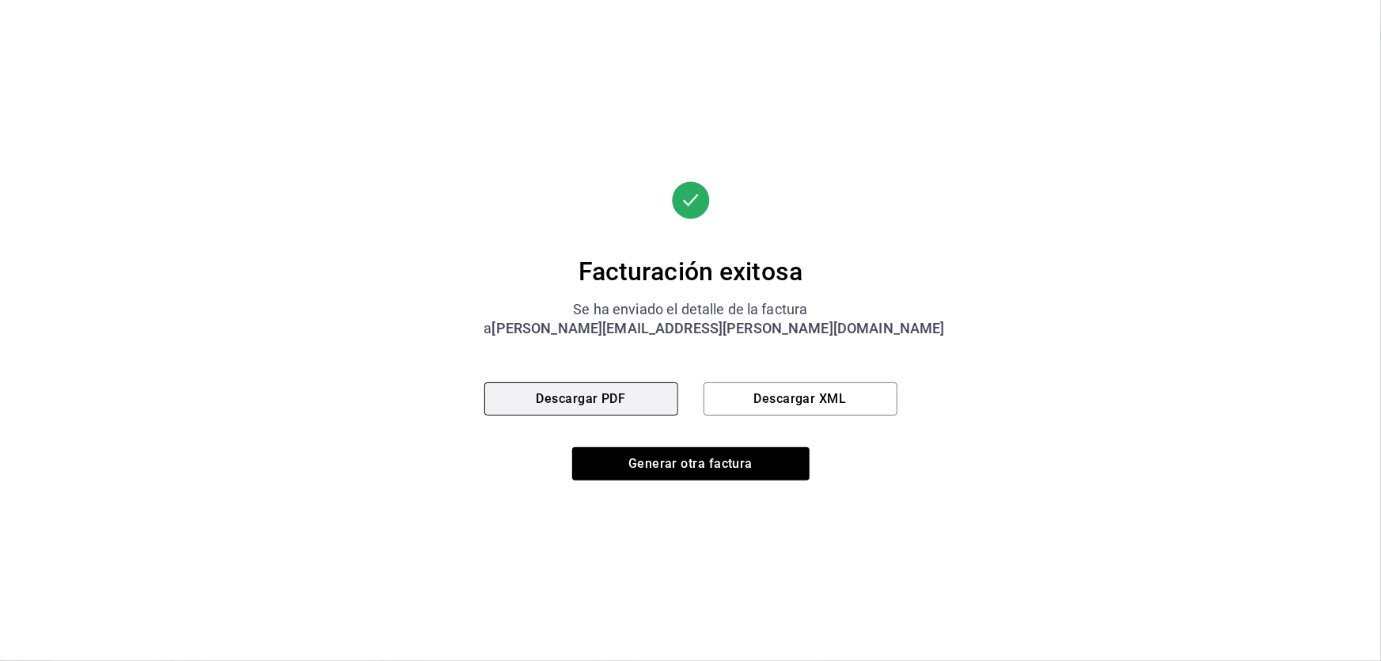
click at [567, 392] on button "Descargar PDF" at bounding box center [581, 398] width 194 height 33
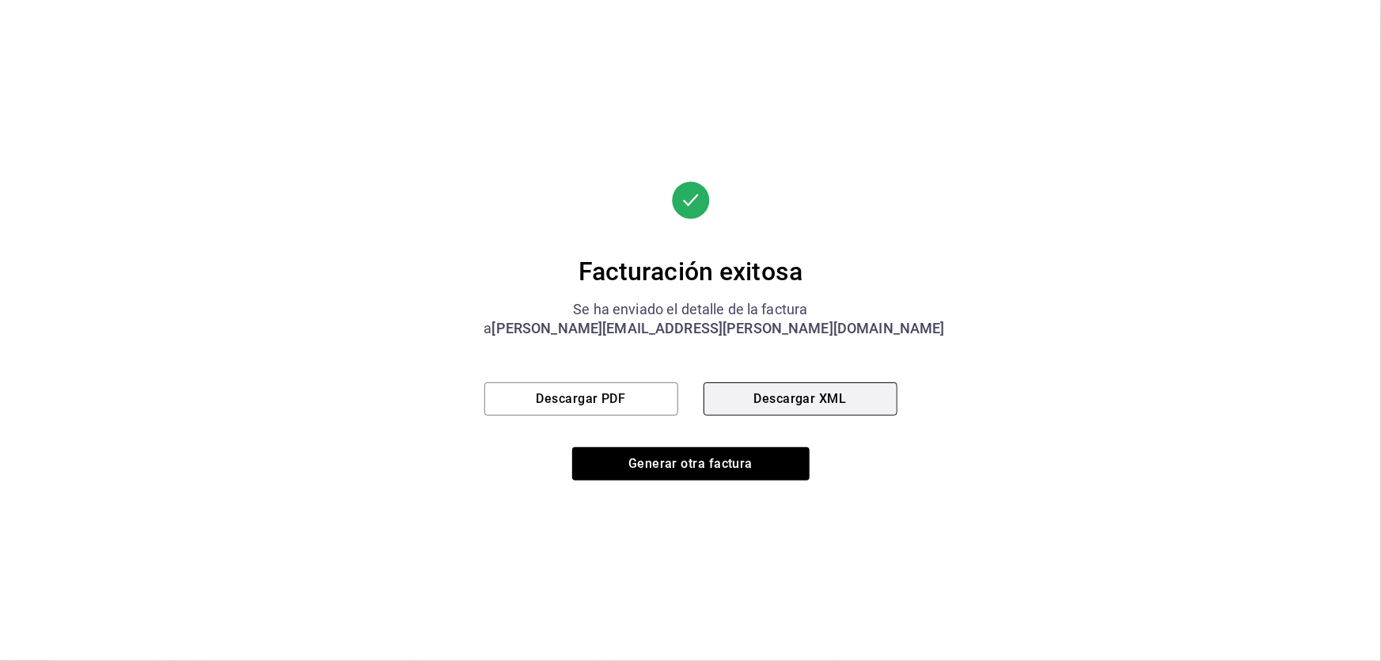
click at [786, 396] on button "Descargar XML" at bounding box center [801, 398] width 194 height 33
